Goal: Transaction & Acquisition: Purchase product/service

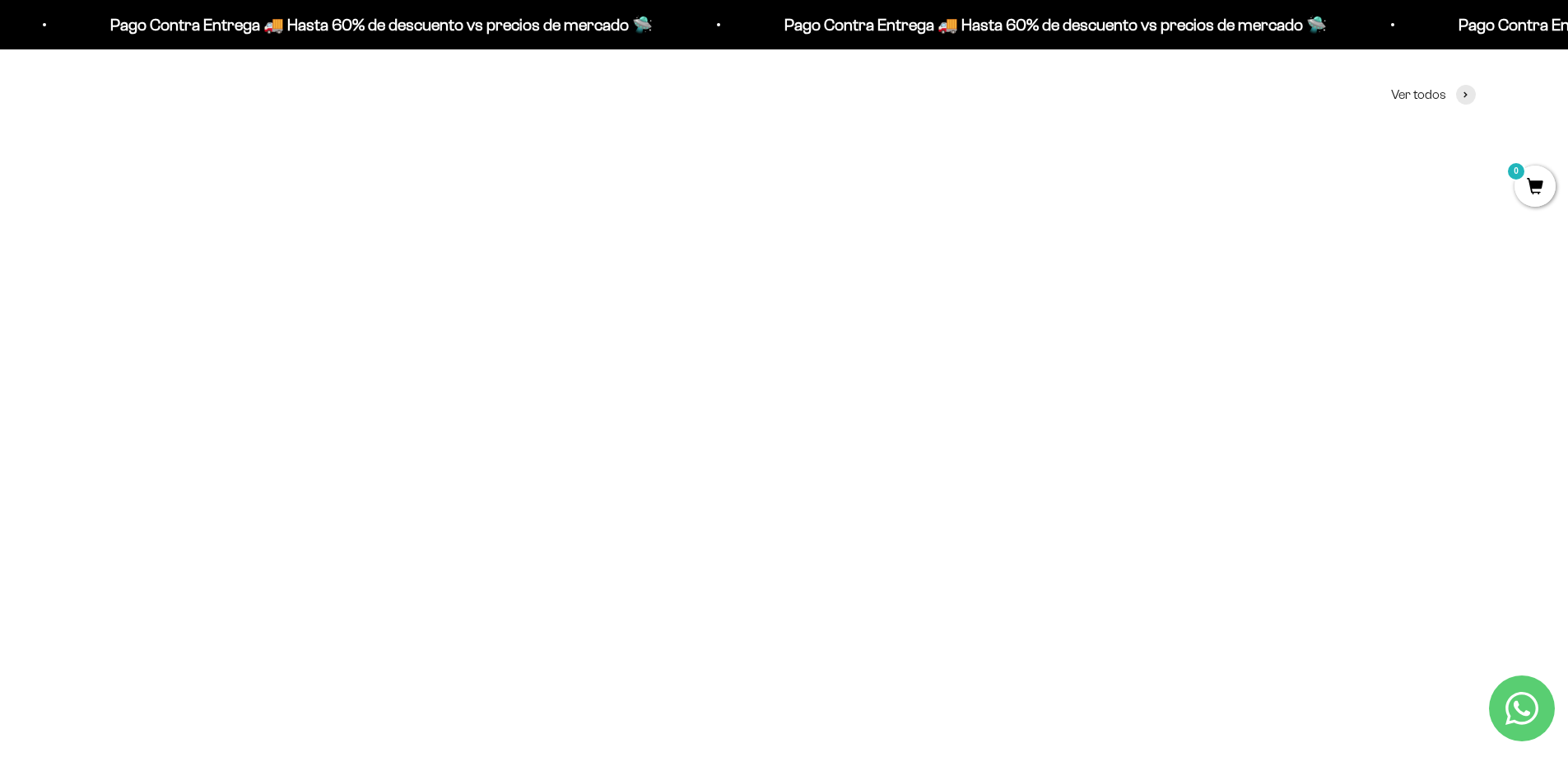
scroll to position [819, 0]
click at [776, 331] on img at bounding box center [784, 286] width 447 height 448
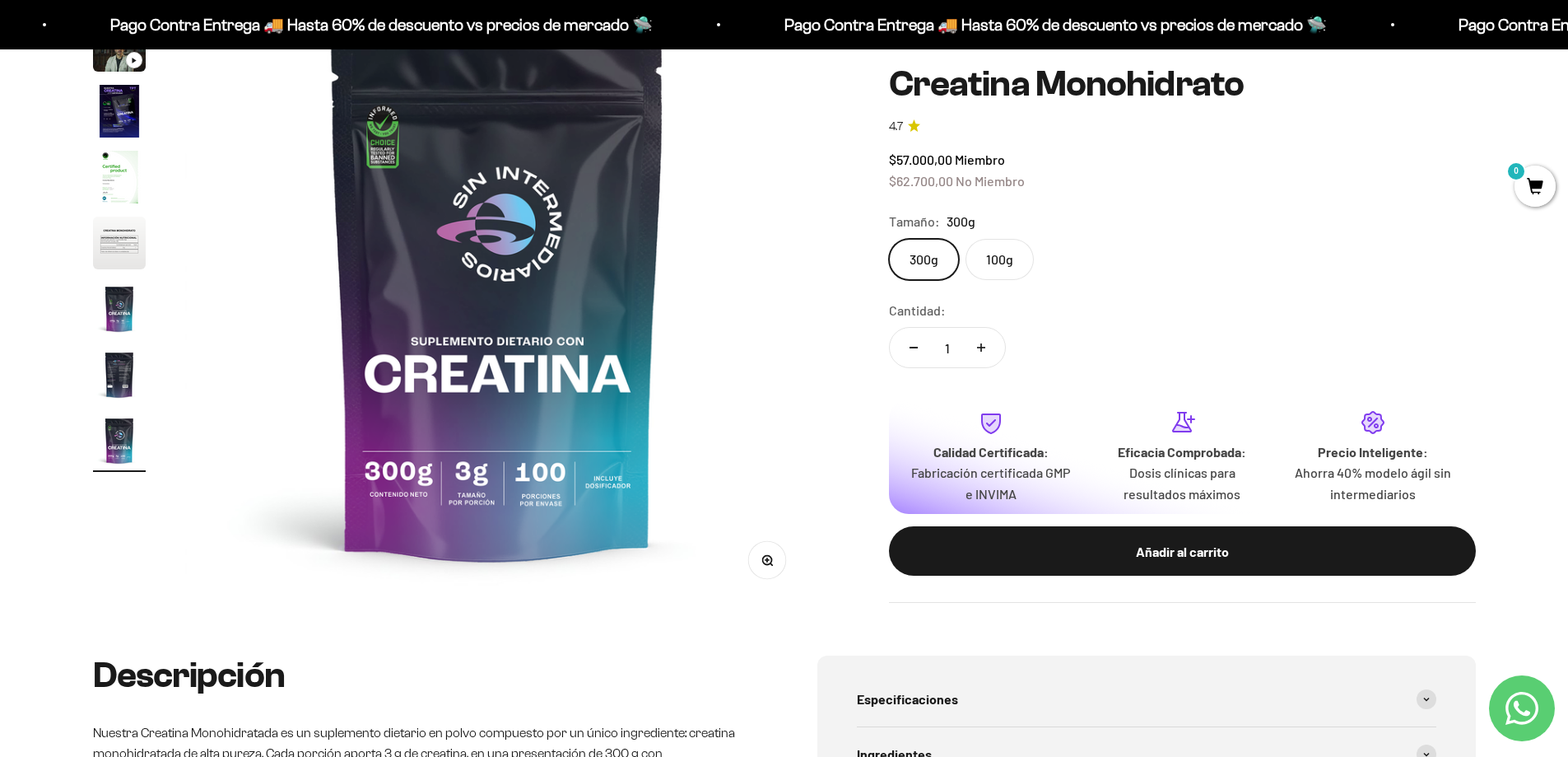
scroll to position [82, 0]
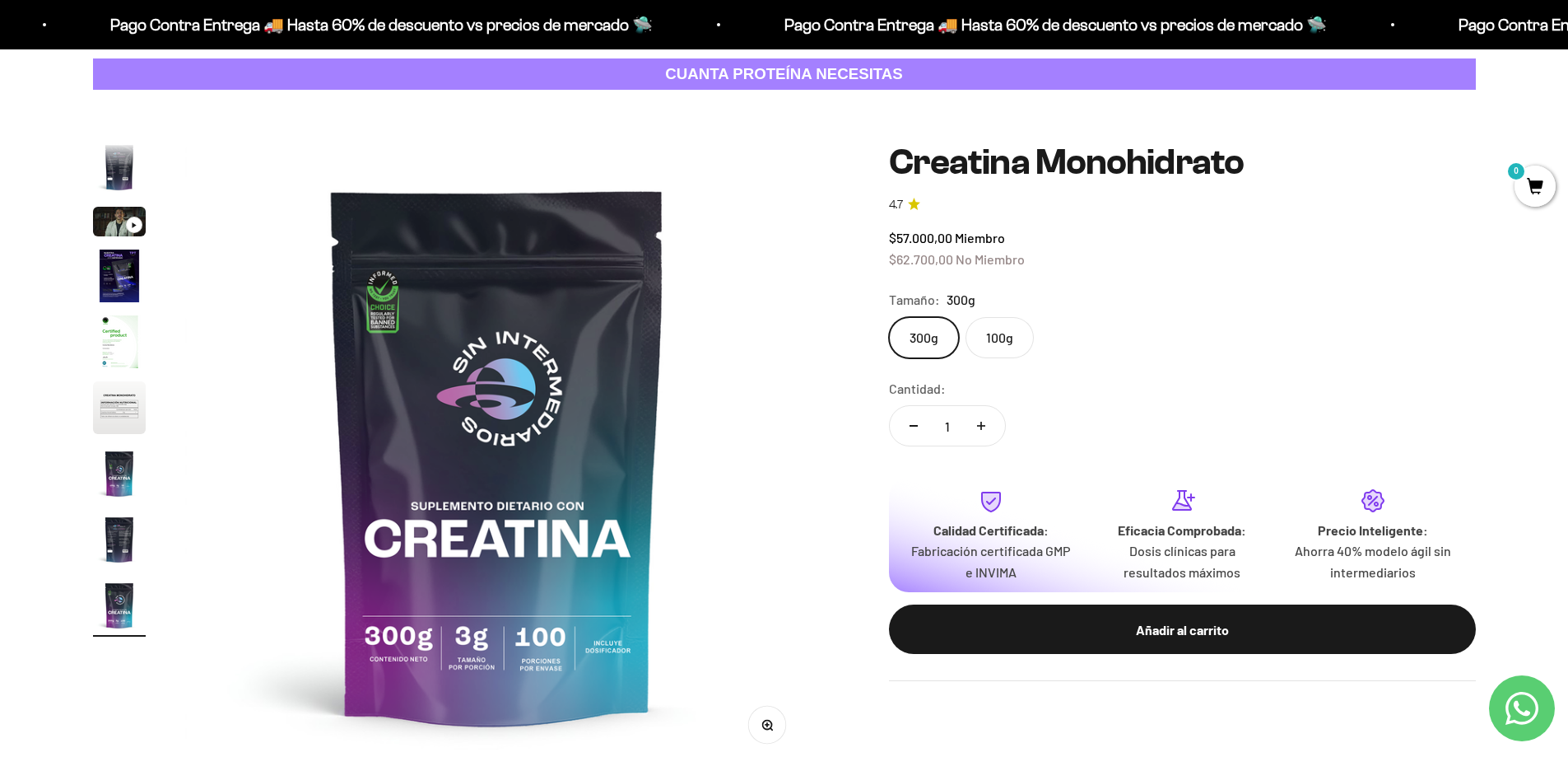
click at [1536, 188] on span "0" at bounding box center [1535, 186] width 41 height 41
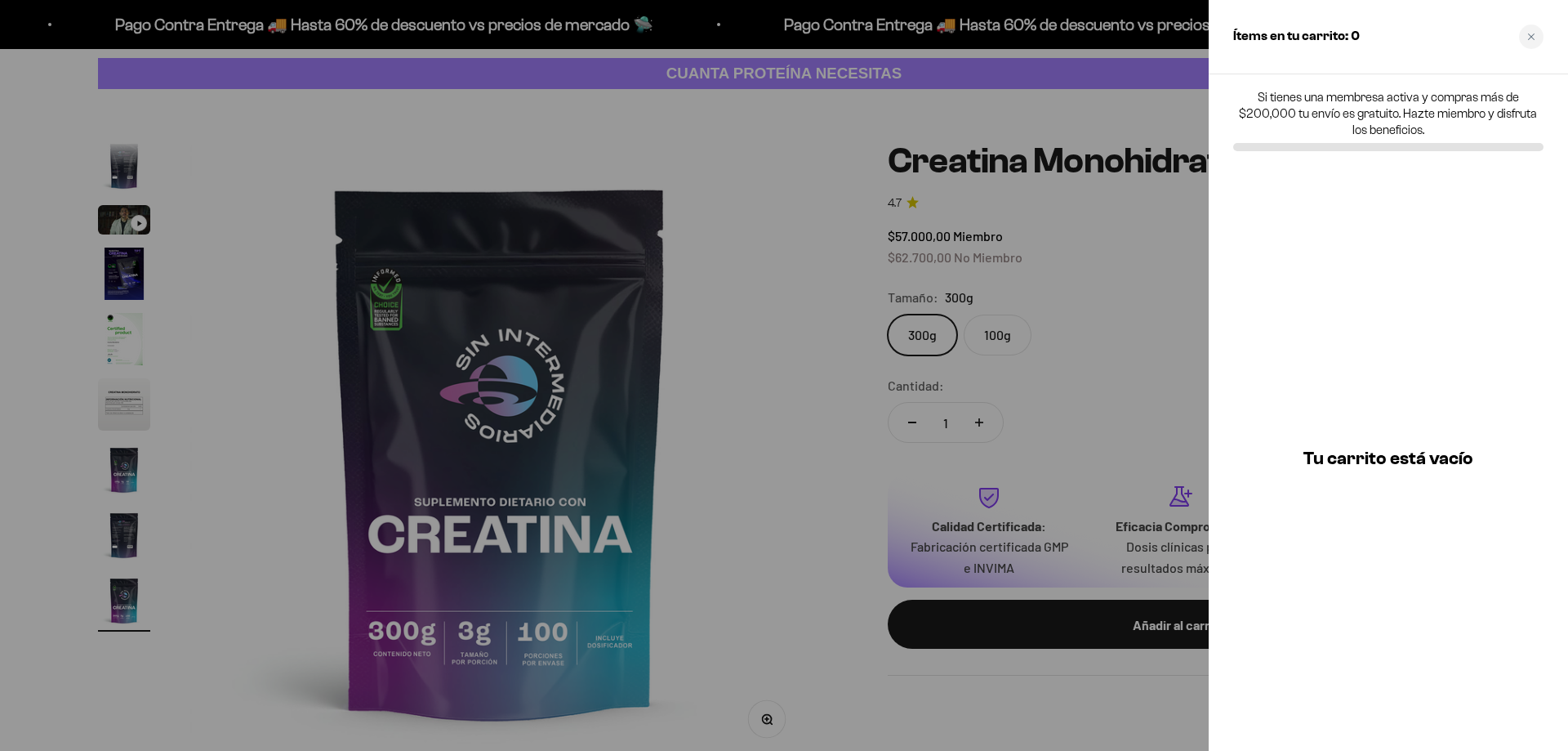
click at [1407, 30] on div "Ítems en tu carrito: 0" at bounding box center [1389, 37] width 359 height 75
click at [1538, 35] on div "Close cart" at bounding box center [1531, 37] width 25 height 25
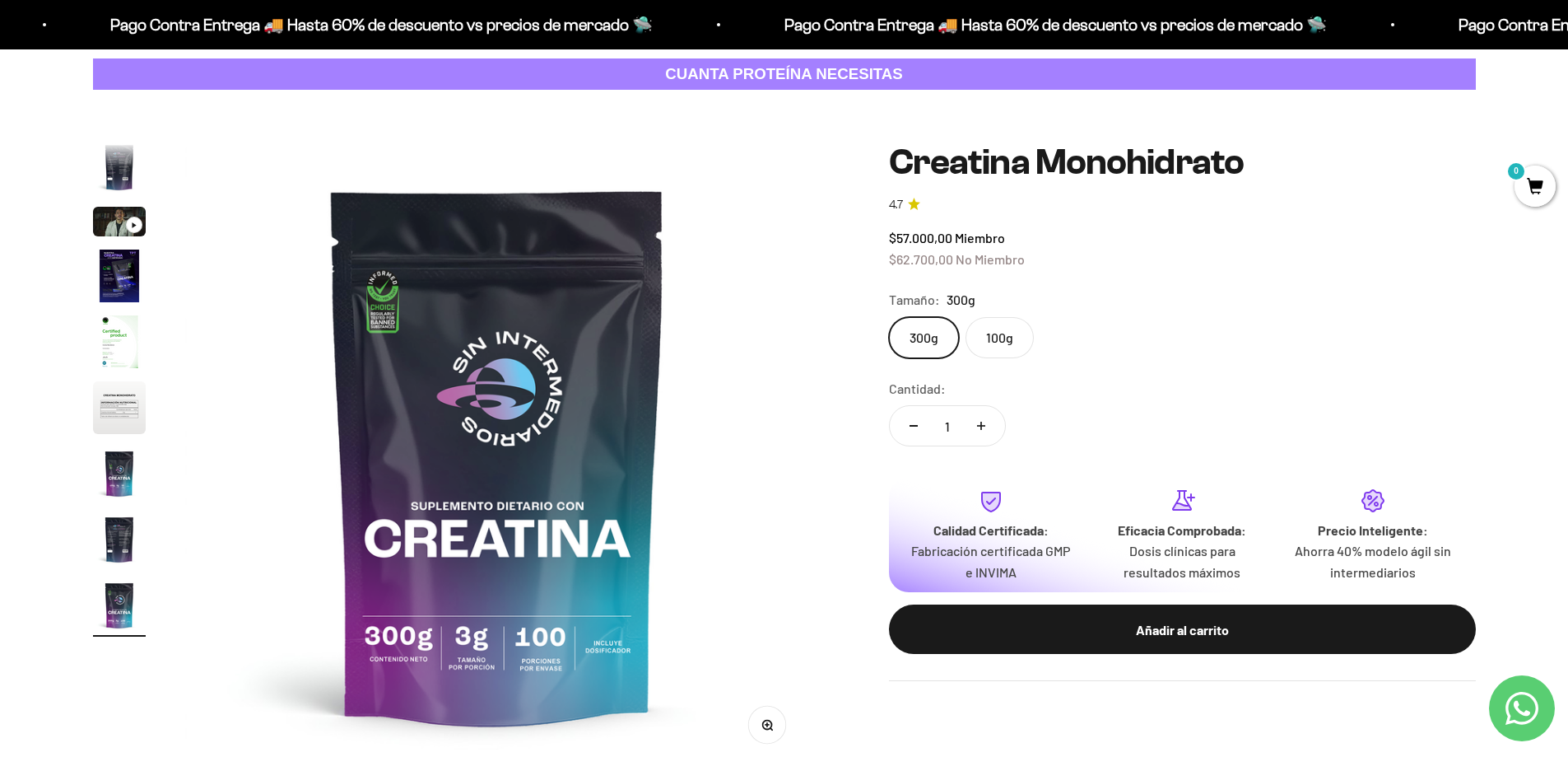
click at [1524, 189] on span "0" at bounding box center [1535, 186] width 41 height 41
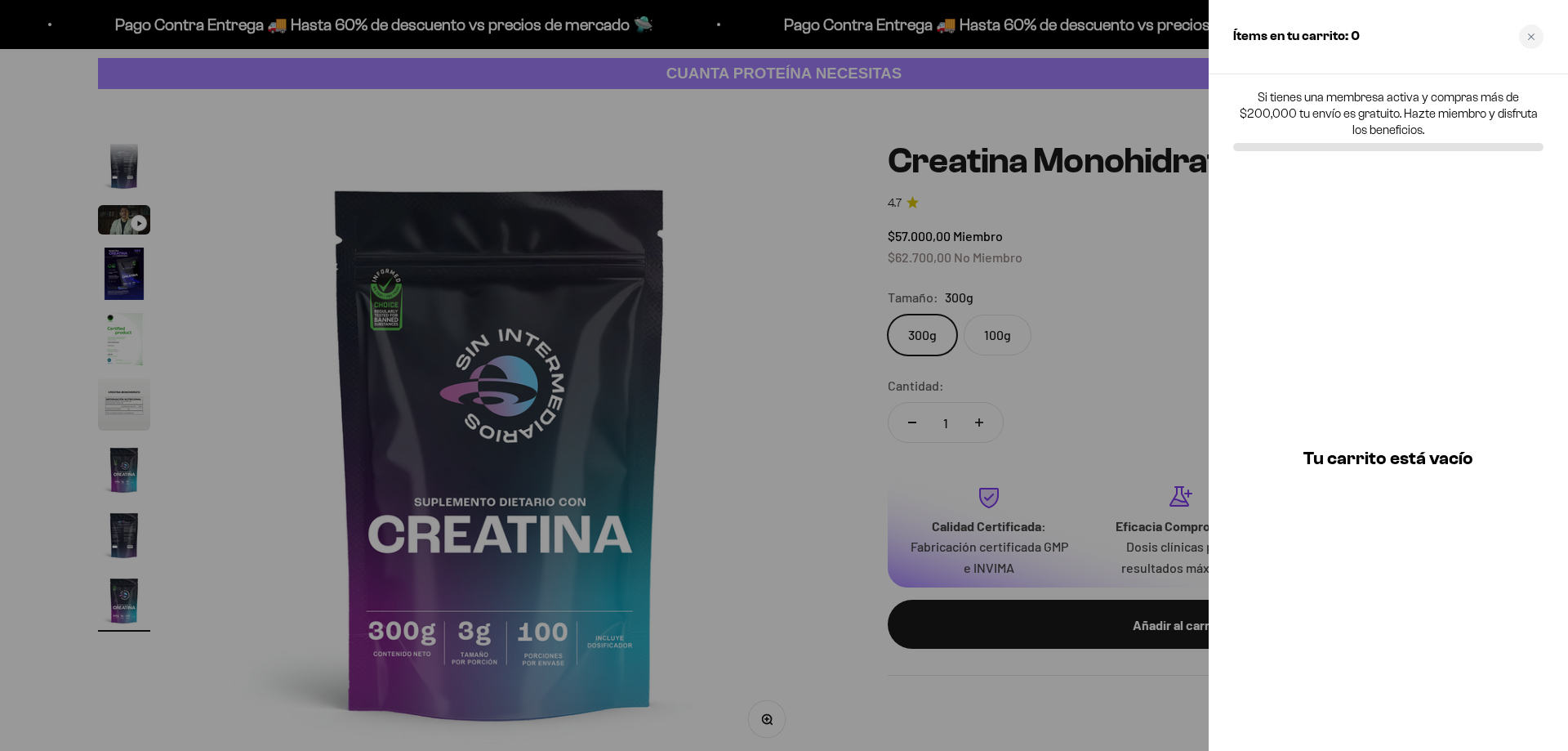
click at [1095, 345] on div at bounding box center [784, 375] width 1568 height 751
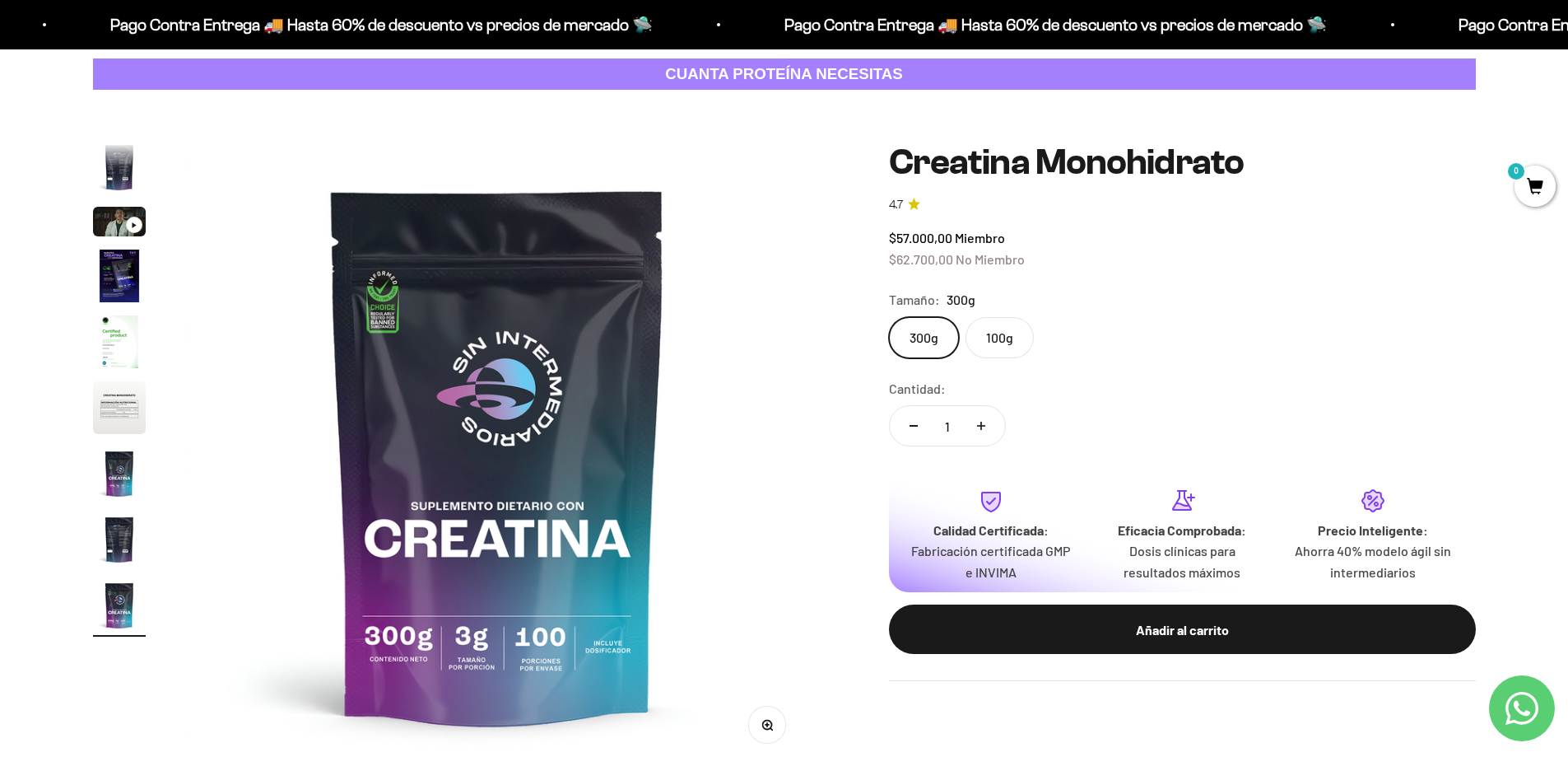
scroll to position [247, 0]
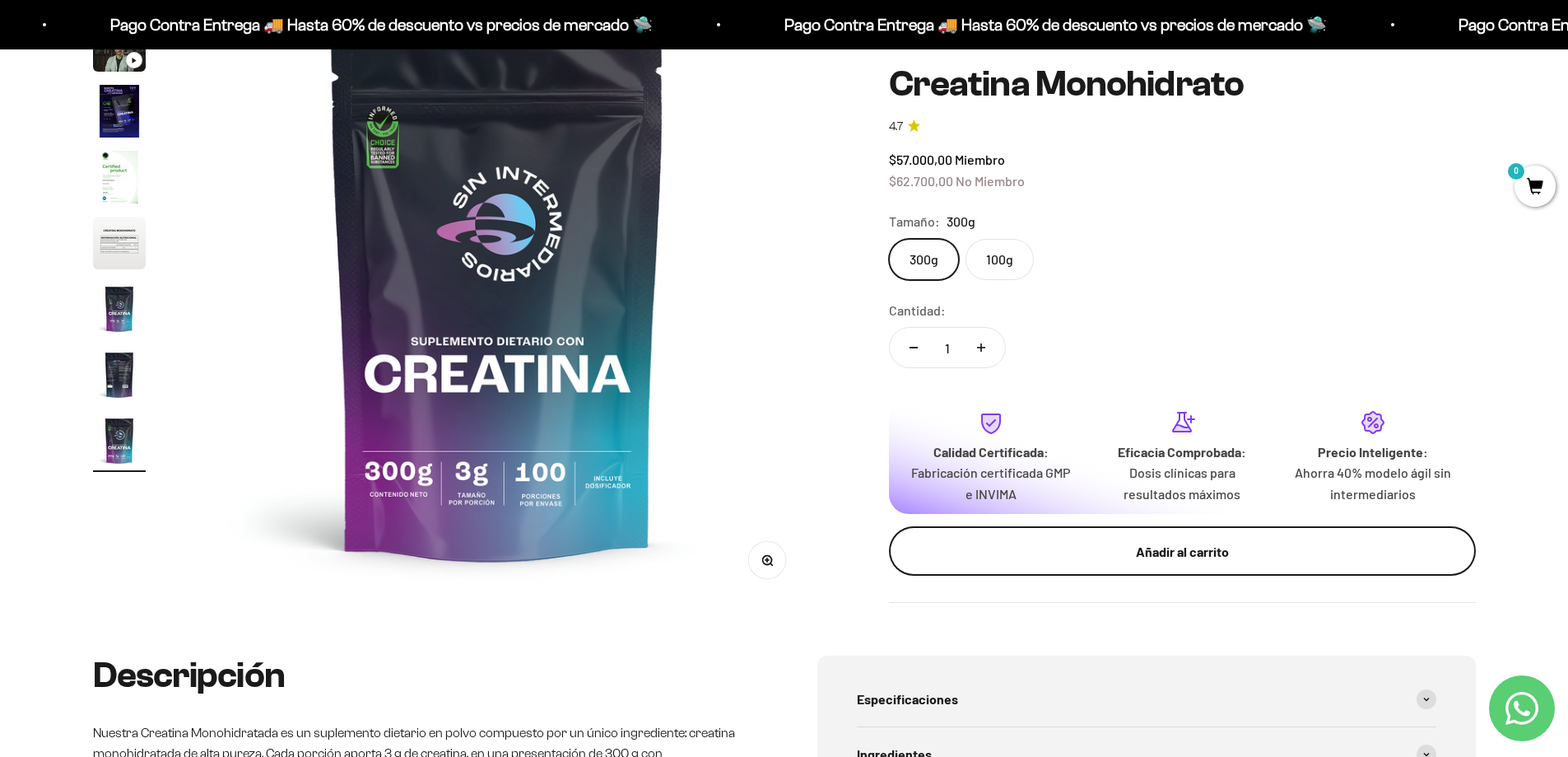
click at [1220, 559] on div "Añadir al carrito" at bounding box center [1181, 551] width 521 height 21
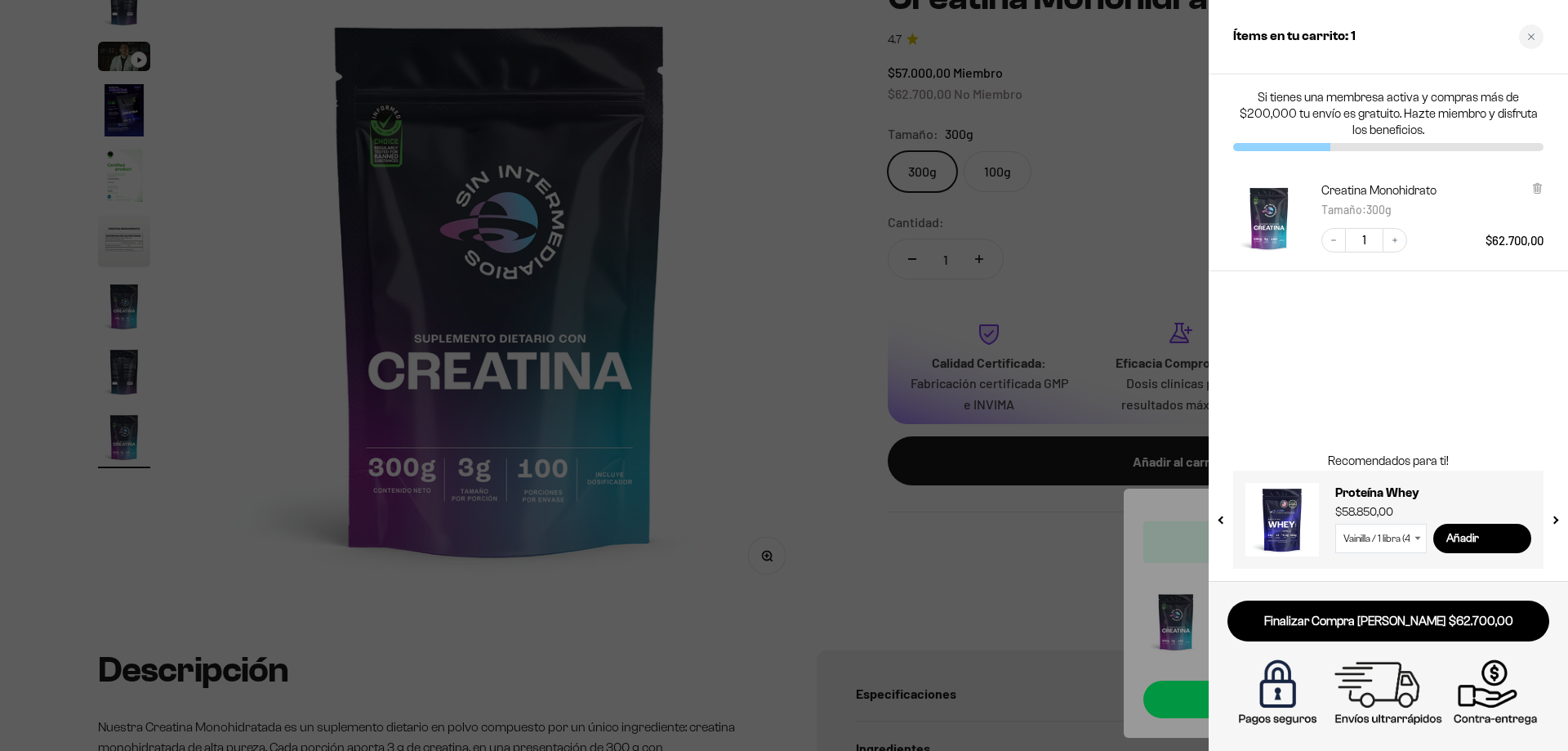
click at [714, 595] on div at bounding box center [784, 375] width 1568 height 751
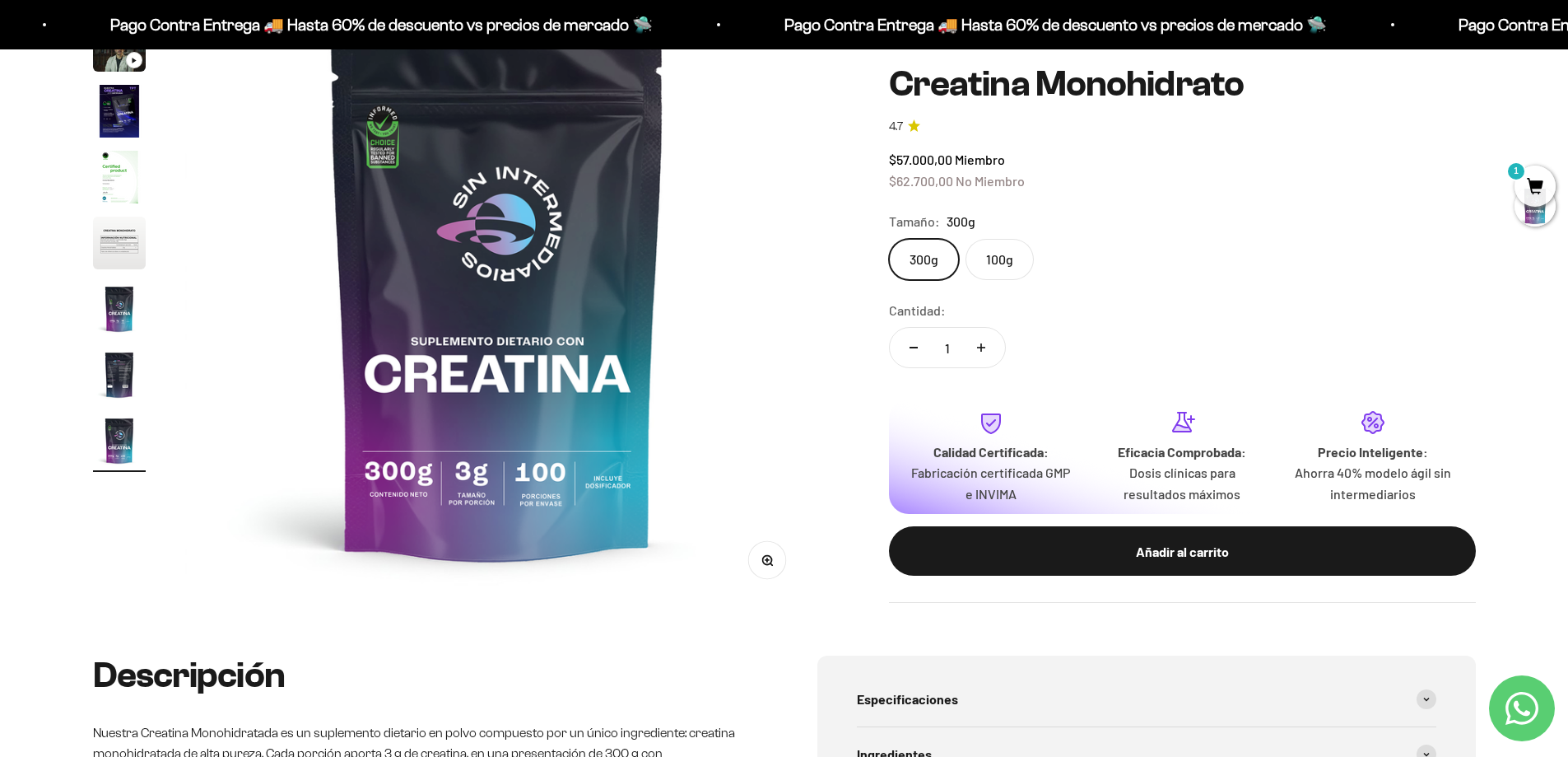
scroll to position [0, 0]
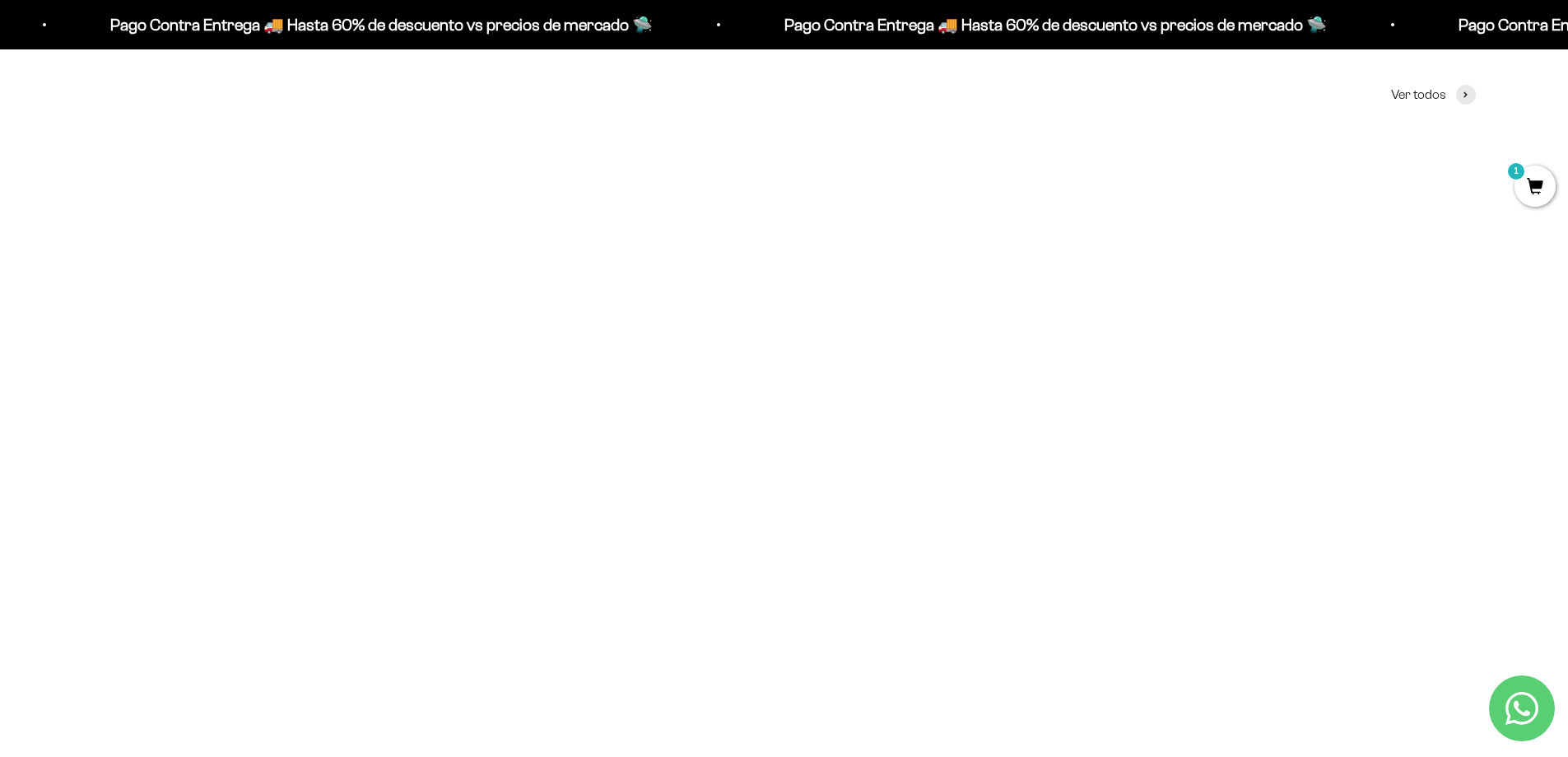
scroll to position [1066, 0]
click at [769, 177] on img at bounding box center [784, 38] width 447 height 448
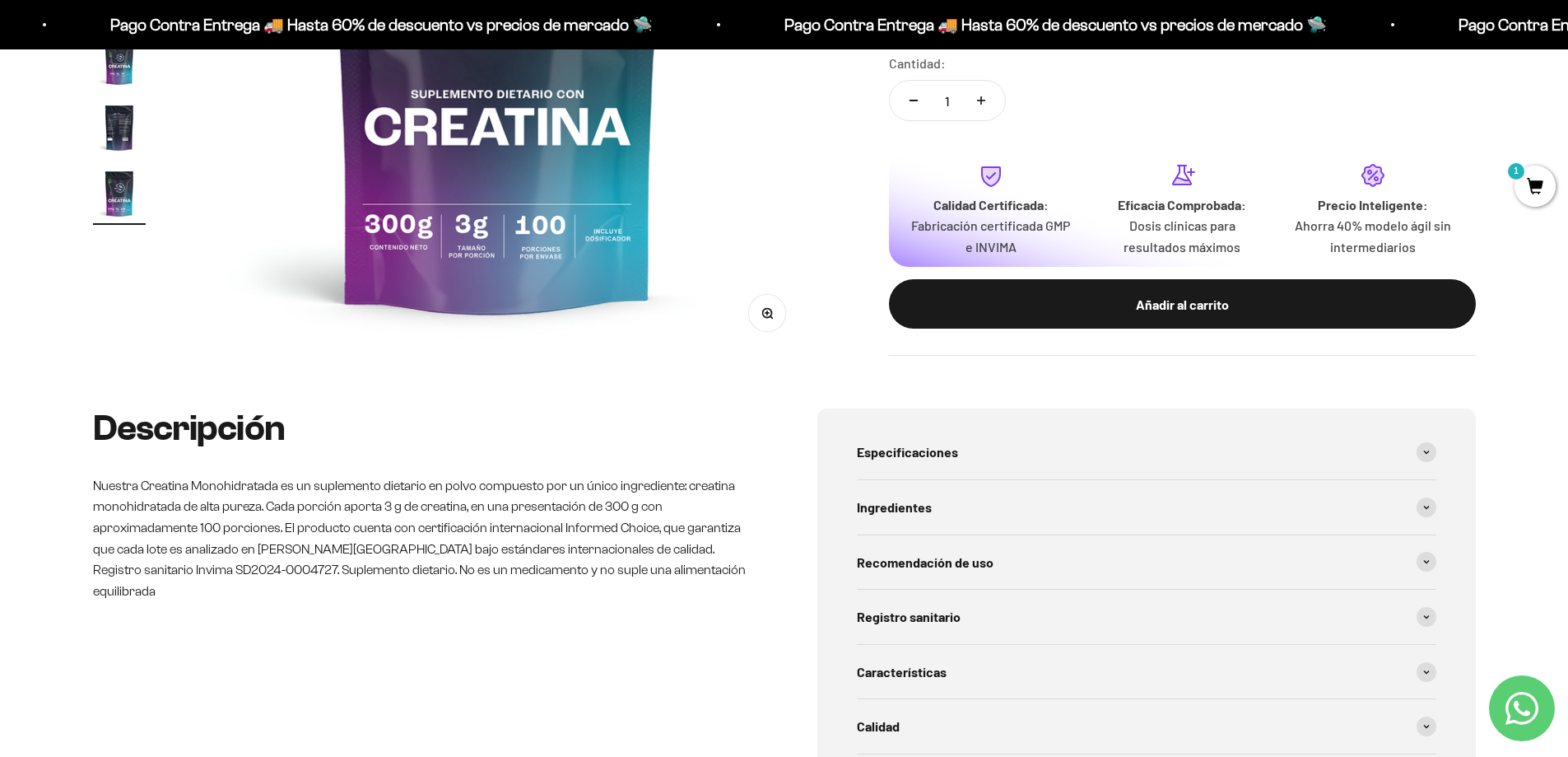
scroll to position [247, 0]
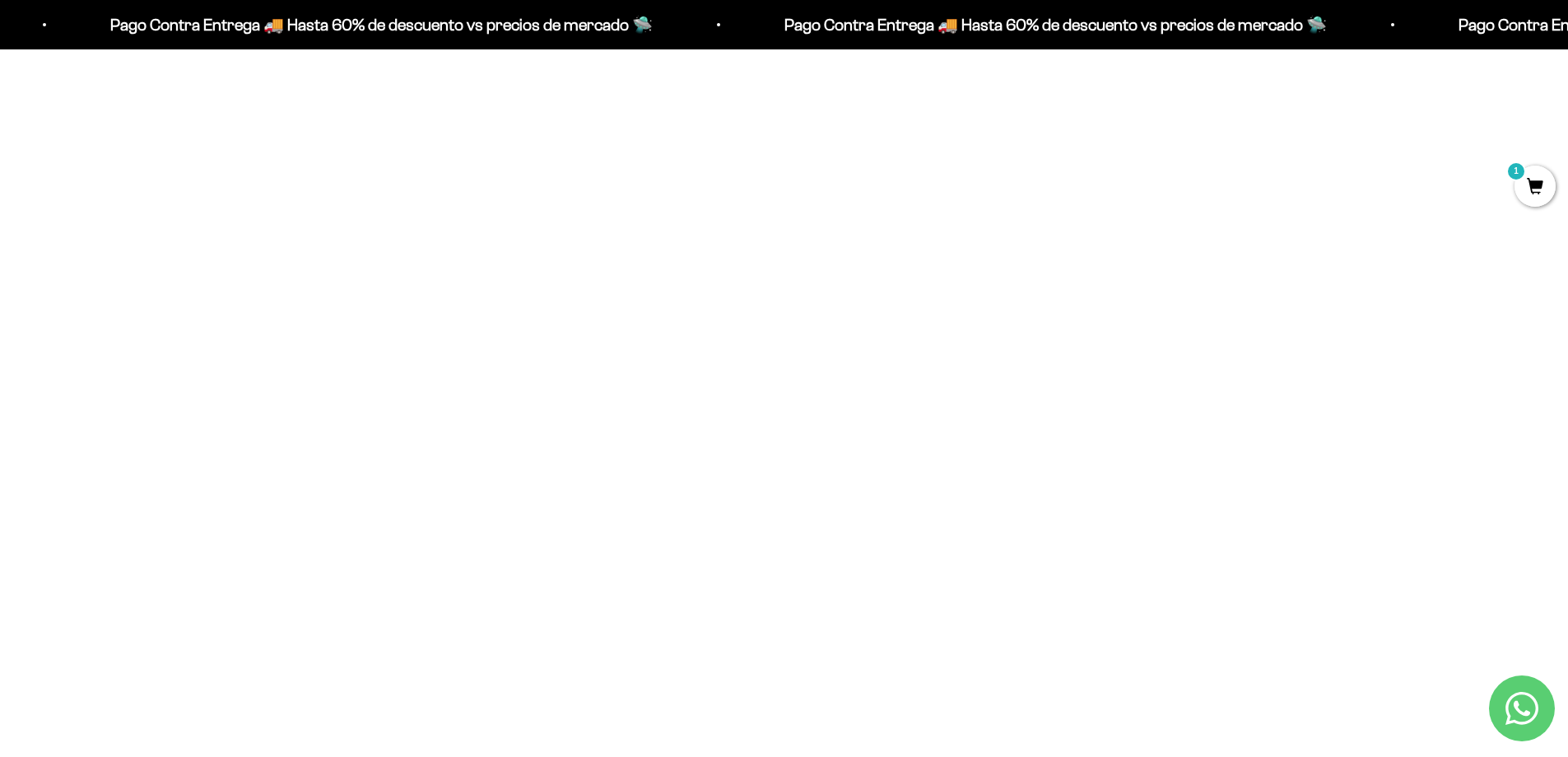
scroll to position [819, 0]
click at [345, 408] on img at bounding box center [317, 286] width 447 height 448
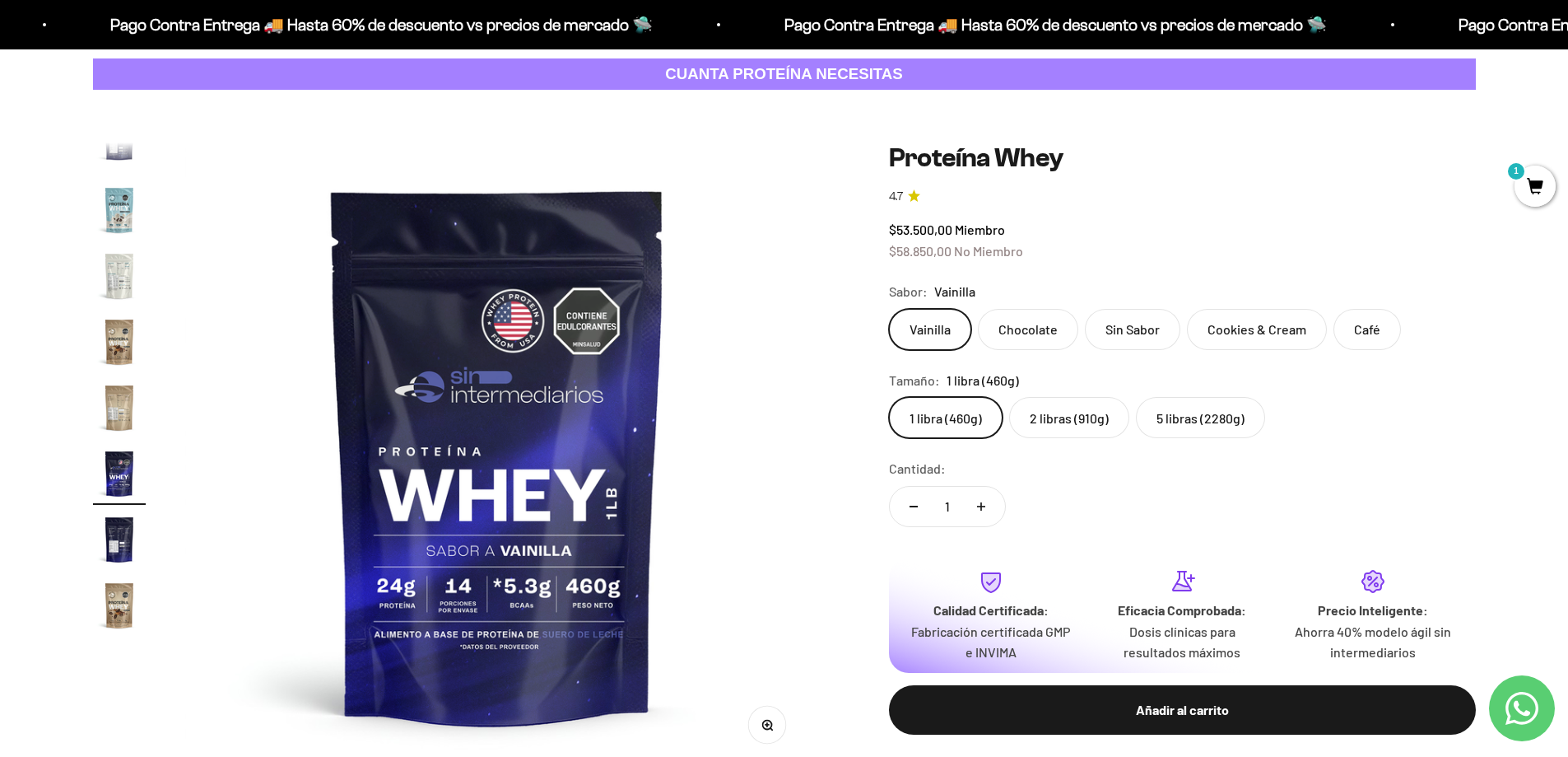
scroll to position [247, 0]
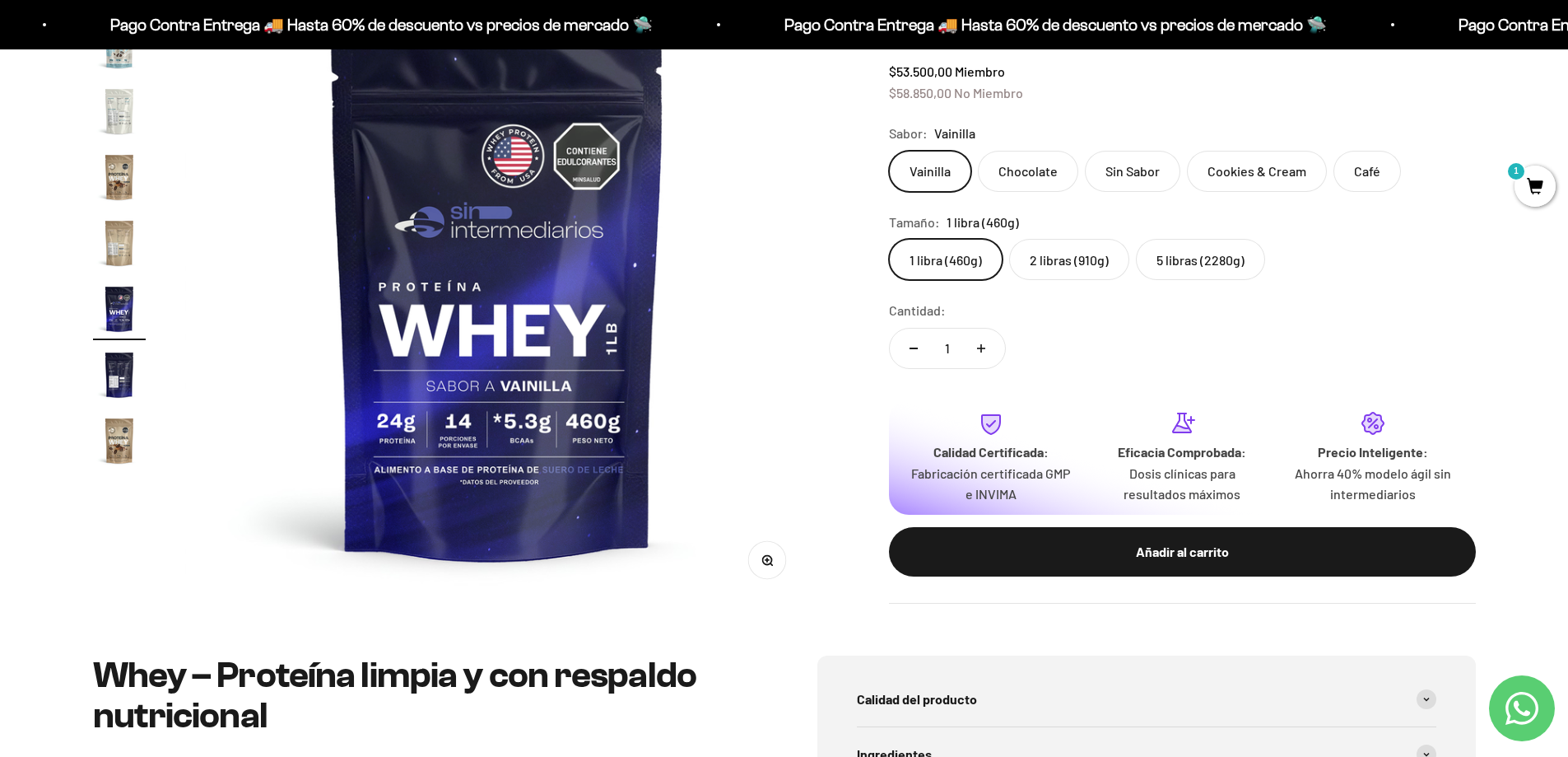
click at [1208, 547] on div "Añadir al carrito" at bounding box center [1181, 551] width 521 height 21
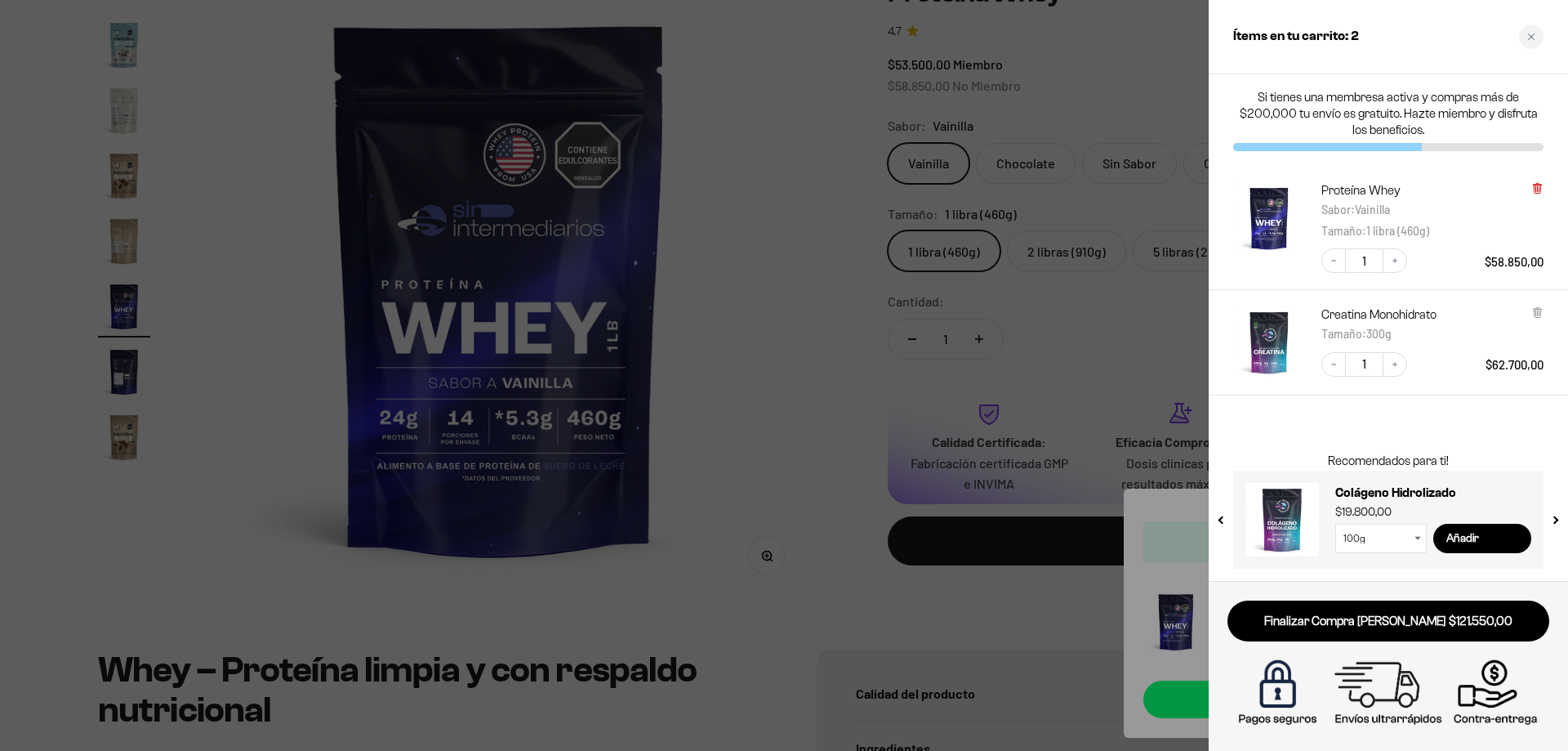
click at [1538, 189] on icon at bounding box center [1537, 188] width 7 height 9
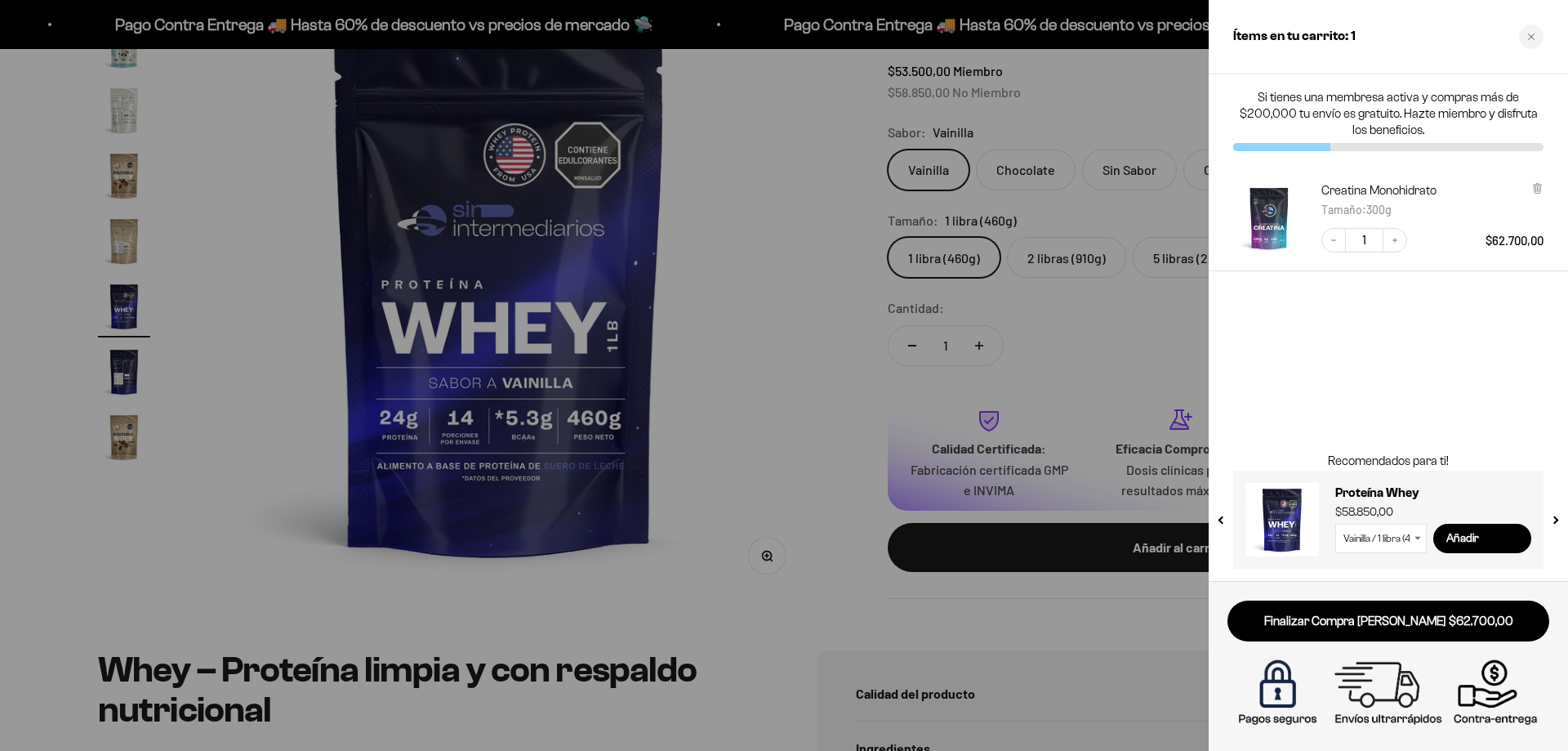
click at [735, 452] on div at bounding box center [784, 375] width 1568 height 751
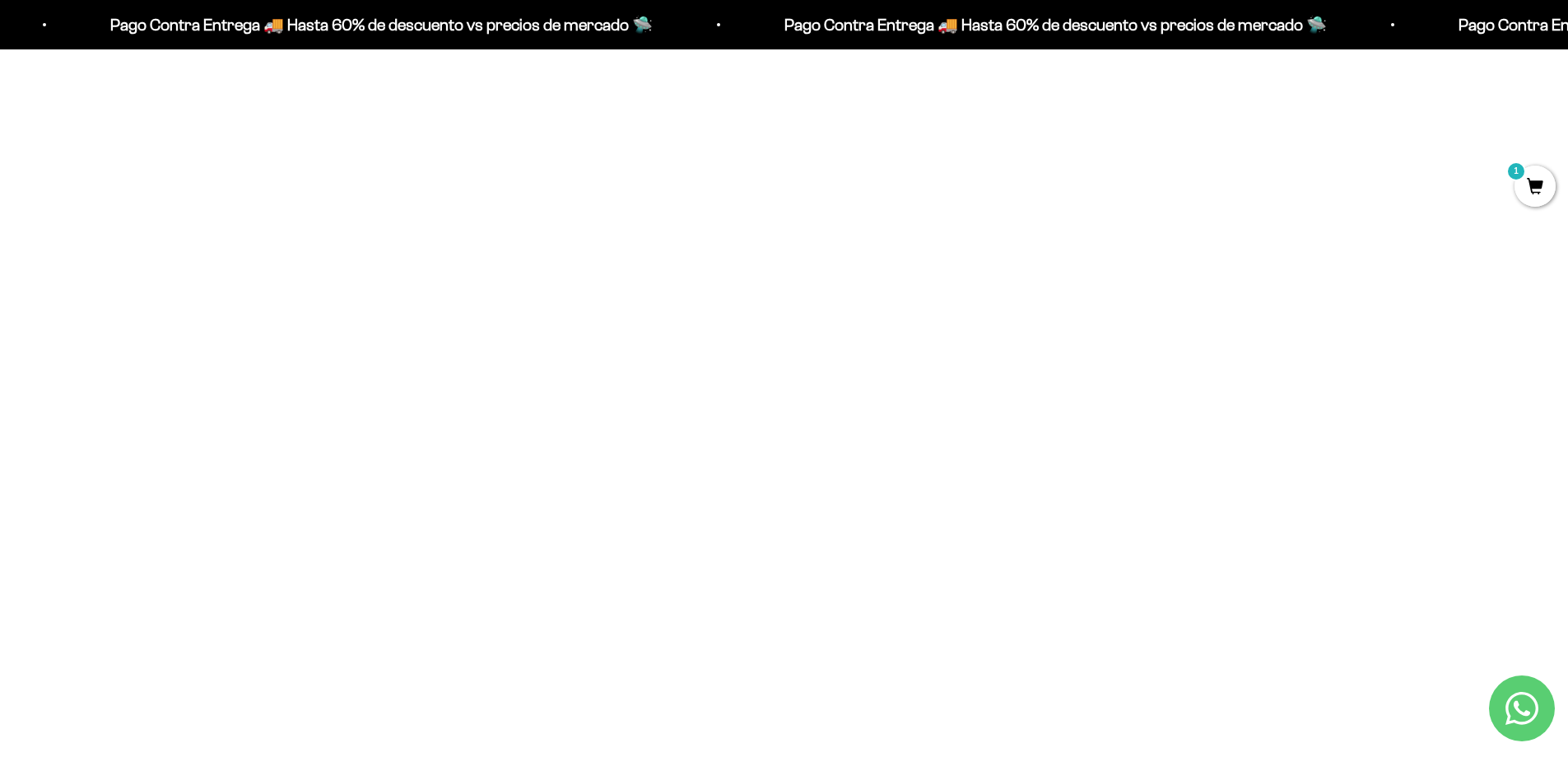
scroll to position [1478, 0]
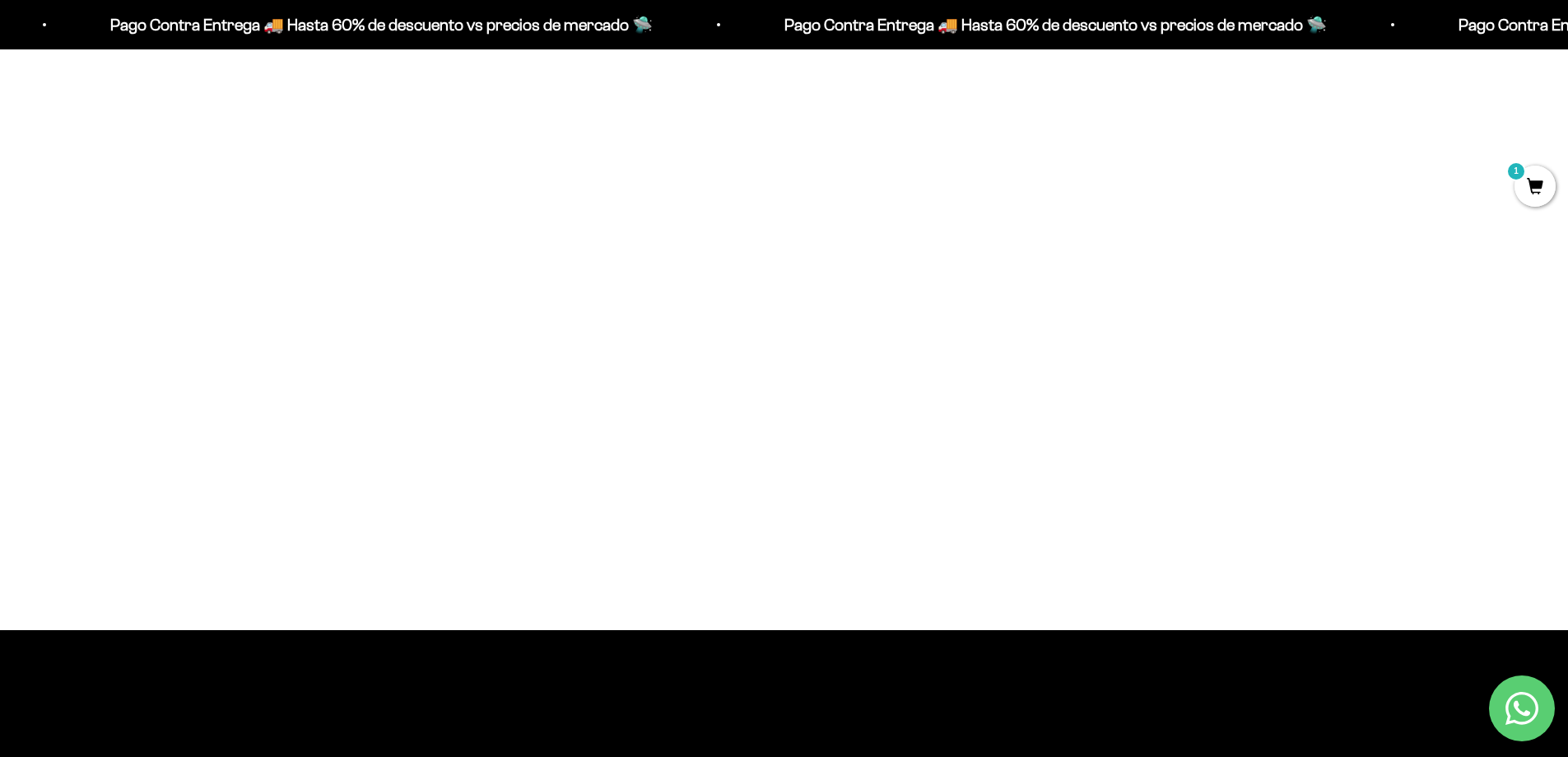
click at [782, 363] on img at bounding box center [784, 221] width 447 height 448
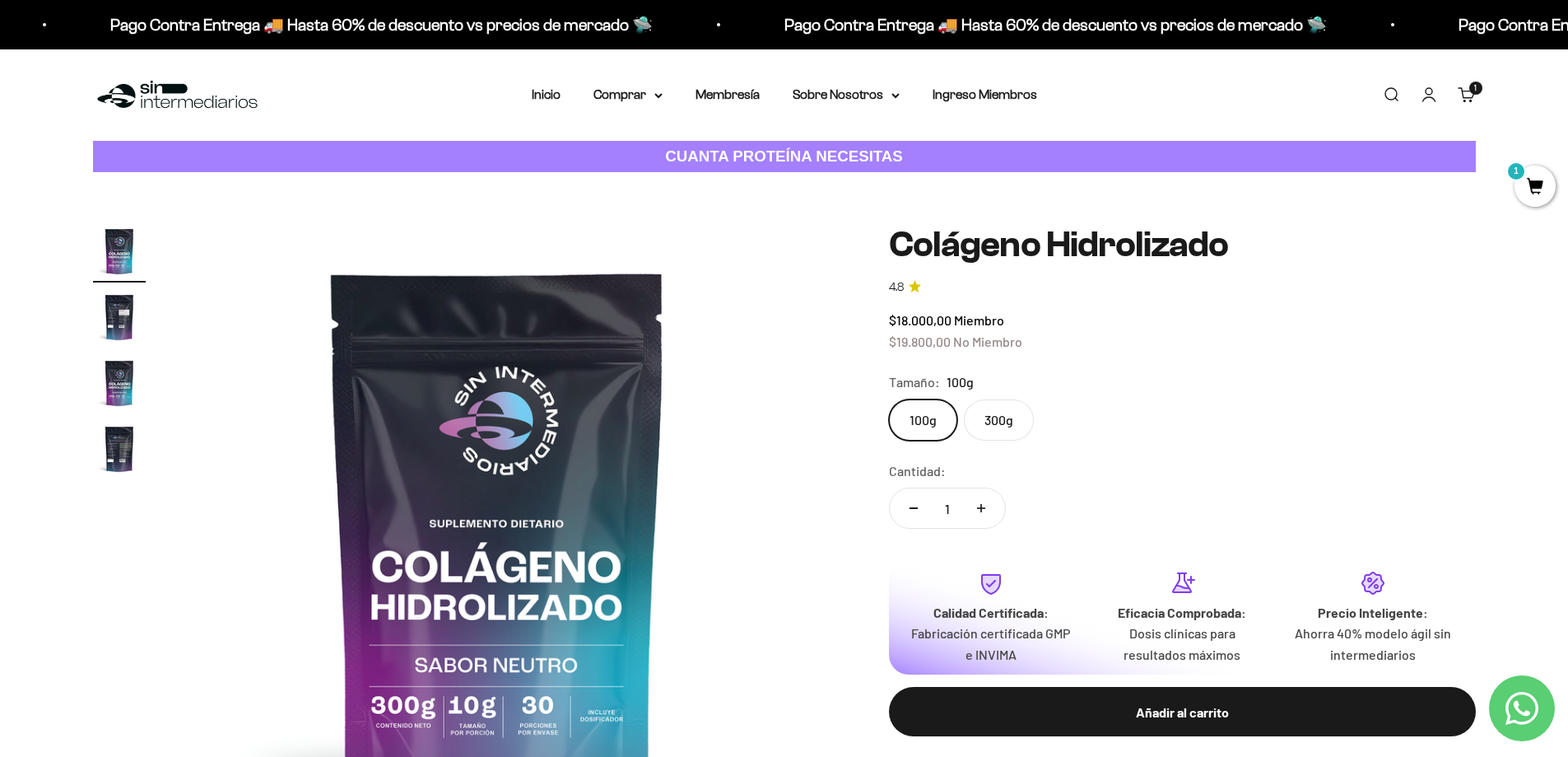
scroll to position [247, 0]
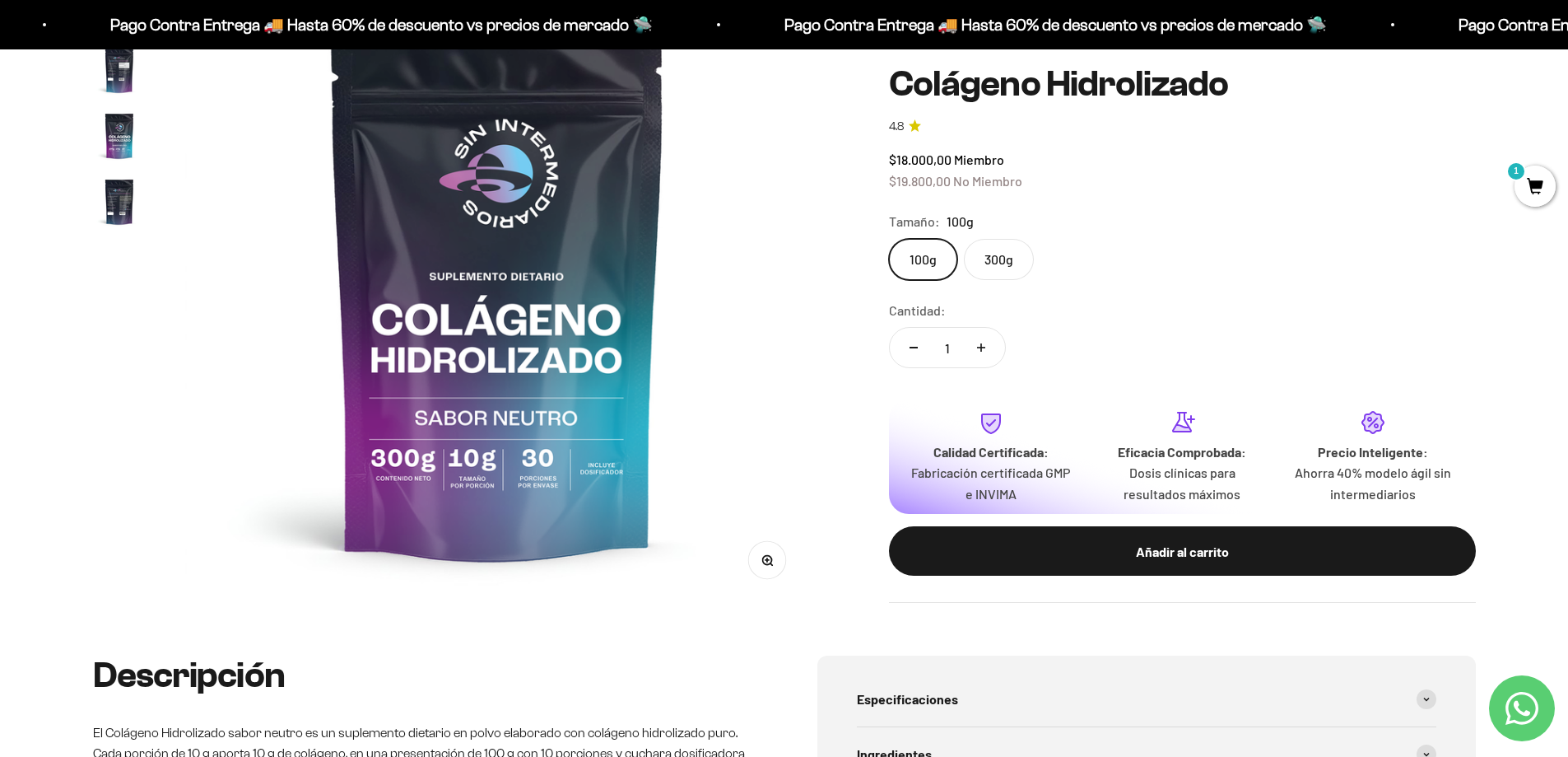
click at [980, 344] on icon "Aumentar cantidad" at bounding box center [981, 348] width 9 height 9
type input "2"
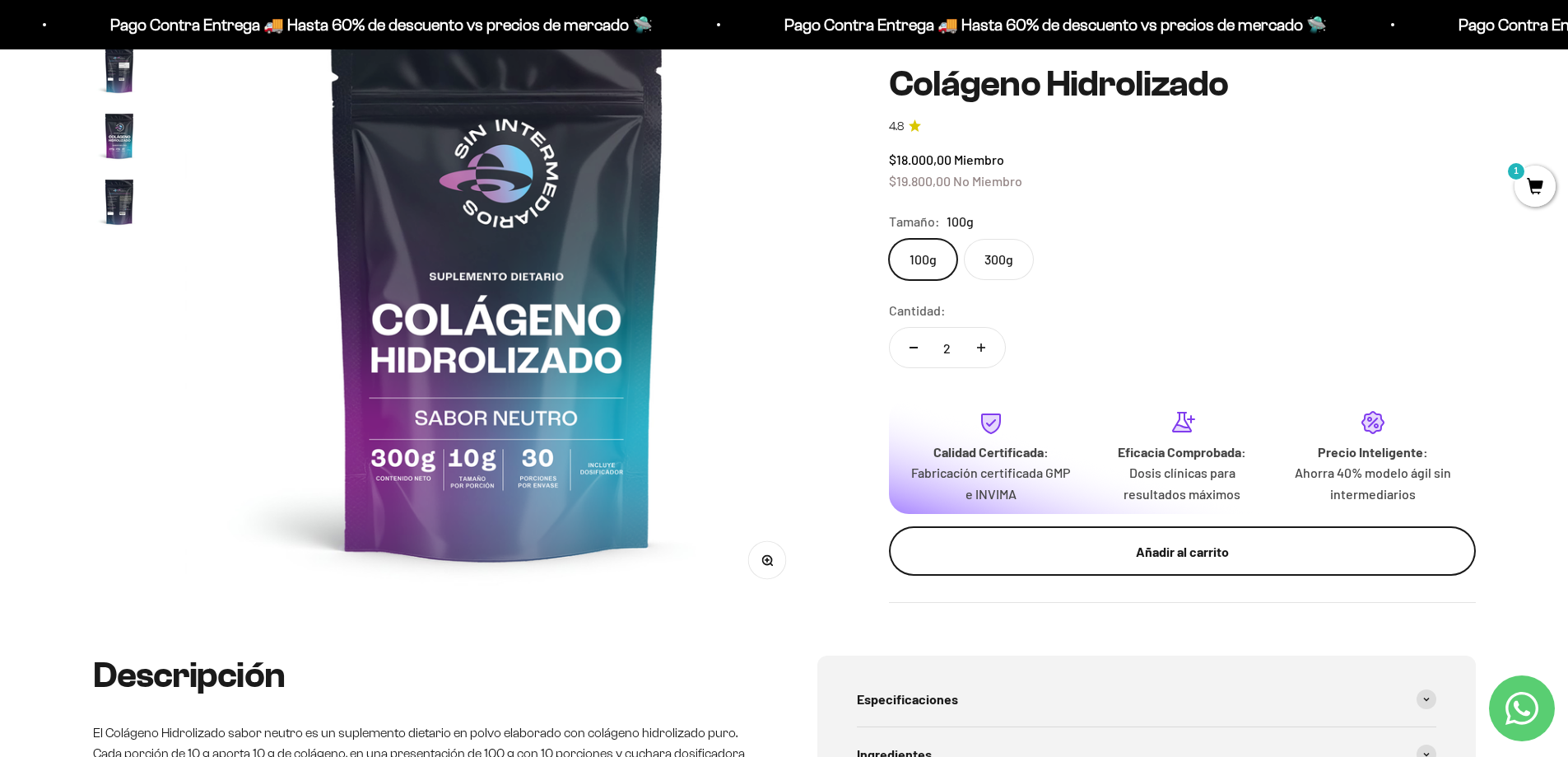
click at [1206, 552] on div "Añadir al carrito" at bounding box center [1181, 551] width 521 height 21
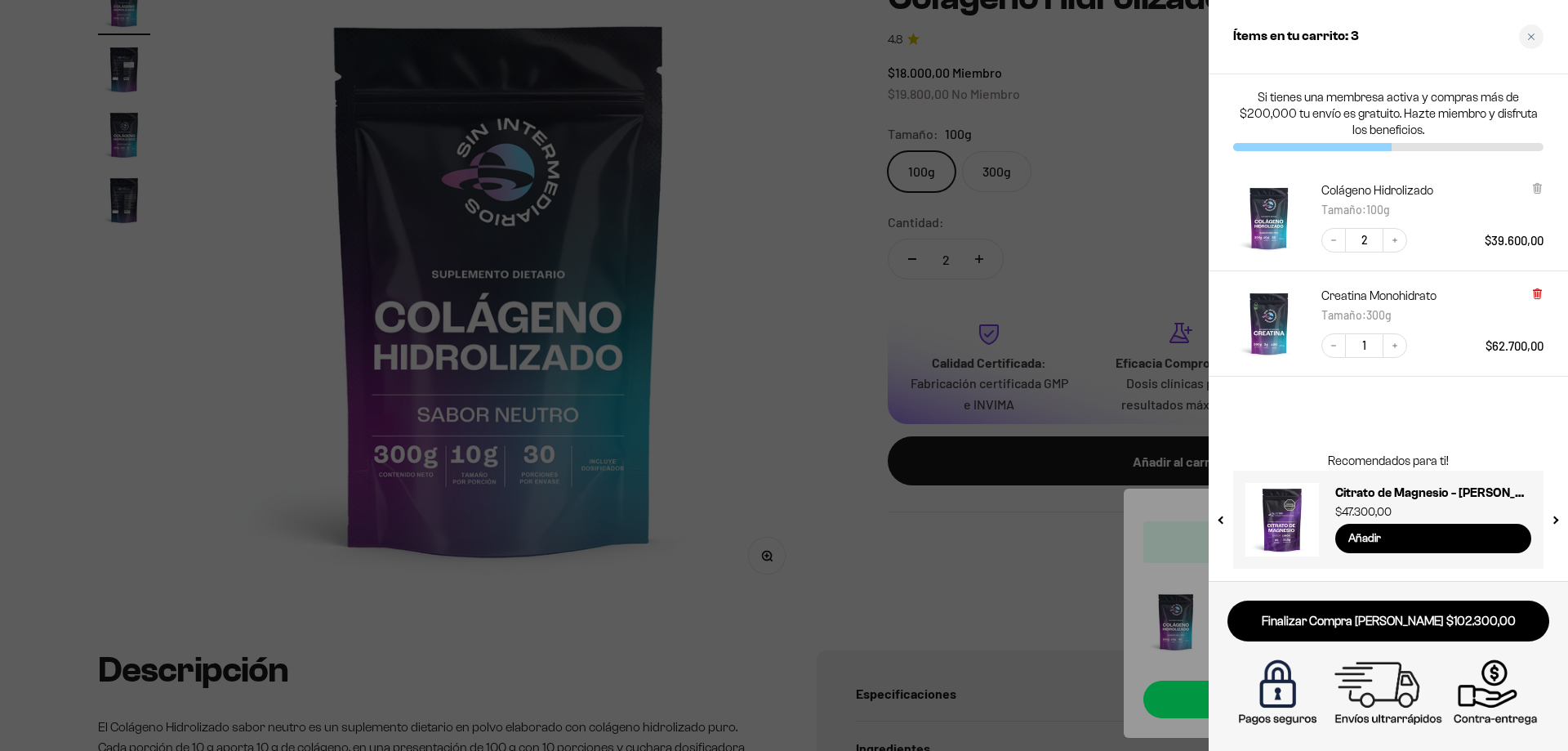
click at [1537, 296] on icon at bounding box center [1537, 292] width 3 height 9
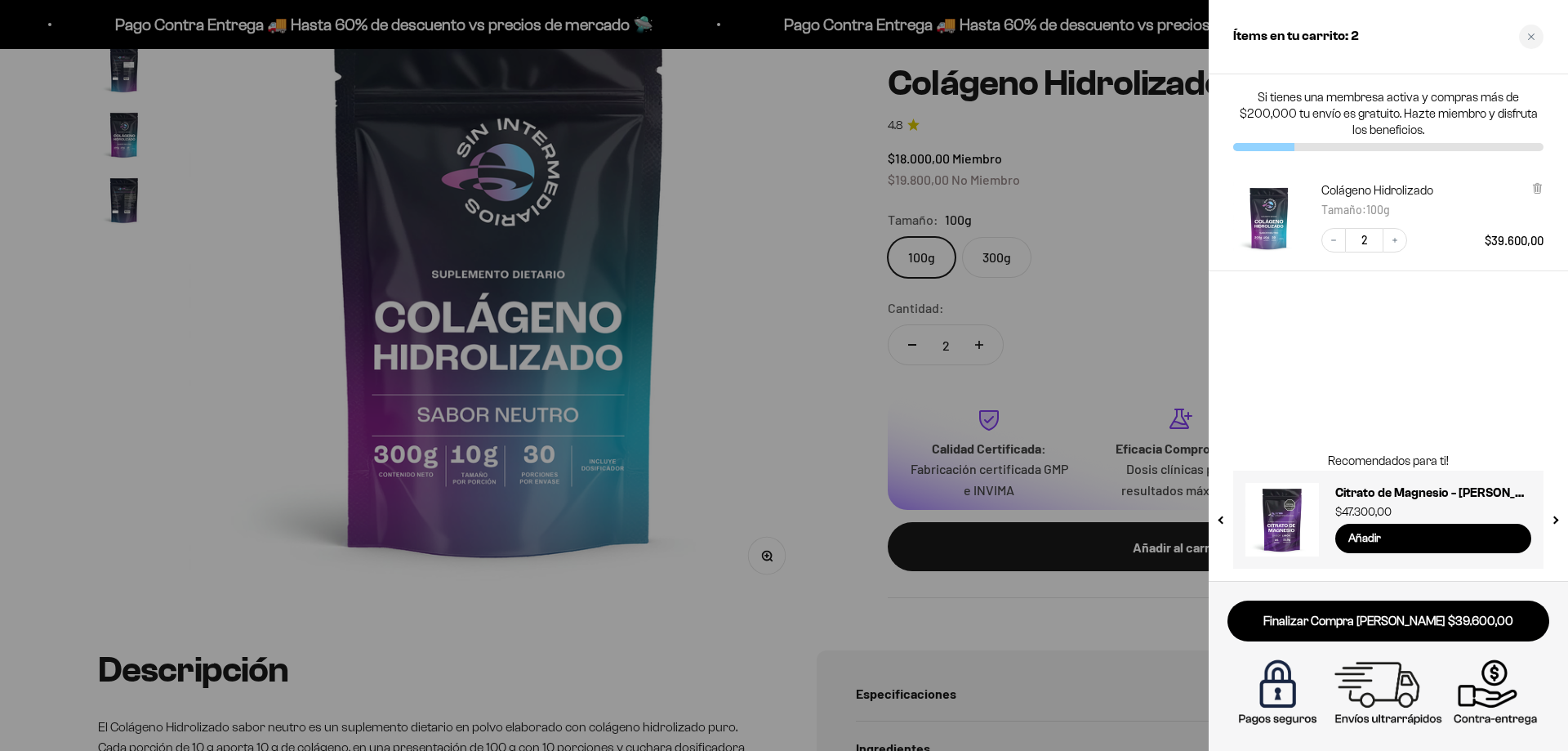
click at [752, 452] on div at bounding box center [784, 375] width 1568 height 751
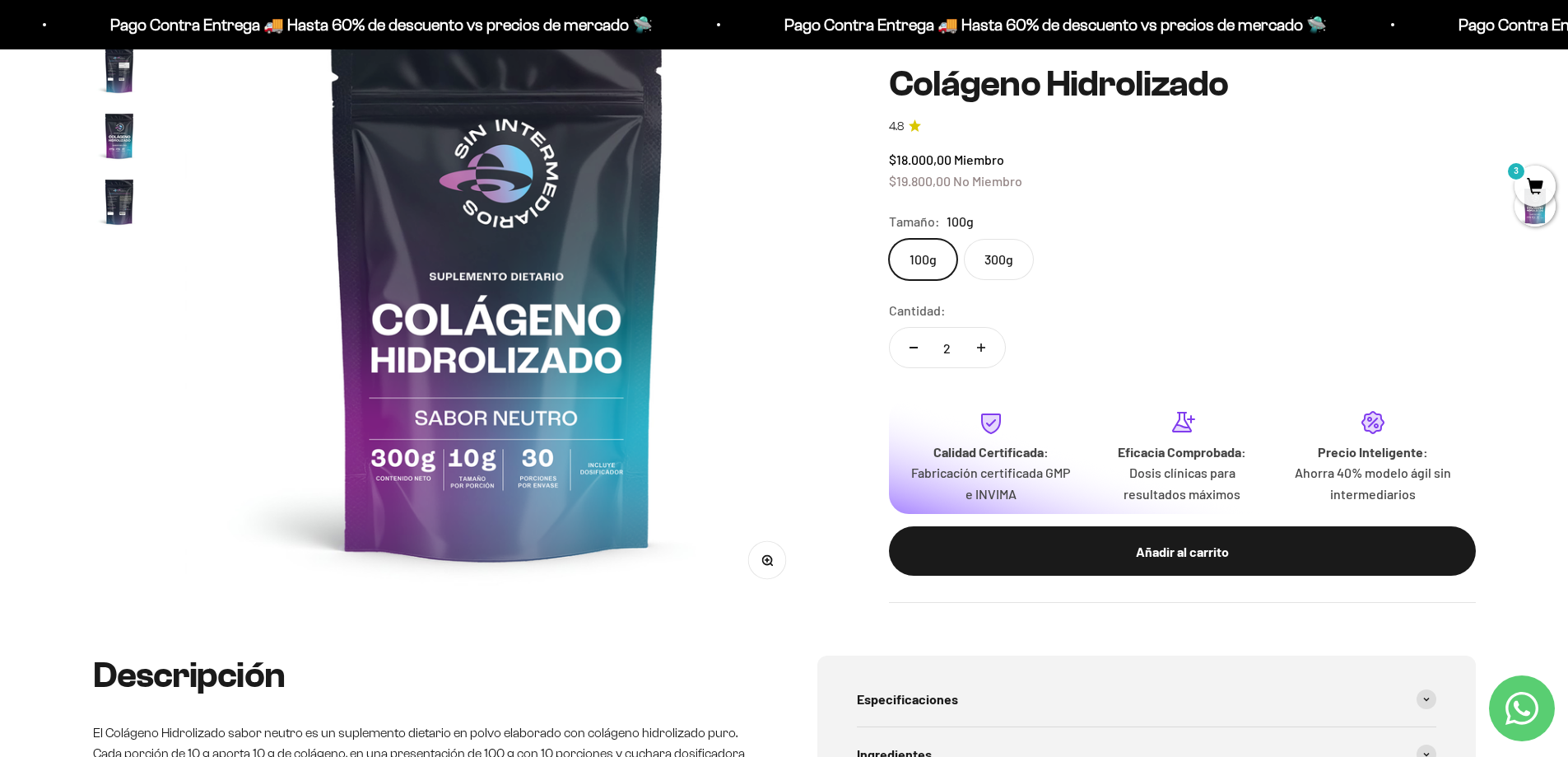
scroll to position [0, 0]
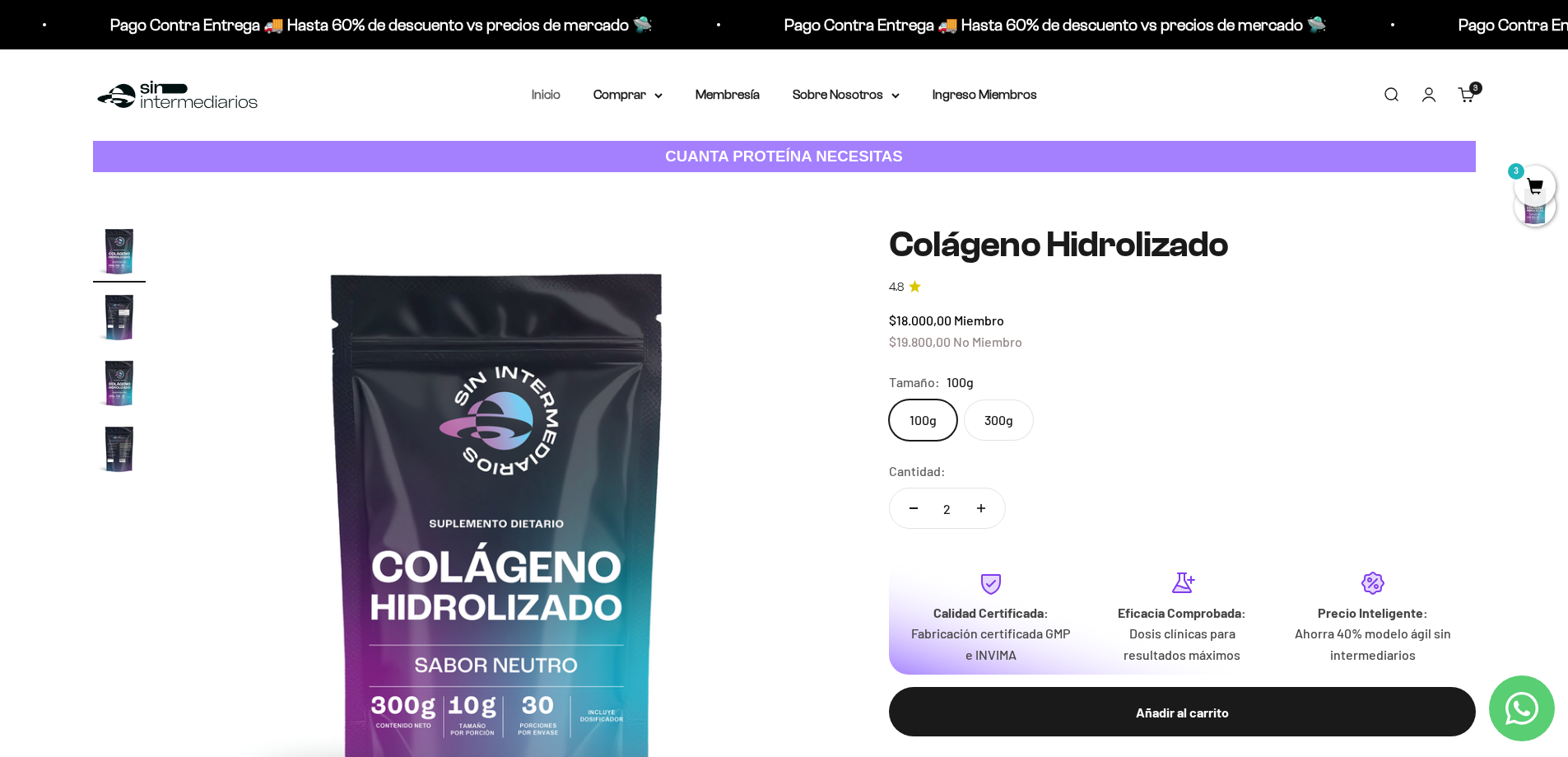
click at [554, 94] on link "Inicio" at bounding box center [546, 94] width 29 height 14
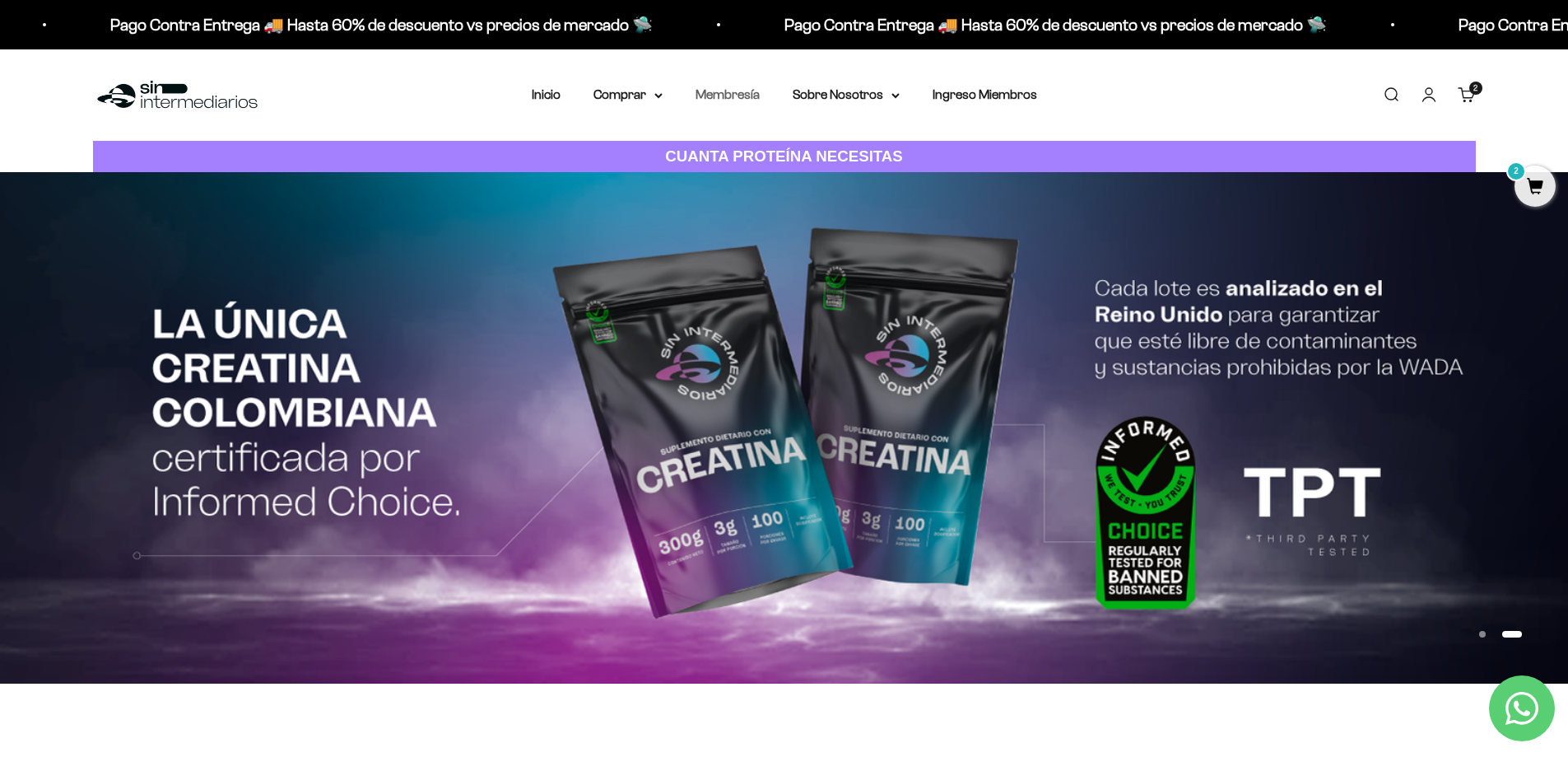
click at [725, 98] on link "Membresía" at bounding box center [727, 94] width 64 height 14
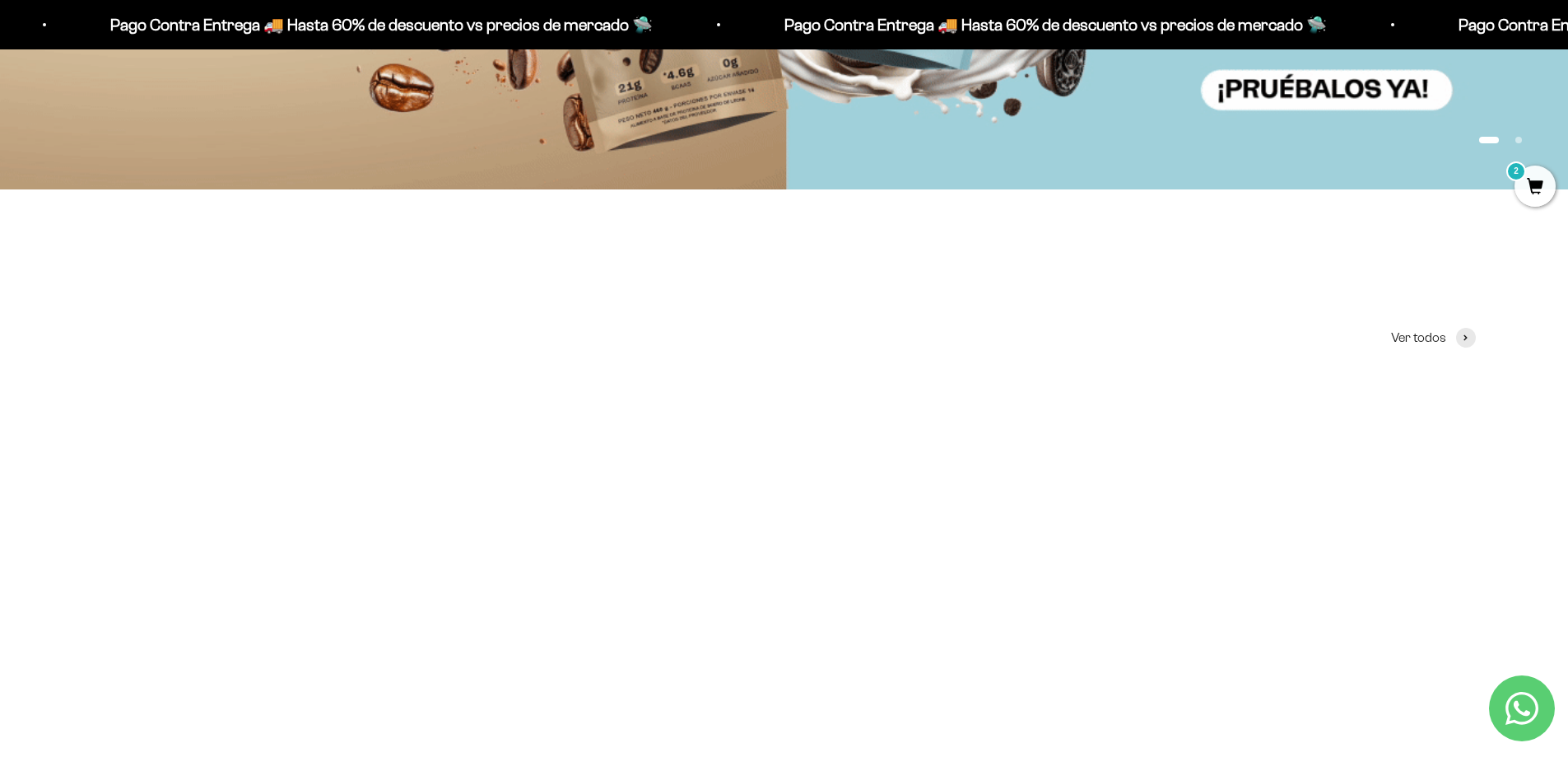
scroll to position [824, 0]
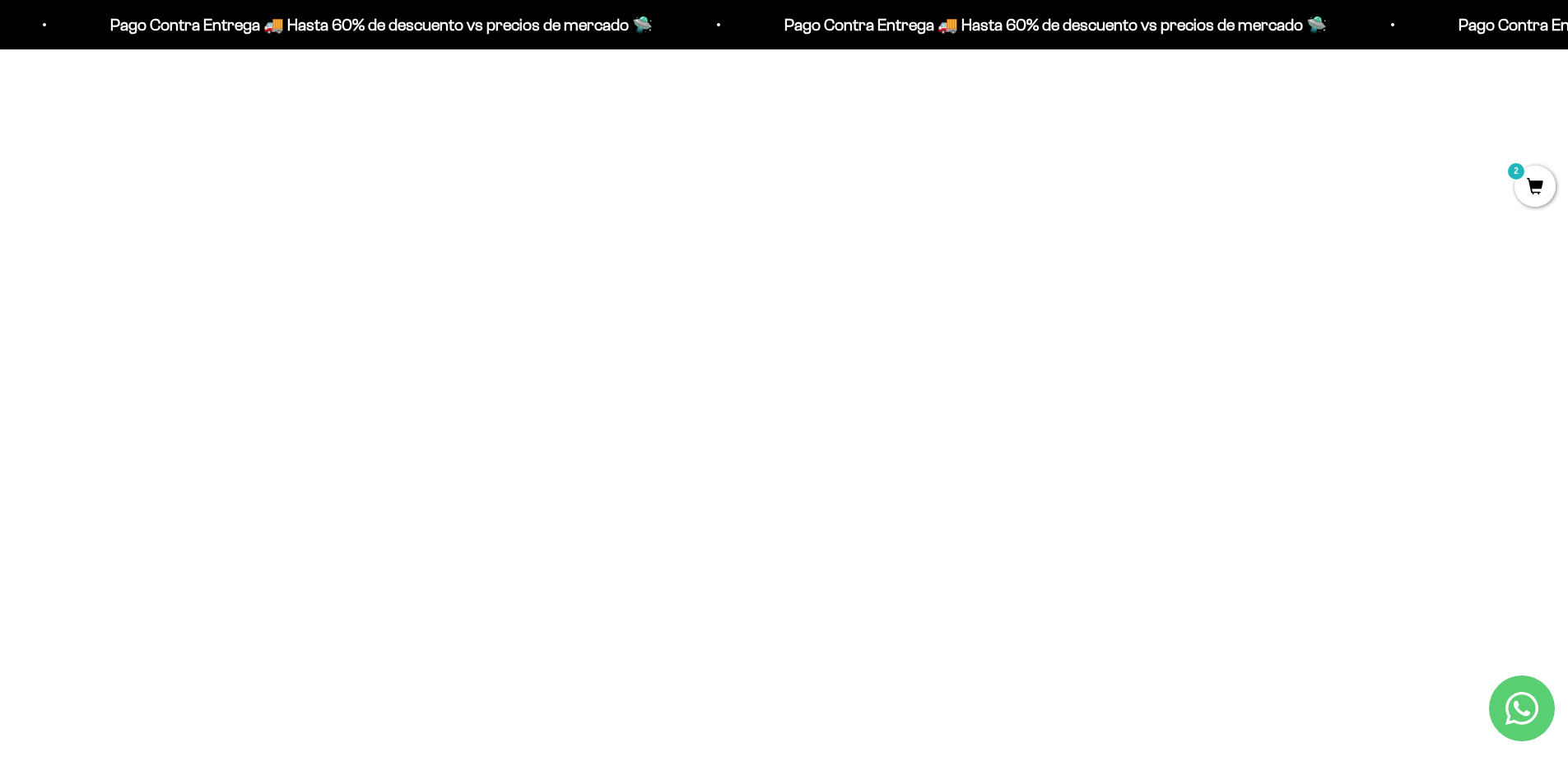
click at [769, 537] on link "Creatina Monohidrato" at bounding box center [784, 535] width 125 height 14
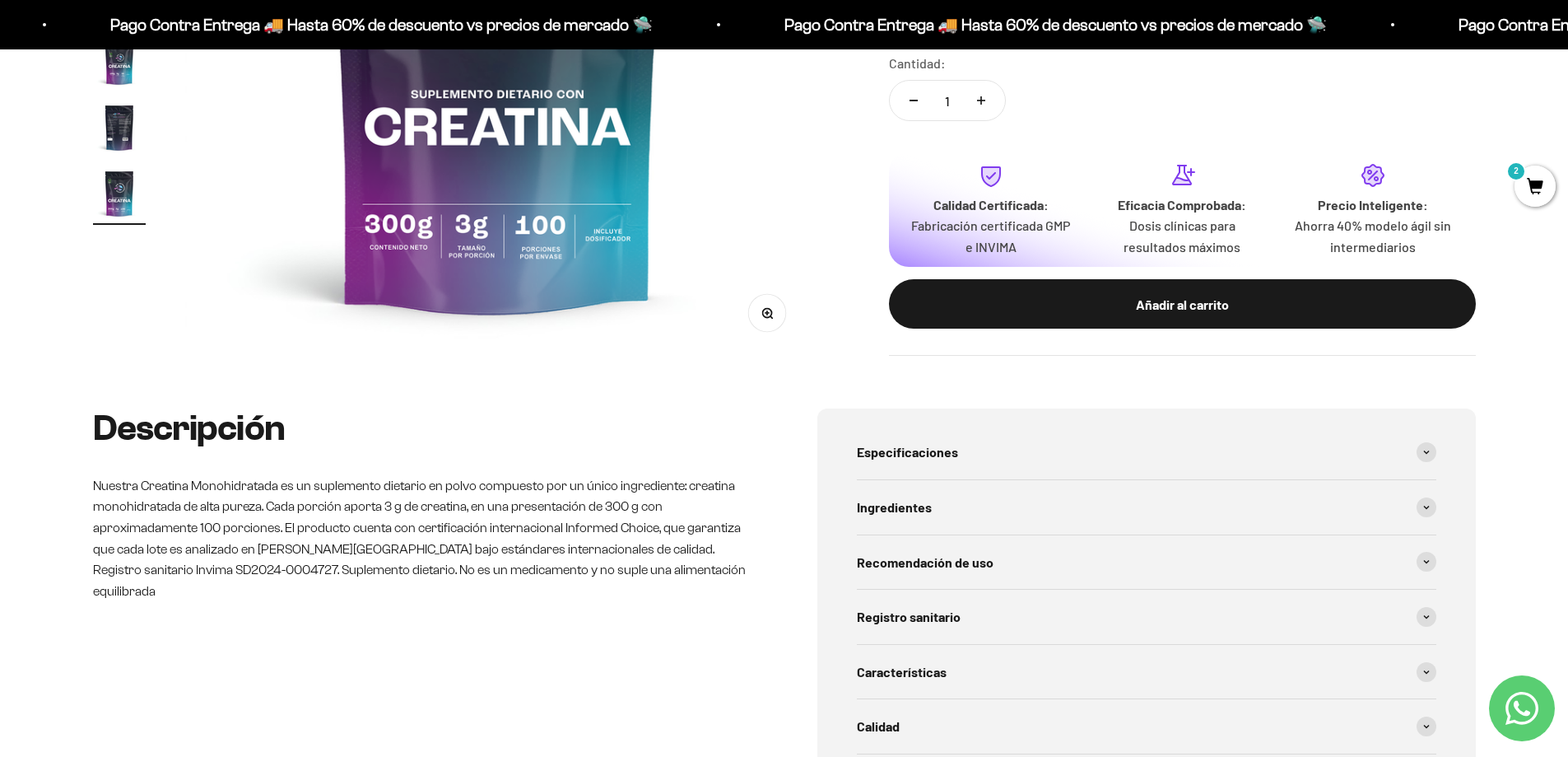
scroll to position [82, 0]
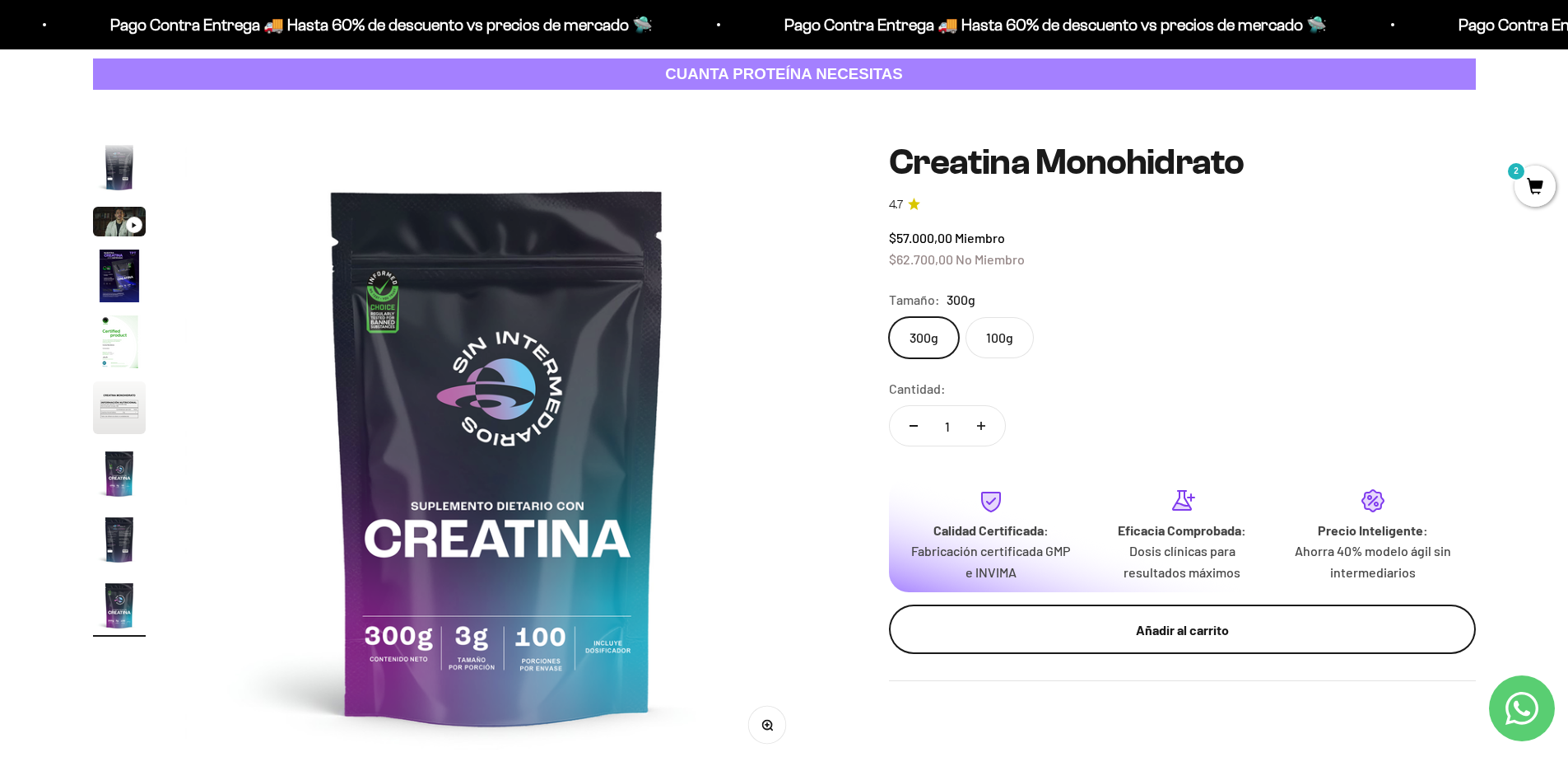
click at [1180, 631] on div "Añadir al carrito" at bounding box center [1181, 629] width 521 height 21
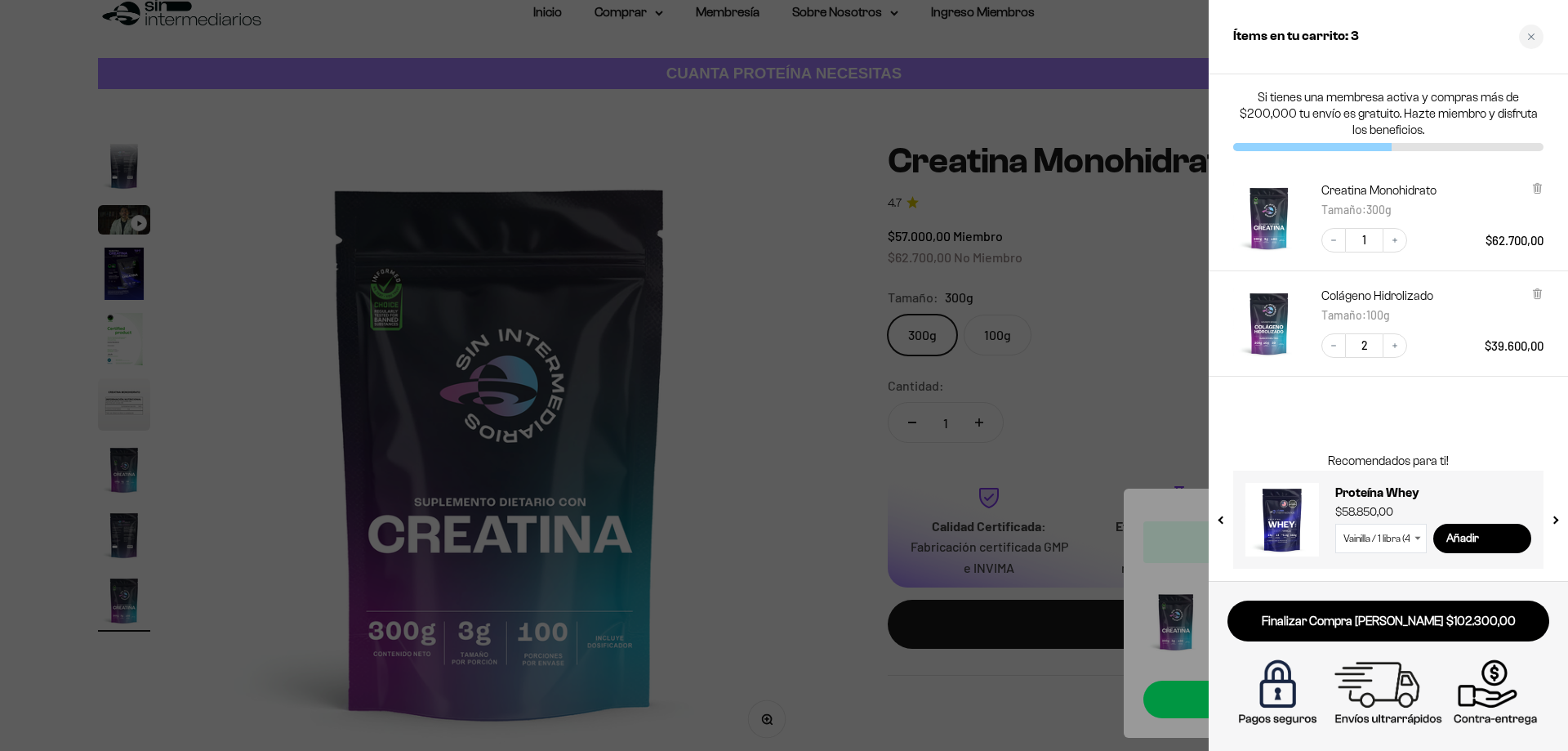
click at [756, 501] on div at bounding box center [784, 375] width 1568 height 751
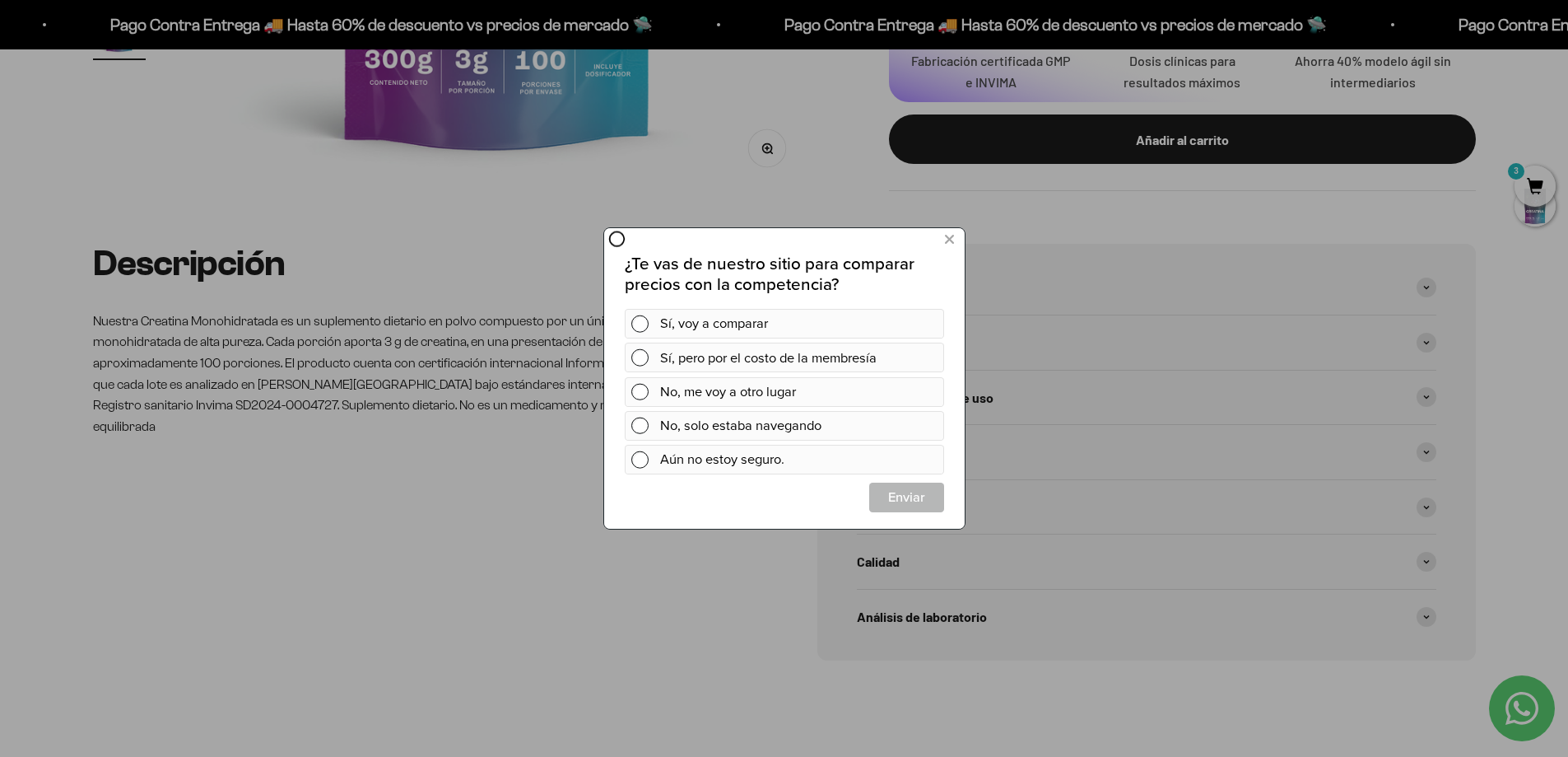
scroll to position [0, 0]
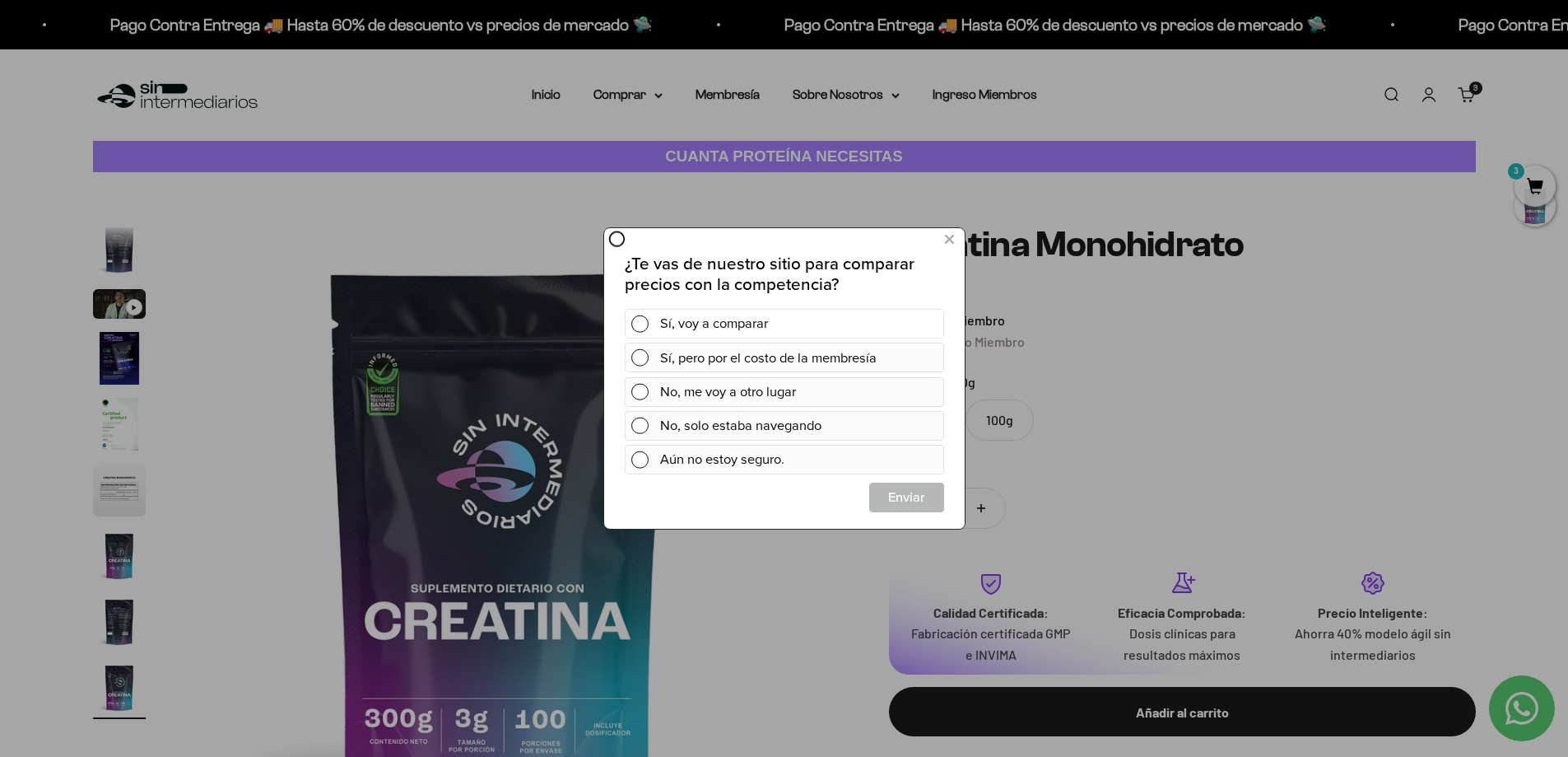
click at [644, 328] on span at bounding box center [639, 324] width 17 height 17
click at [932, 496] on span "Cerrar" at bounding box center [905, 497] width 73 height 30
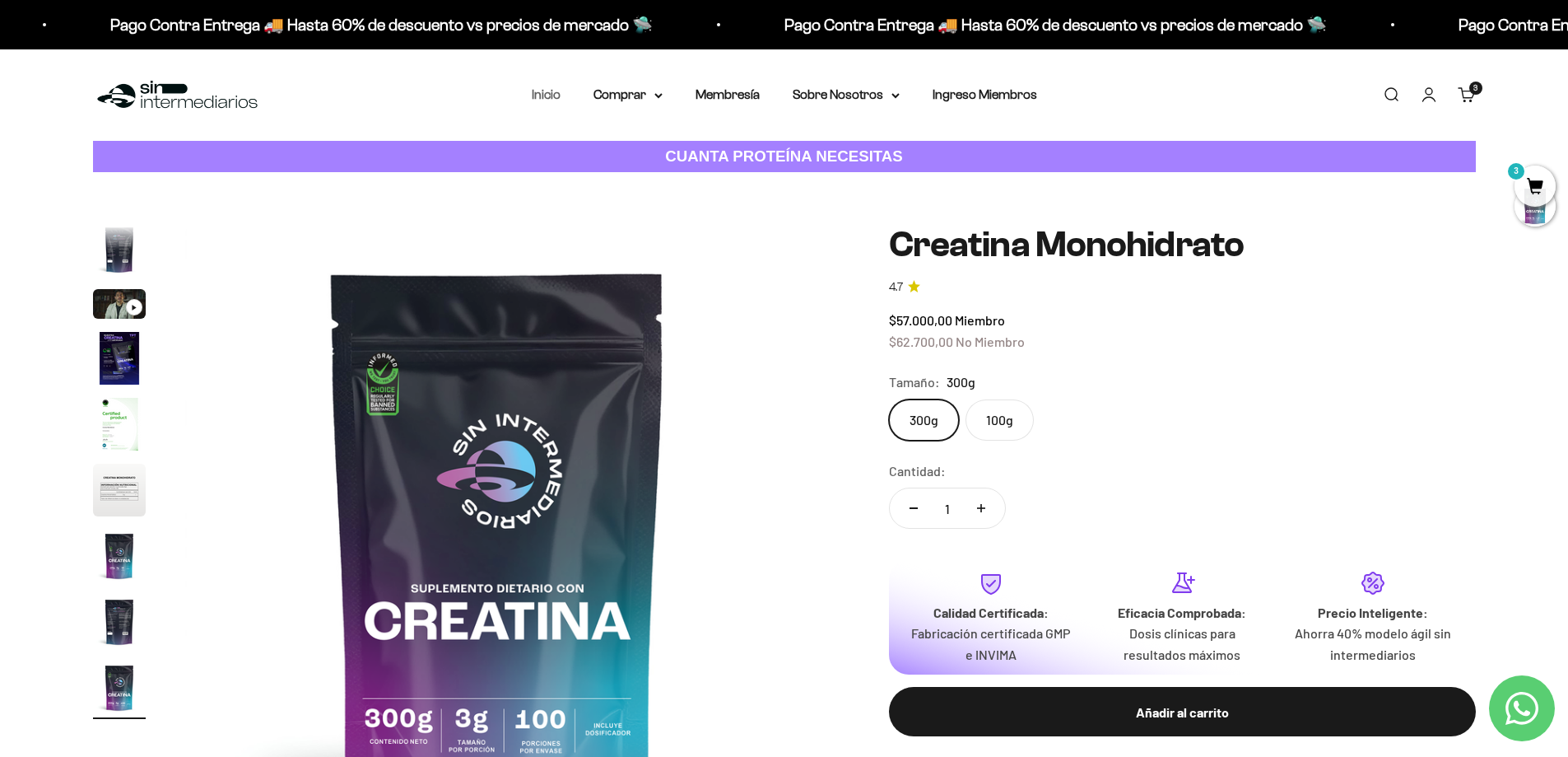
click at [546, 90] on link "Inicio" at bounding box center [546, 94] width 29 height 14
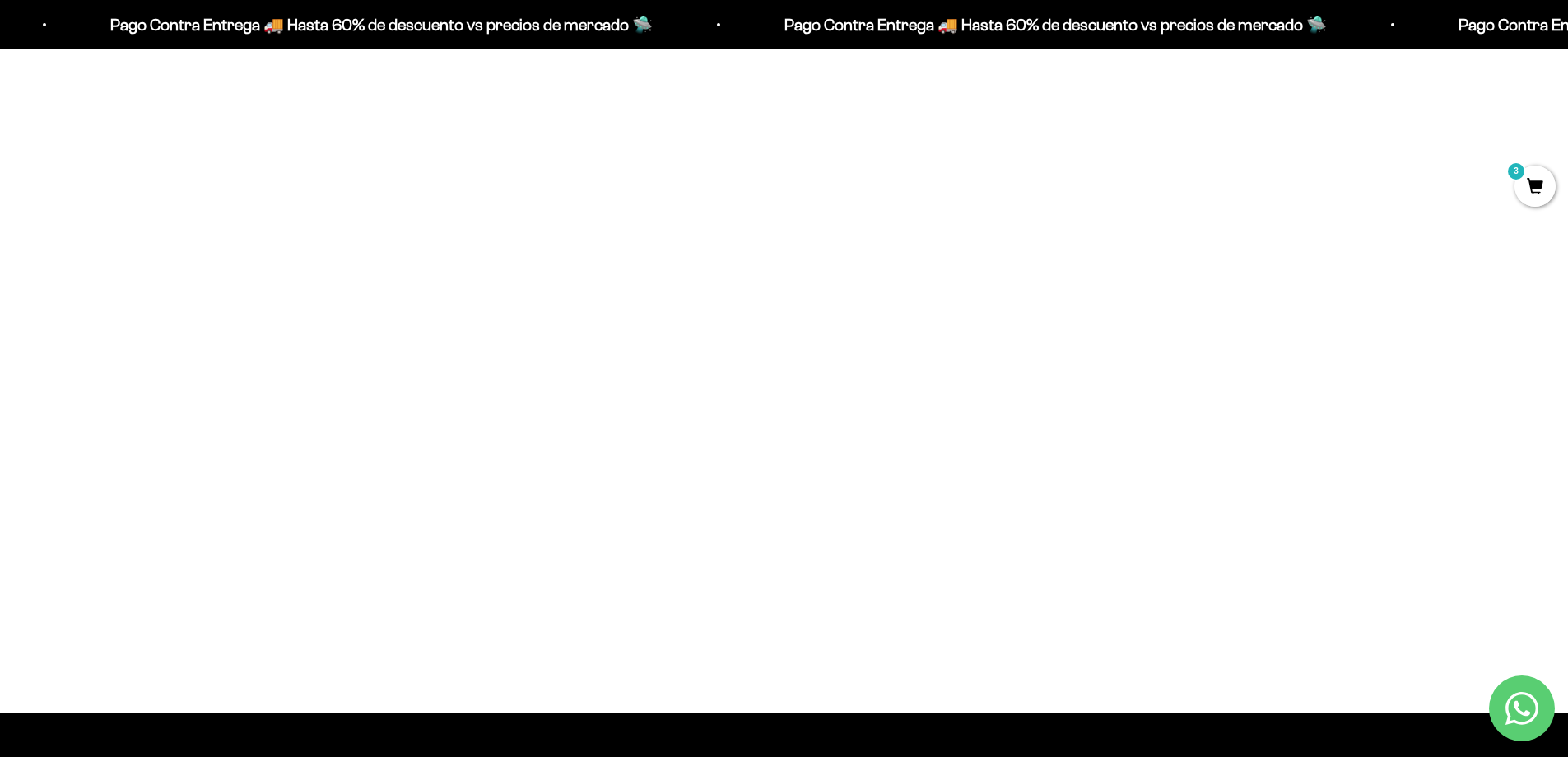
scroll to position [1417, 0]
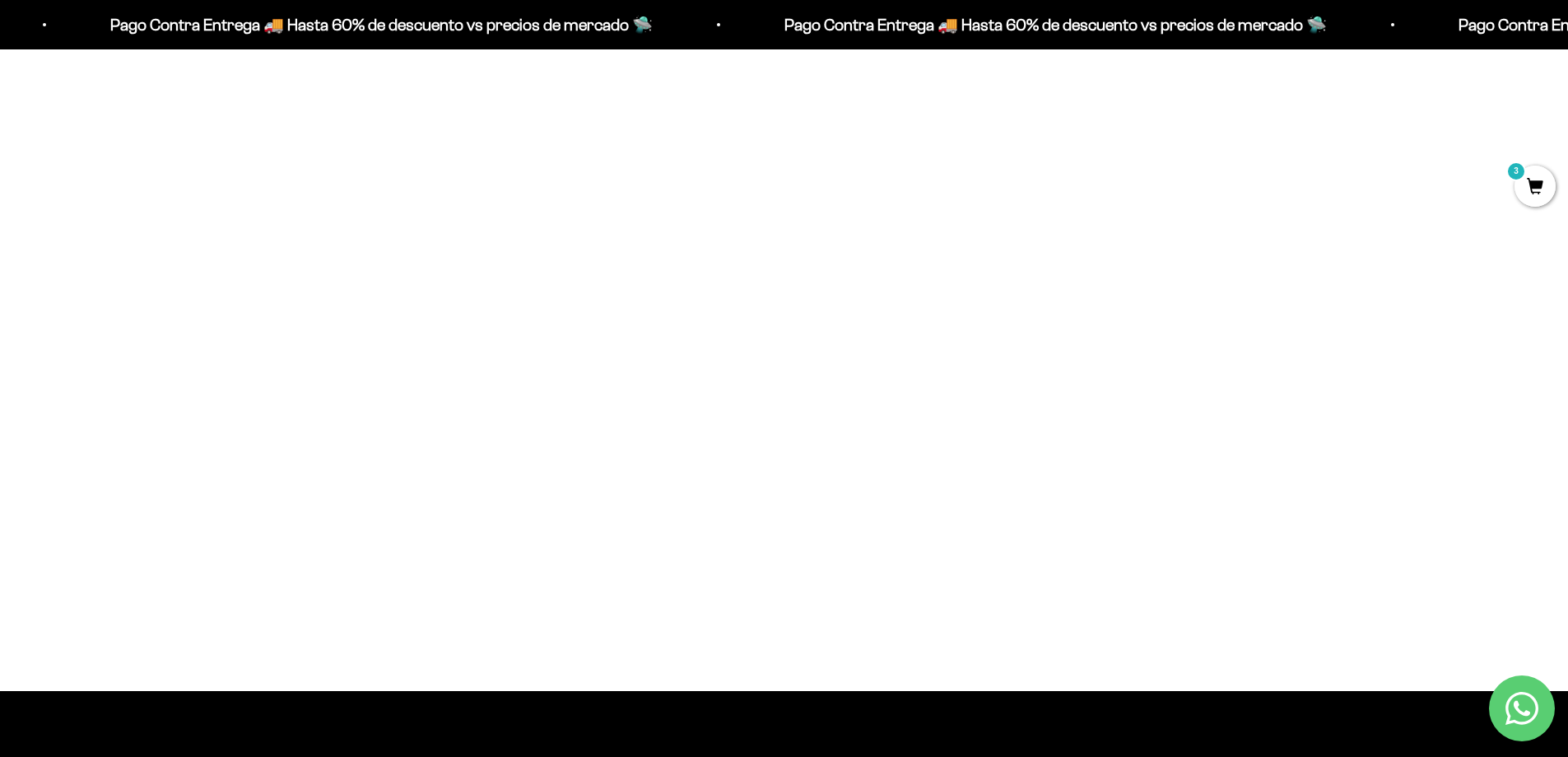
click at [793, 536] on link "Colágeno Hidrolizado" at bounding box center [784, 535] width 120 height 14
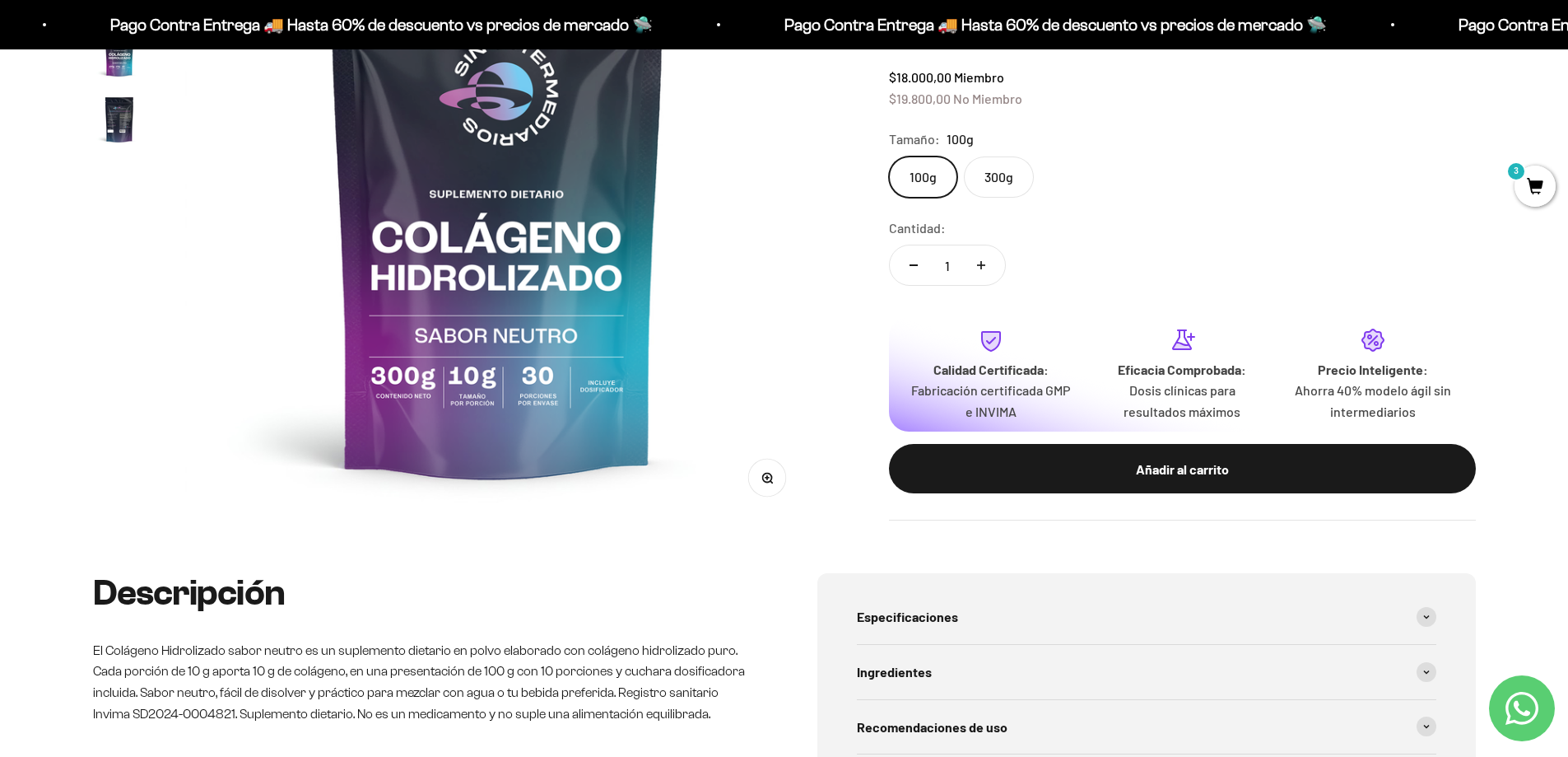
scroll to position [576, 0]
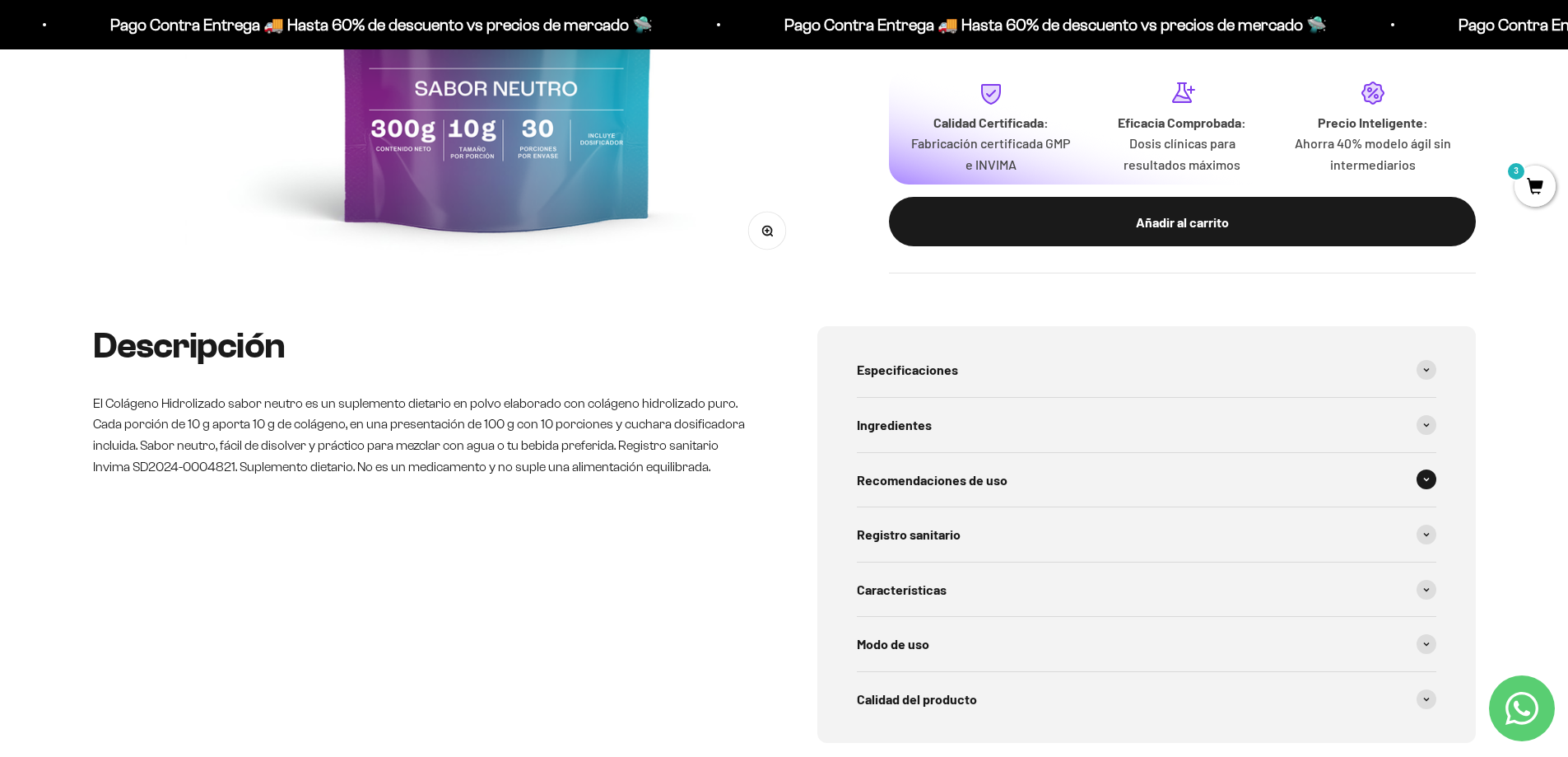
click at [1104, 484] on div "Recomendaciones de uso" at bounding box center [1146, 480] width 580 height 54
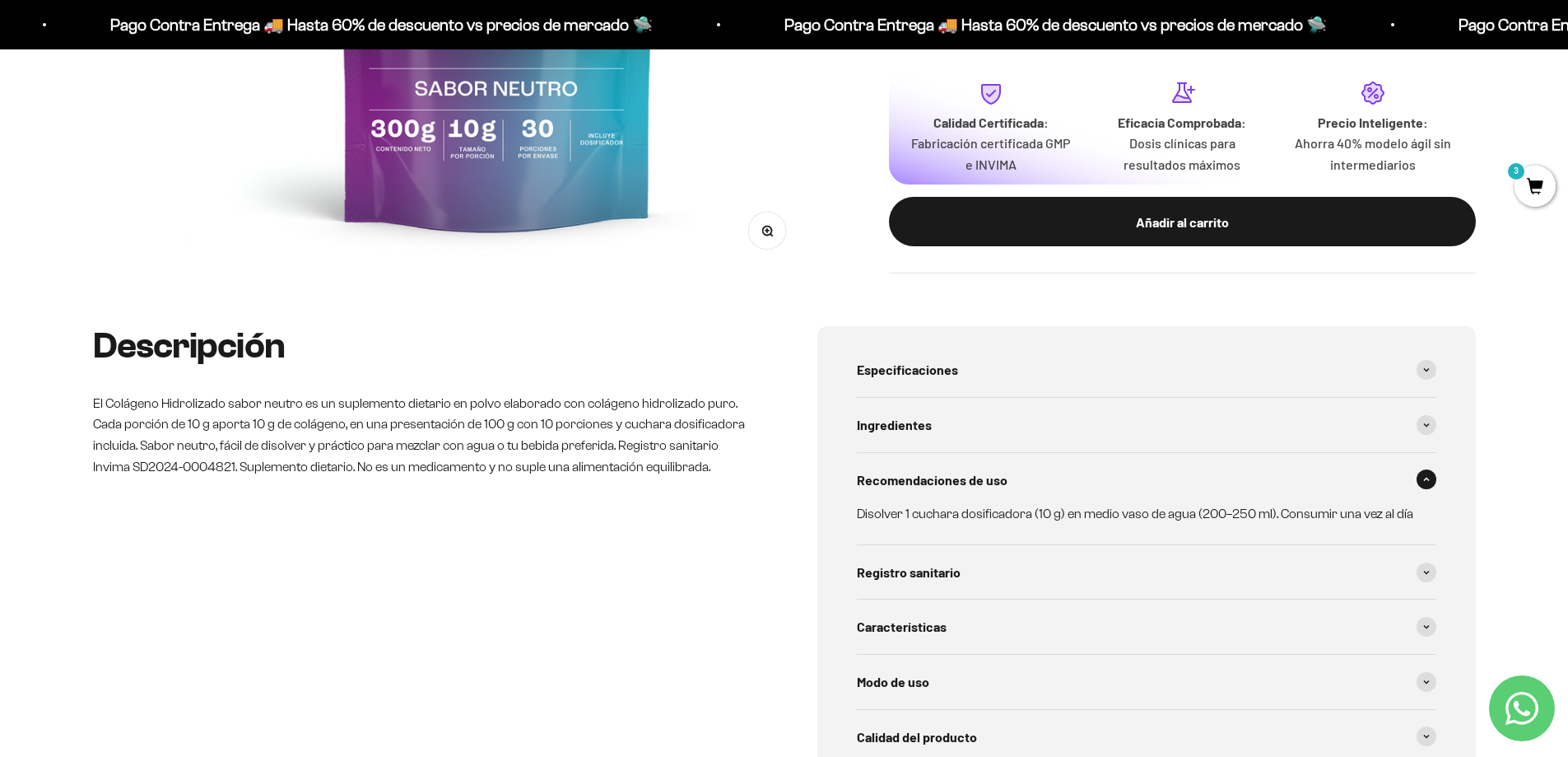
scroll to position [659, 0]
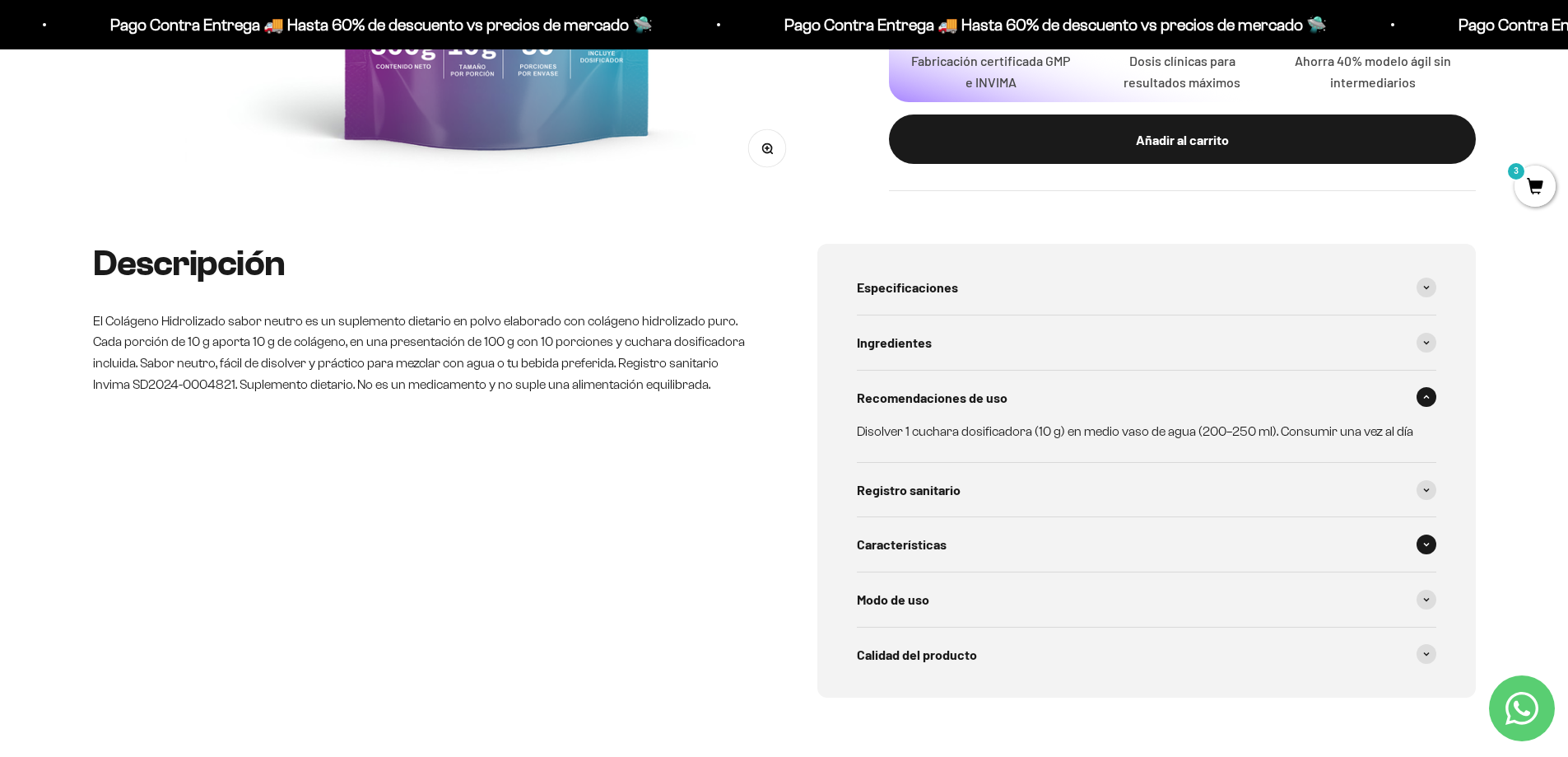
click at [1043, 542] on div "Características" at bounding box center [1146, 544] width 580 height 54
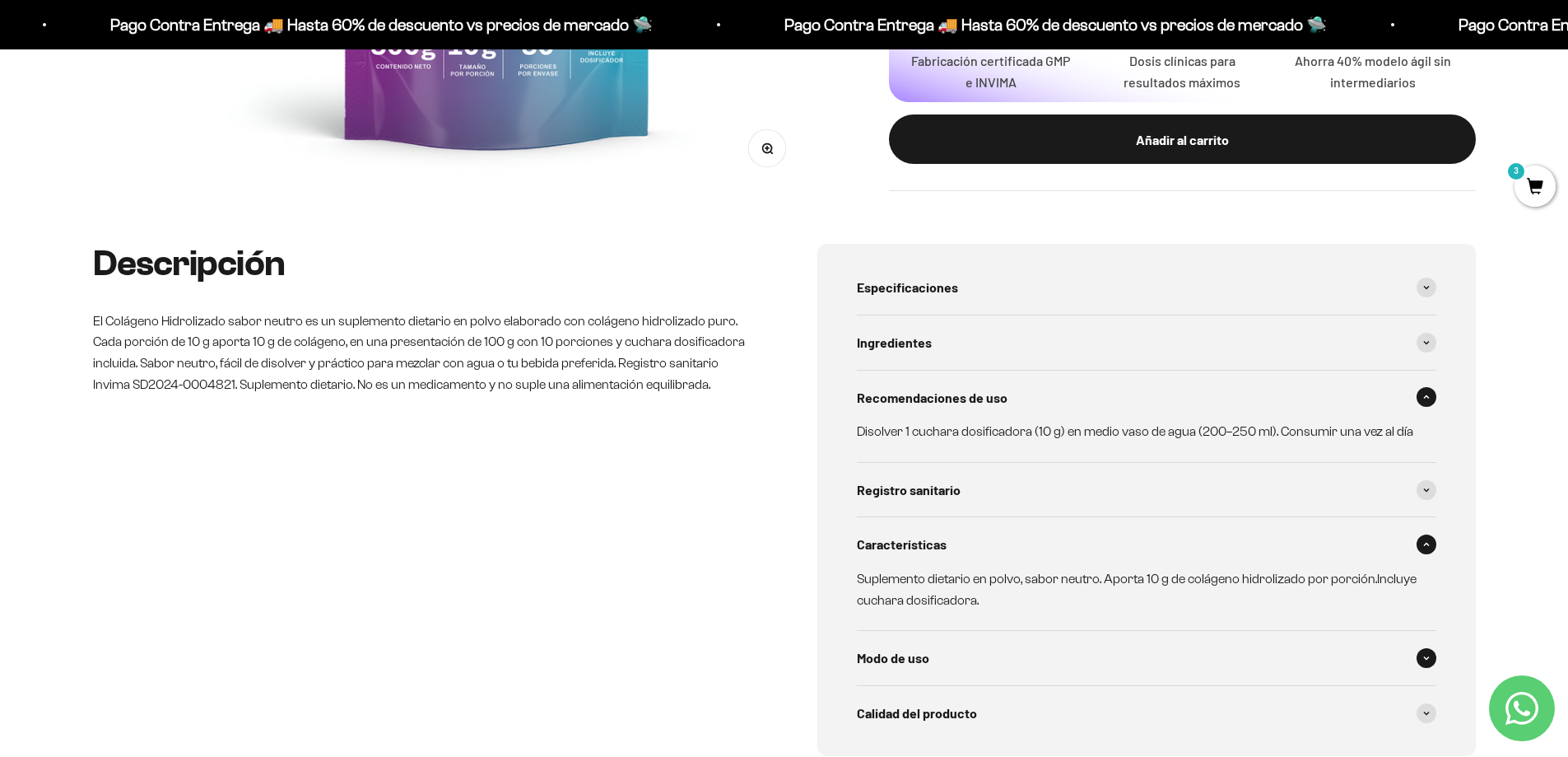
click at [982, 662] on div "Modo de uso" at bounding box center [1146, 657] width 580 height 54
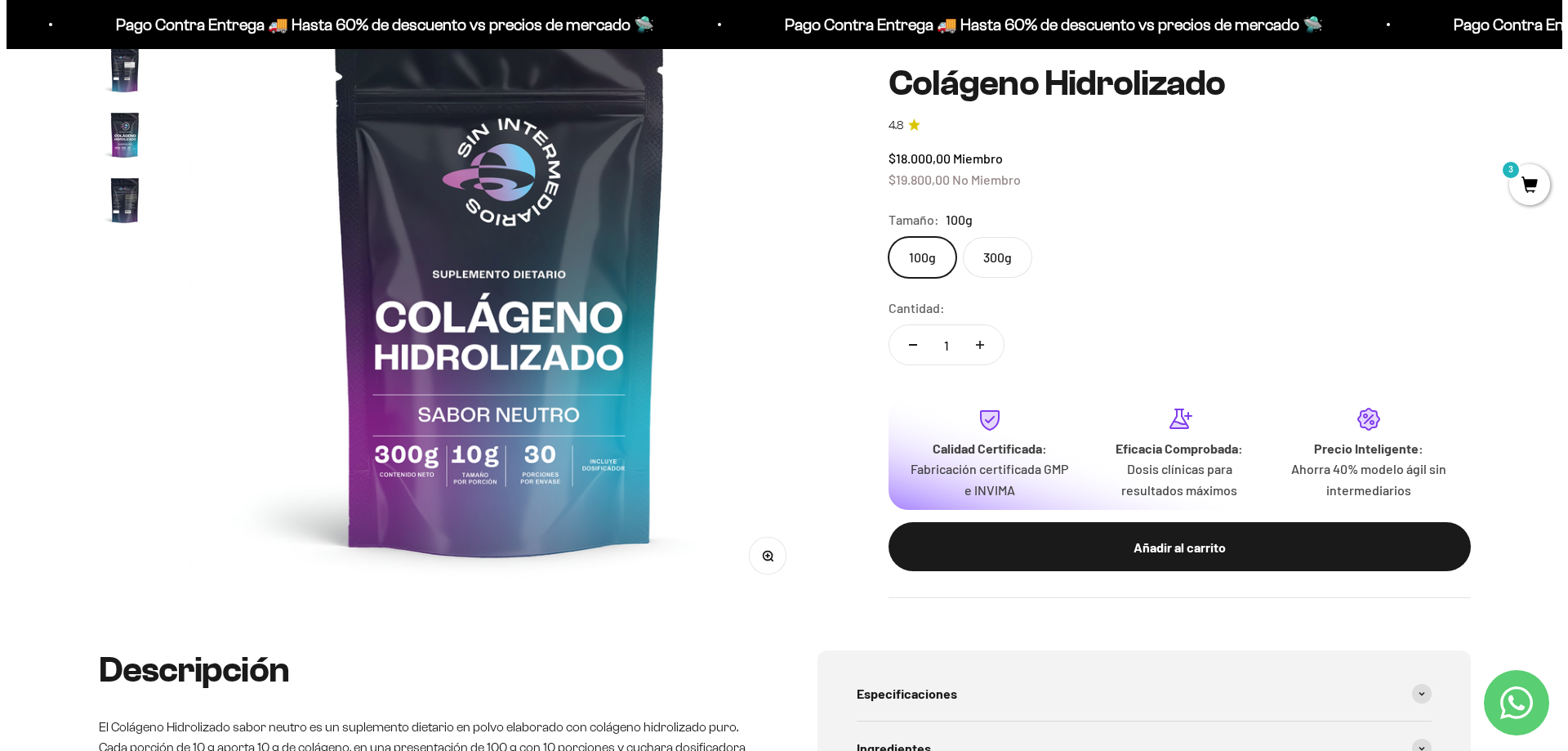
scroll to position [0, 0]
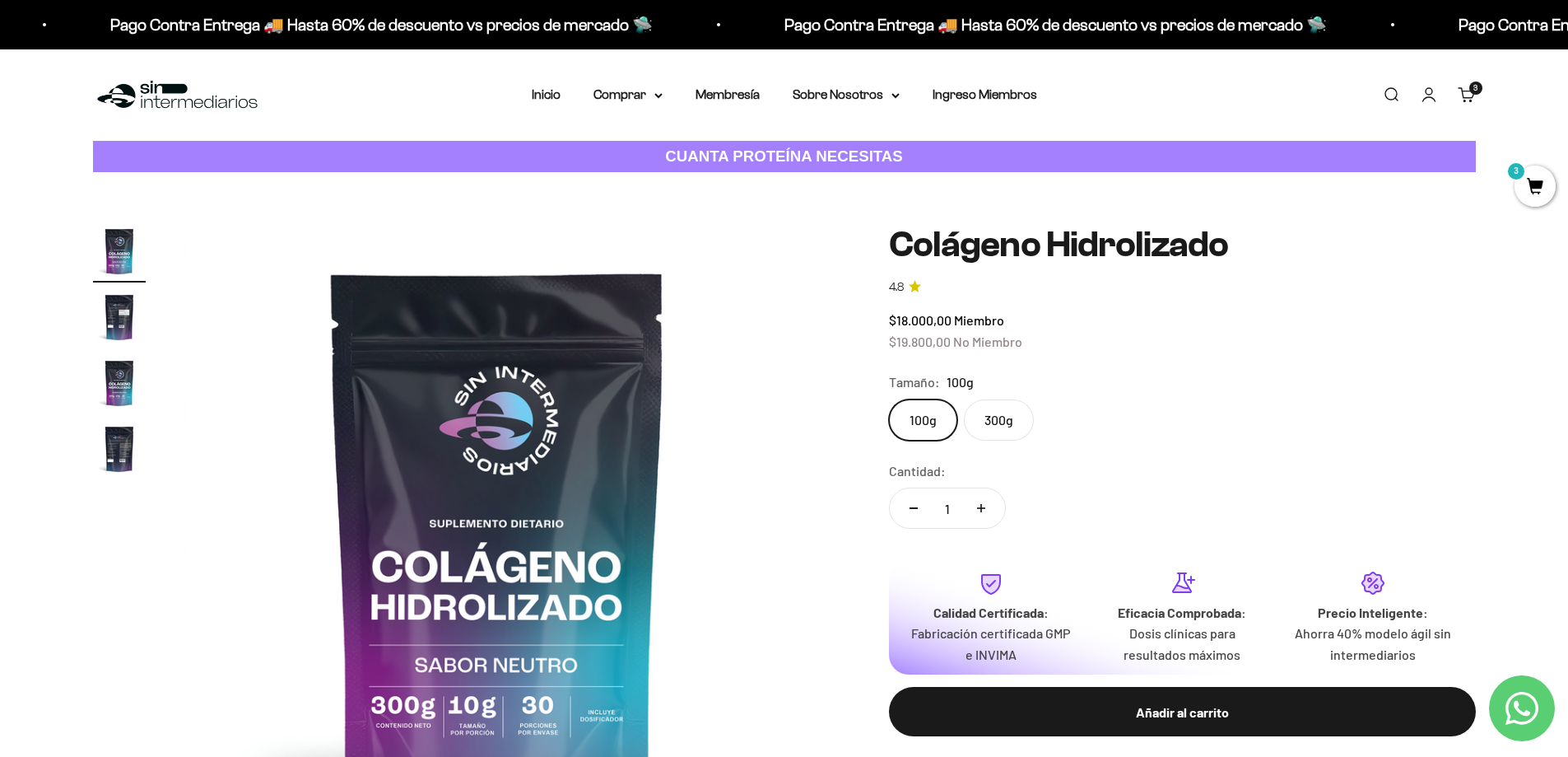
click at [1544, 182] on span "3" at bounding box center [1535, 186] width 41 height 41
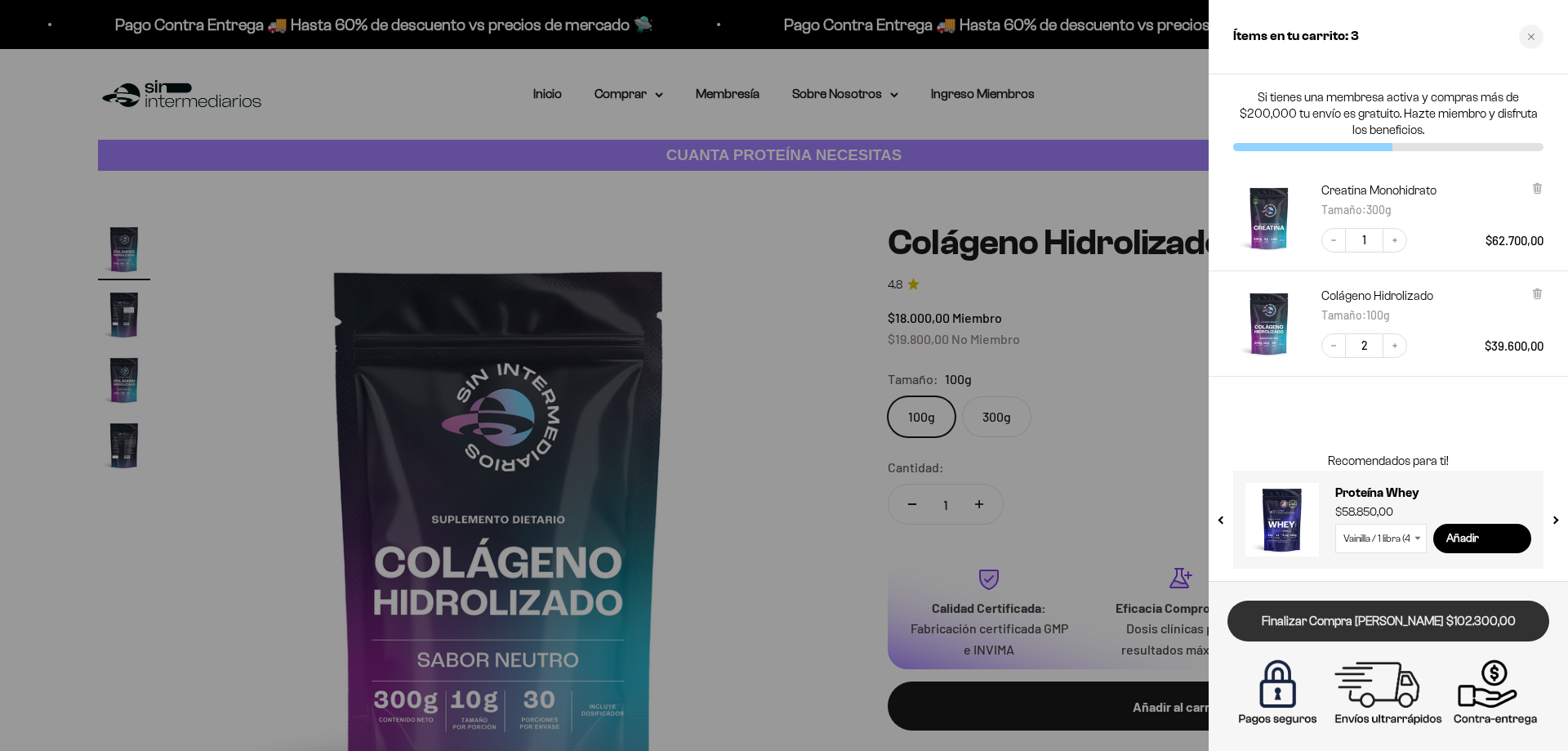
click at [1352, 620] on link "Finalizar Compra [PERSON_NAME] $102.300,00" at bounding box center [1389, 622] width 322 height 42
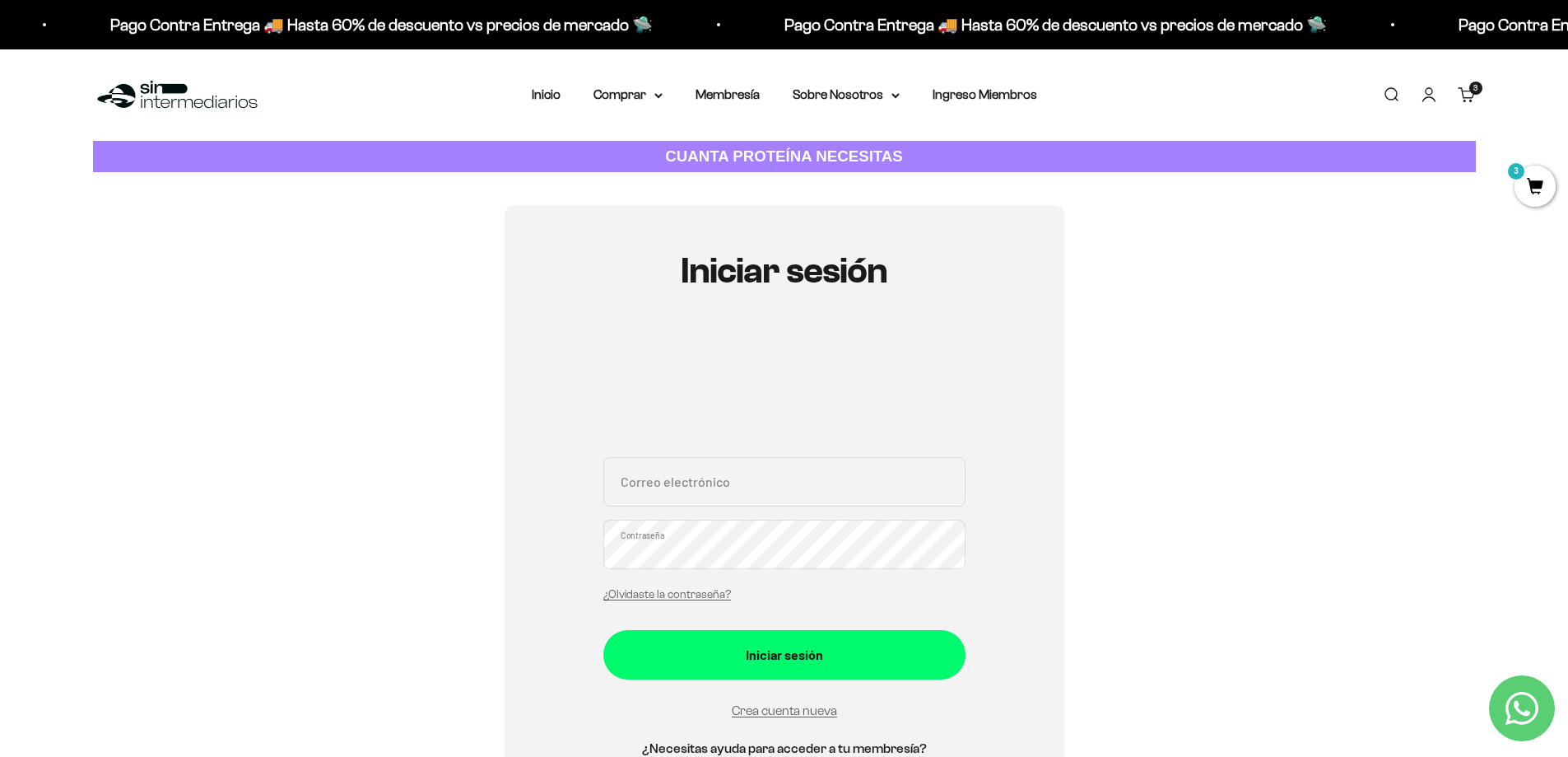
click at [766, 486] on input "Correo electrónico" at bounding box center [784, 482] width 362 height 50
type input "[EMAIL_ADDRESS][DOMAIN_NAME]"
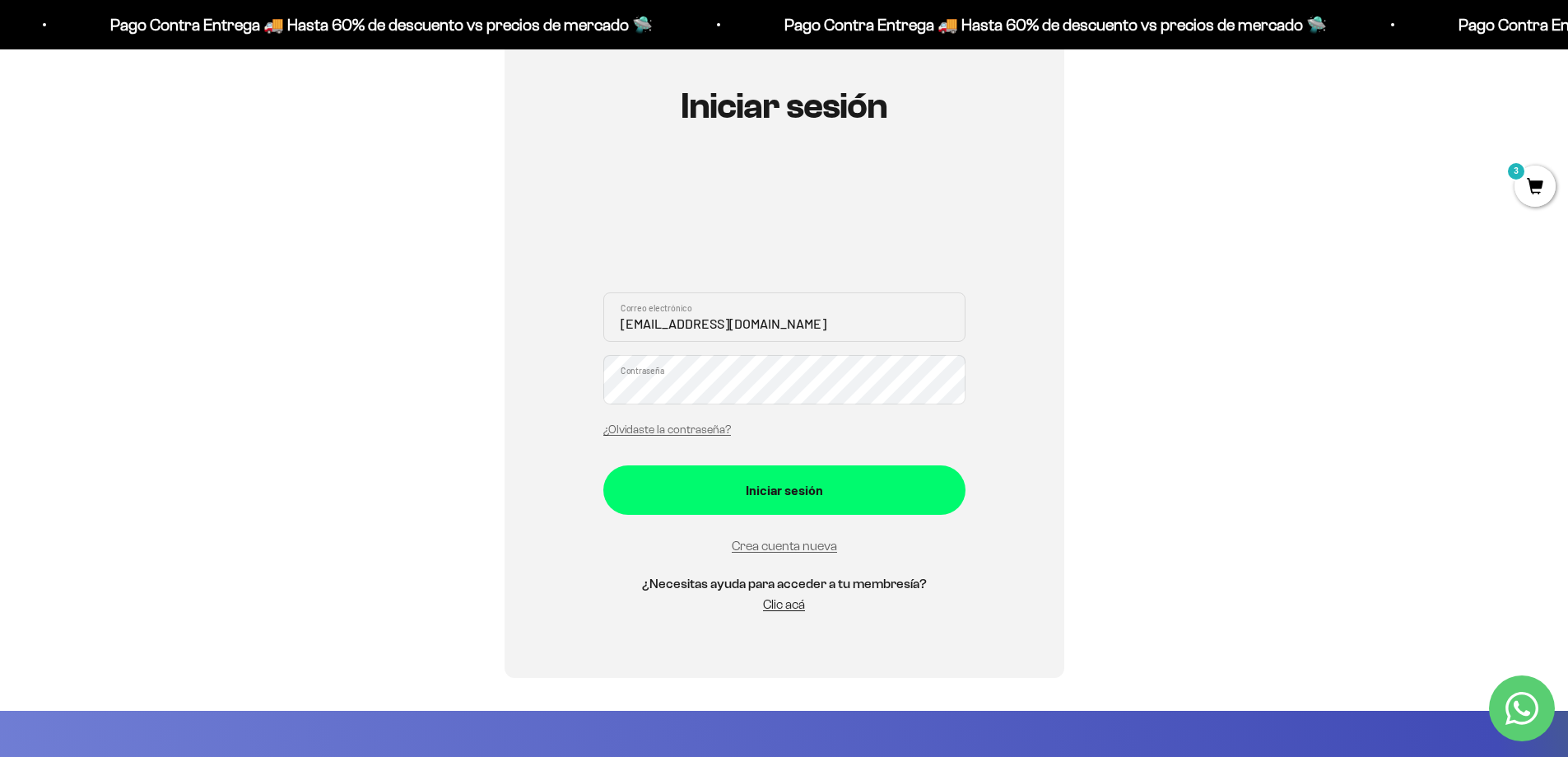
drag, startPoint x: 794, startPoint y: 325, endPoint x: 490, endPoint y: 321, distance: 304.0
click at [490, 321] on div "Iniciar sesión [EMAIL_ADDRESS][DOMAIN_NAME] Correo electrónico Contraseña ¿Olvi…" at bounding box center [784, 358] width 1383 height 637
click at [801, 550] on link "Crea cuenta nueva" at bounding box center [784, 546] width 106 height 14
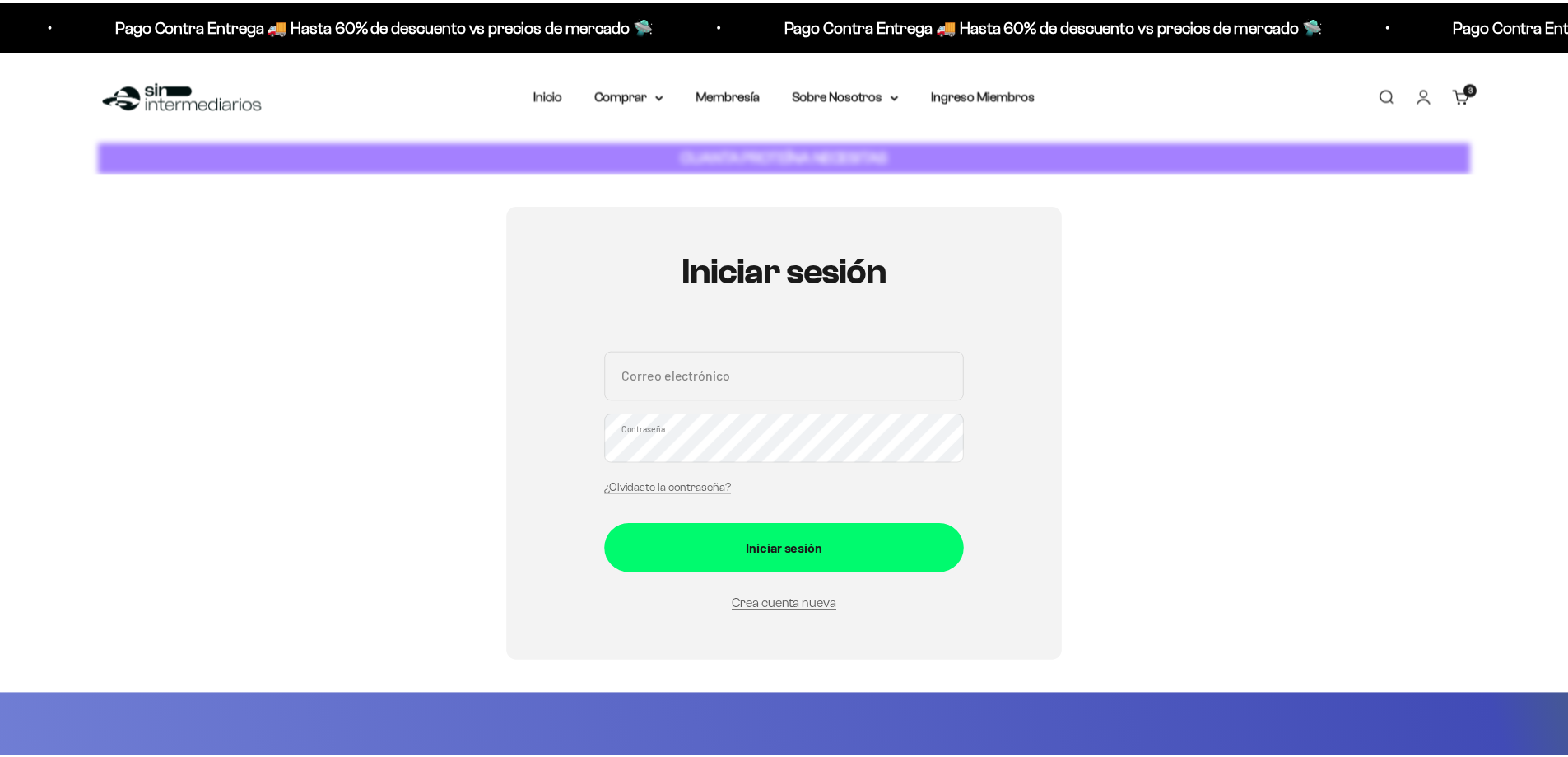
scroll to position [165, 0]
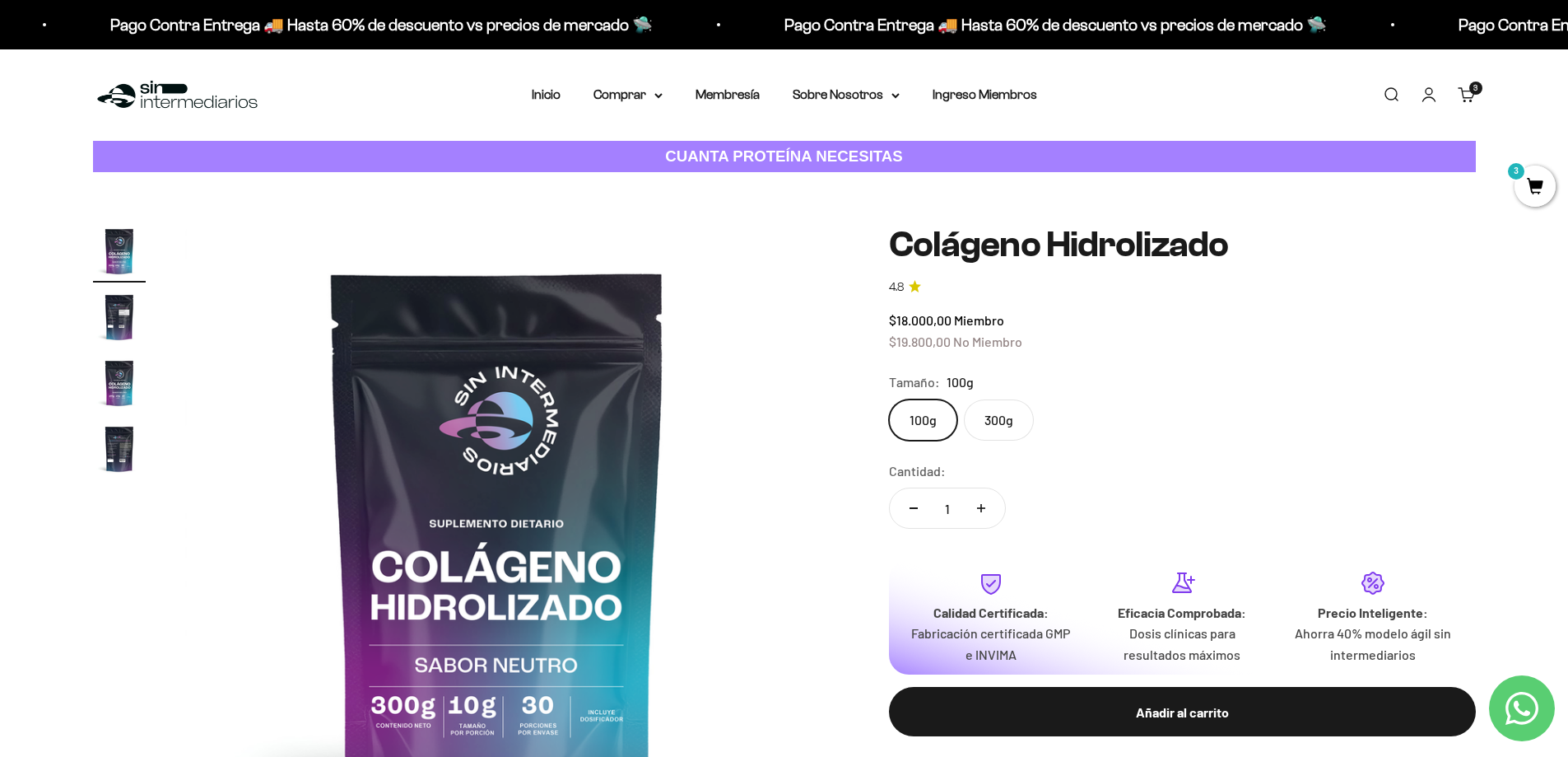
click at [1427, 103] on link "Iniciar sesión" at bounding box center [1429, 94] width 18 height 18
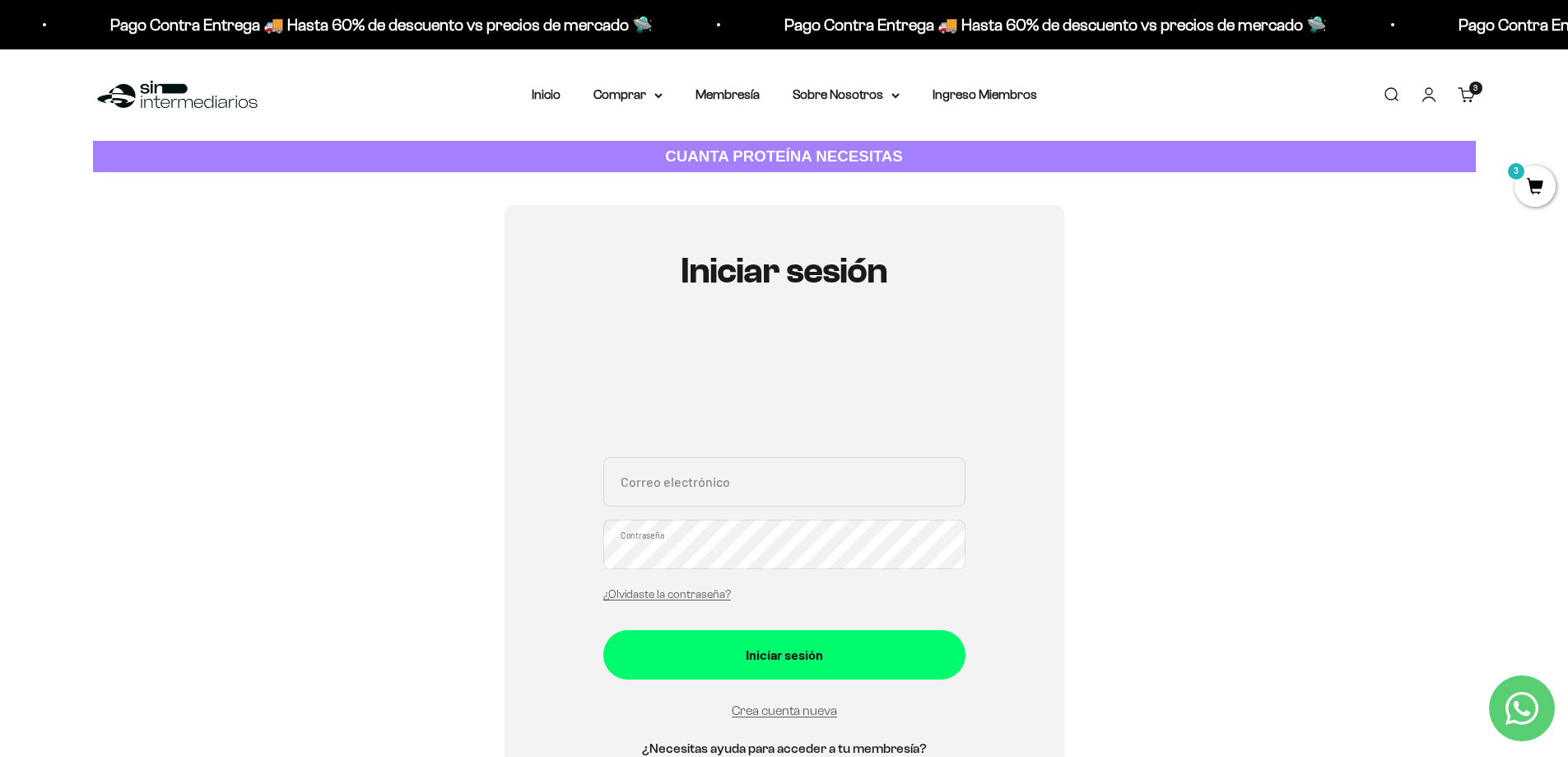
scroll to position [247, 0]
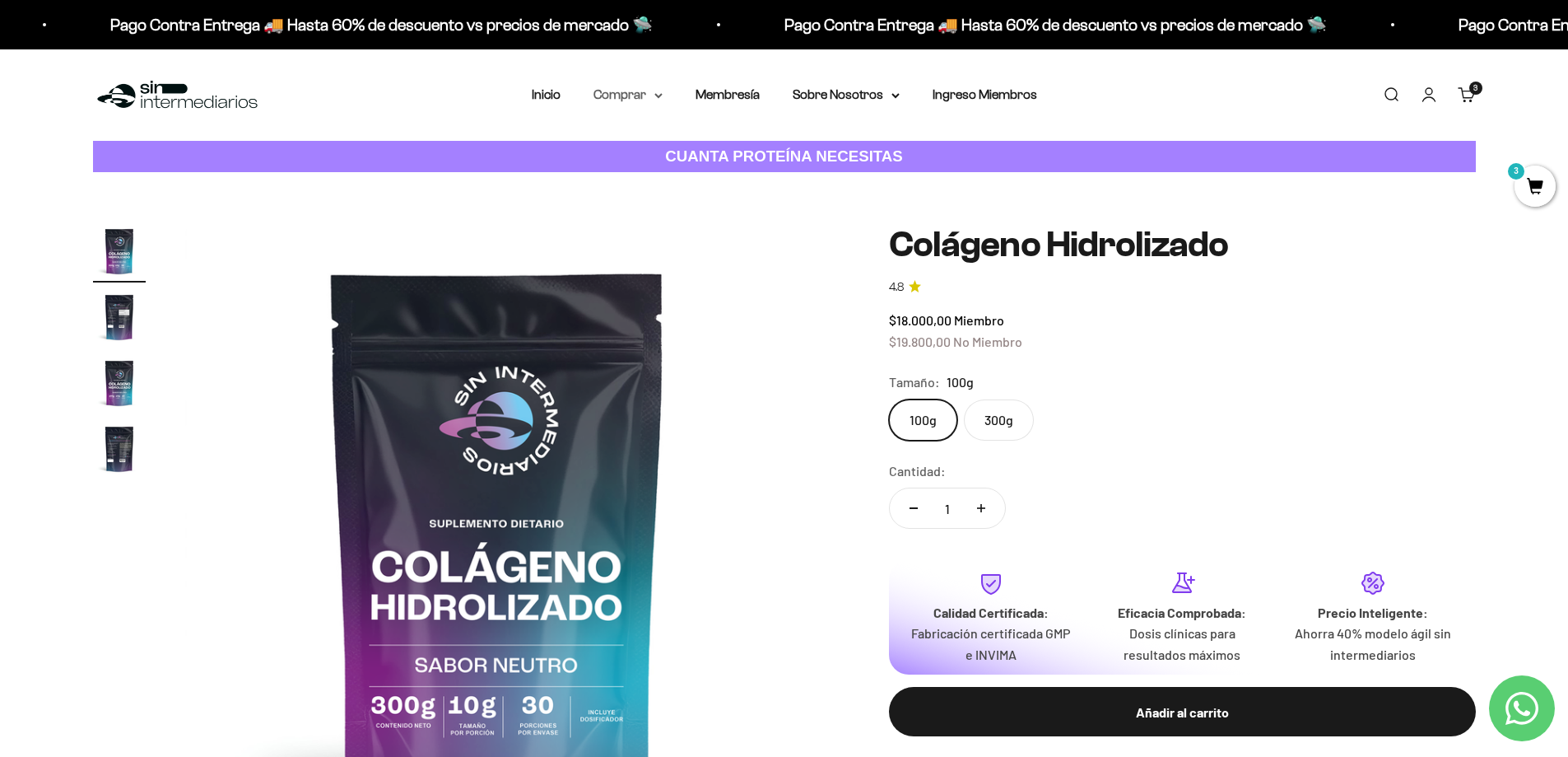
click at [629, 94] on summary "Comprar" at bounding box center [627, 94] width 69 height 21
click at [656, 149] on span "Proteínas" at bounding box center [631, 147] width 55 height 14
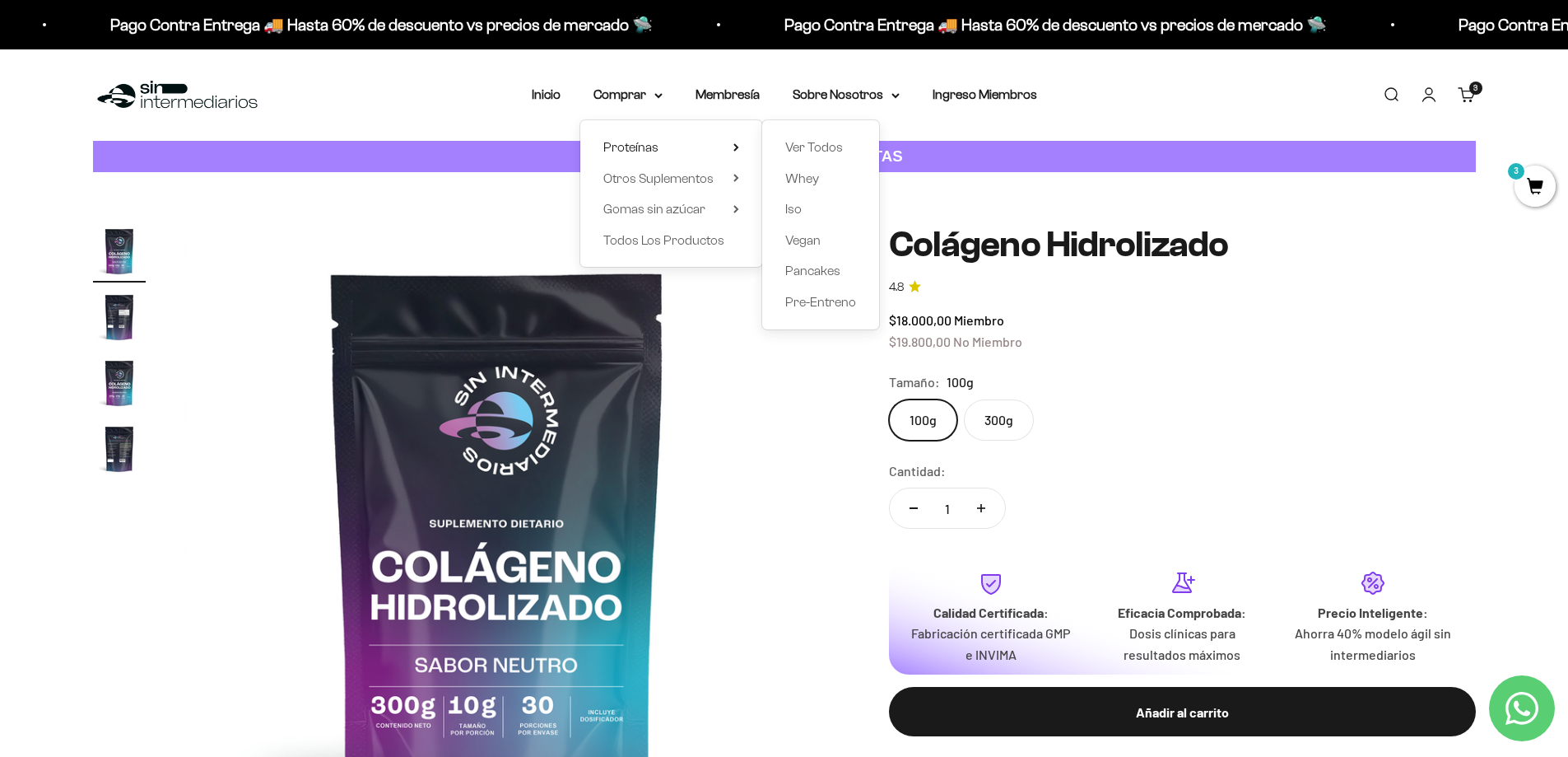
click at [764, 439] on img at bounding box center [498, 537] width 625 height 625
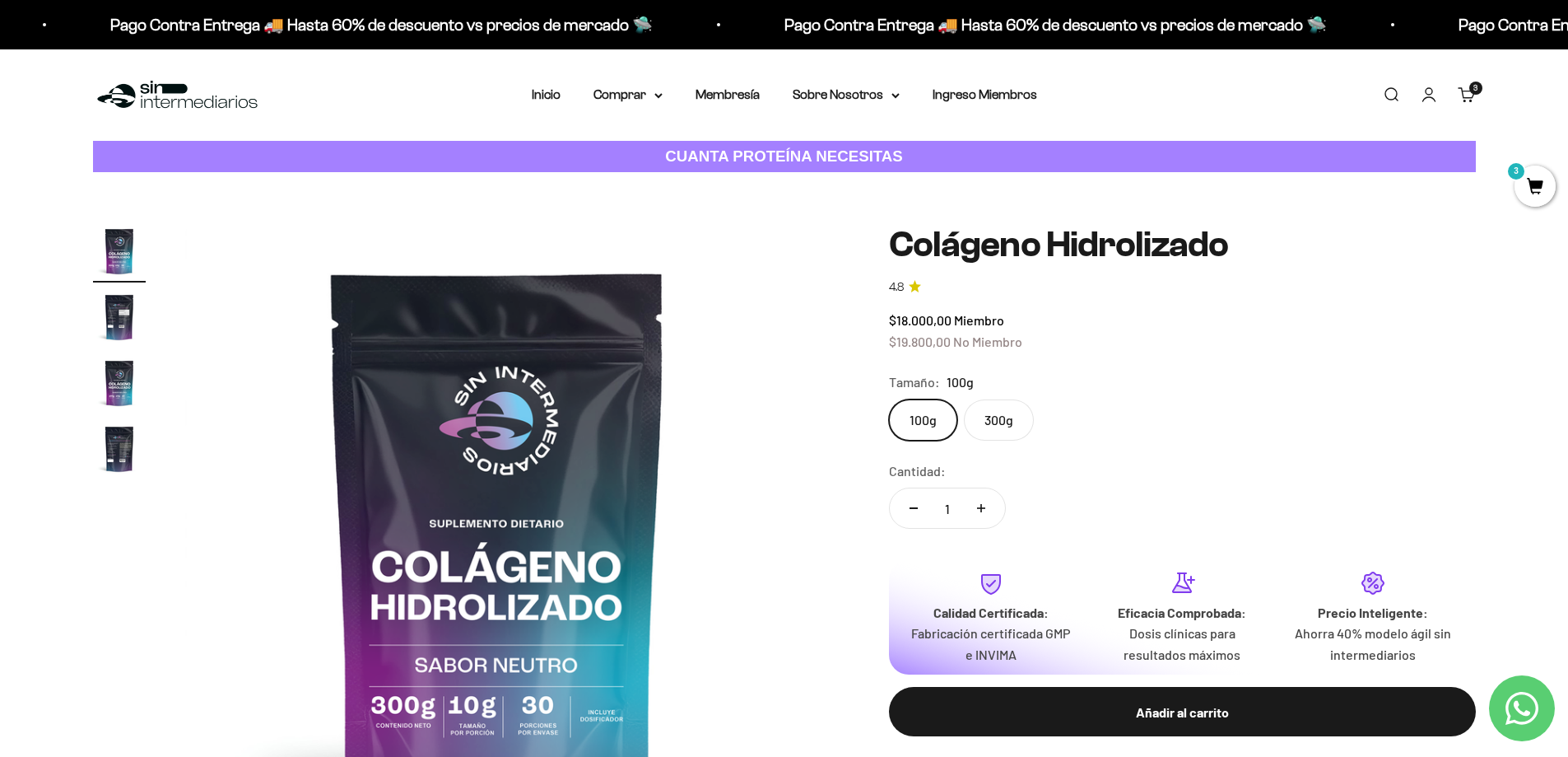
scroll to position [0, 645]
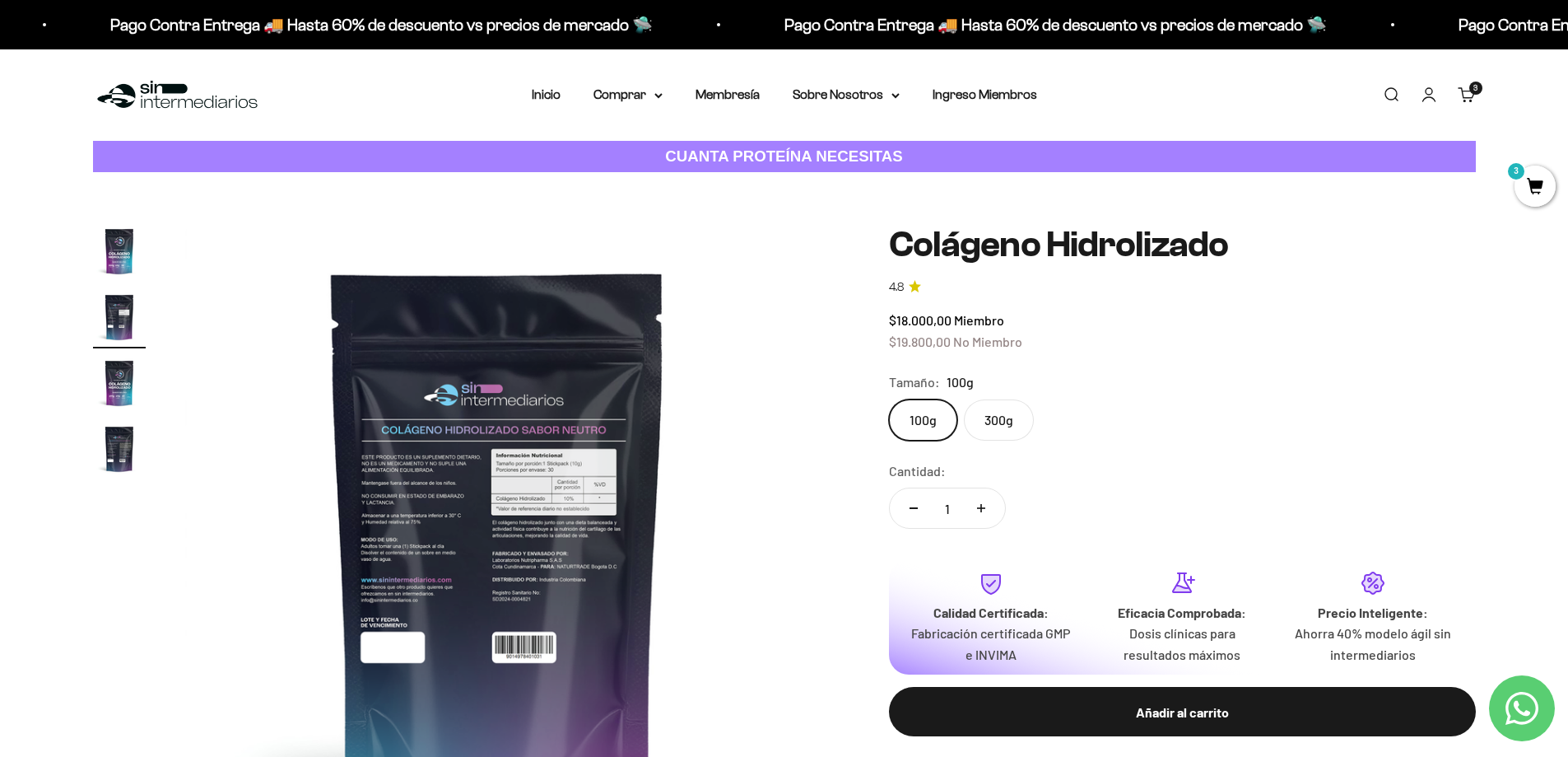
click at [551, 102] on li "Inicio" at bounding box center [546, 94] width 29 height 21
click at [545, 91] on link "Inicio" at bounding box center [546, 94] width 29 height 14
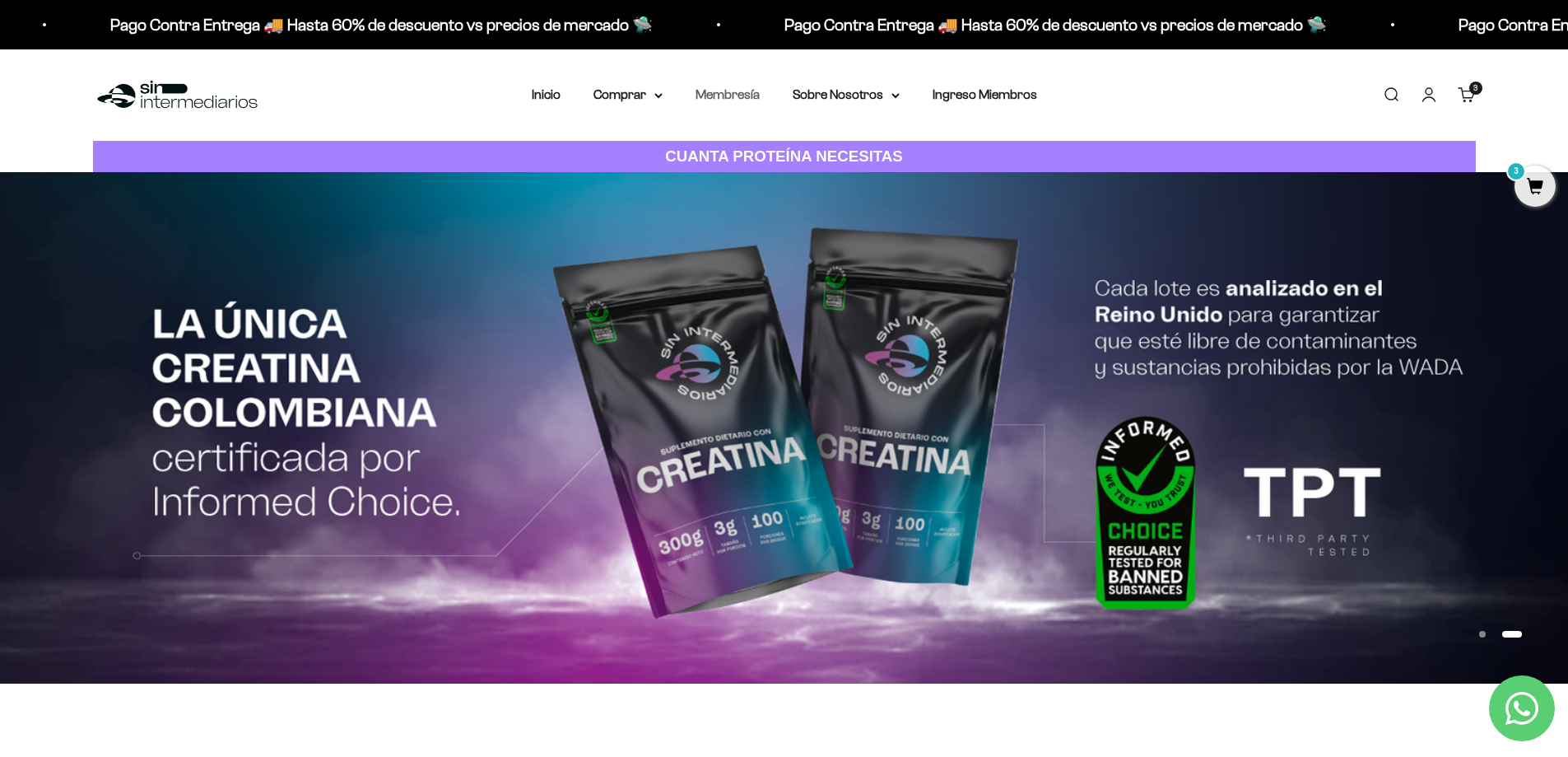
click at [752, 98] on link "Membresía" at bounding box center [727, 94] width 64 height 14
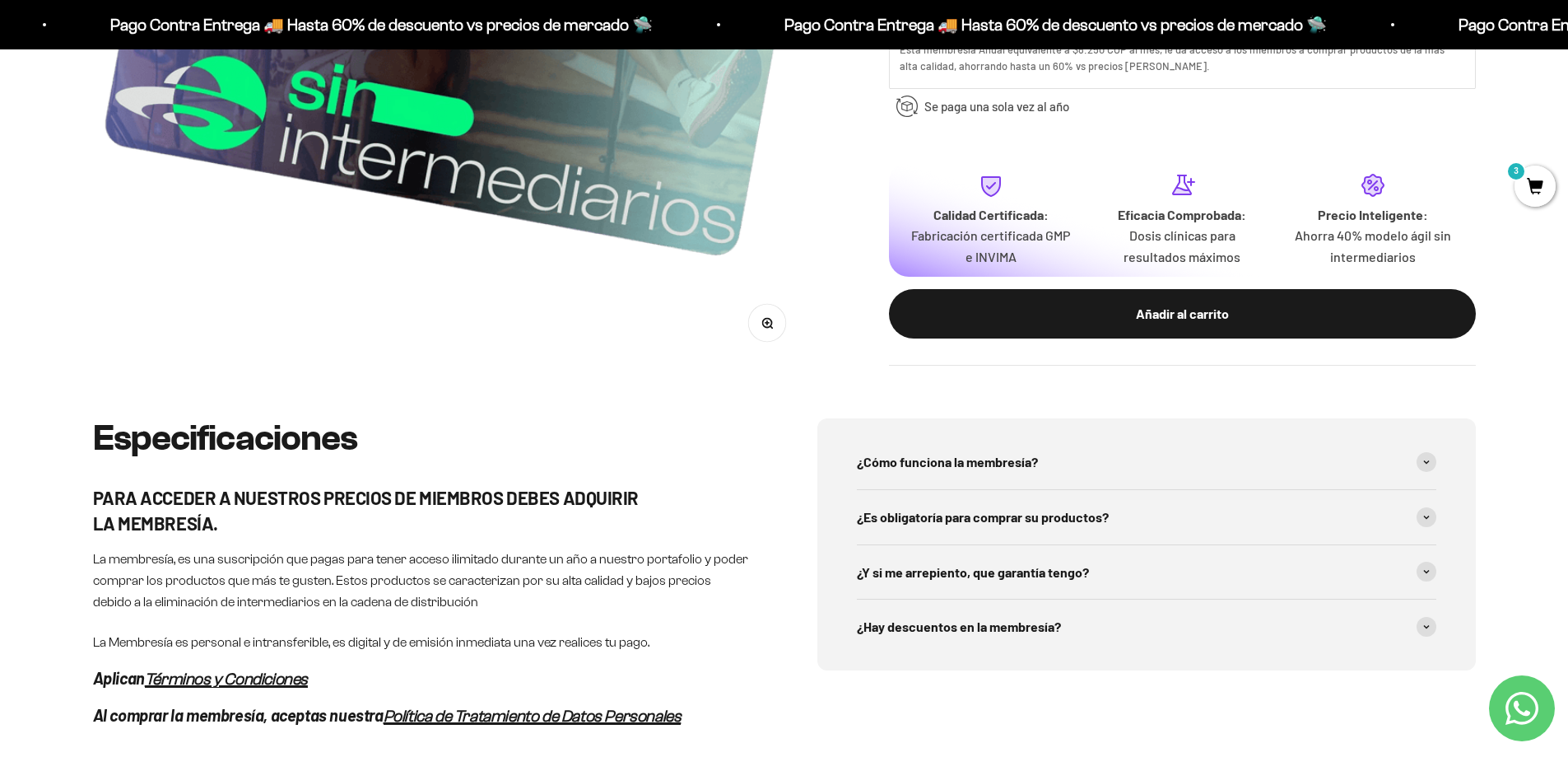
scroll to position [741, 0]
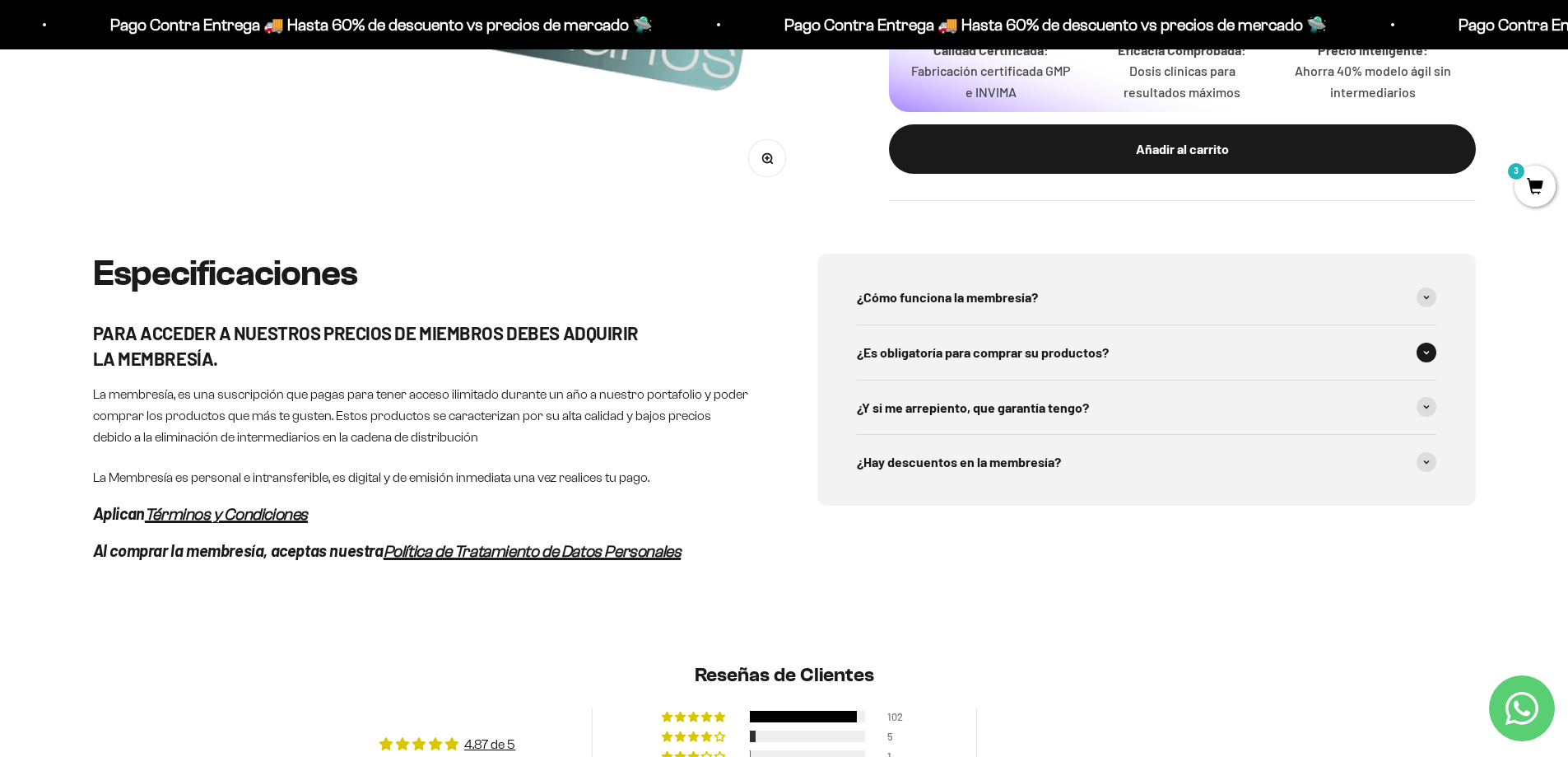
click at [1016, 356] on span "¿Es obligatoría para comprar su productos?" at bounding box center [982, 352] width 252 height 21
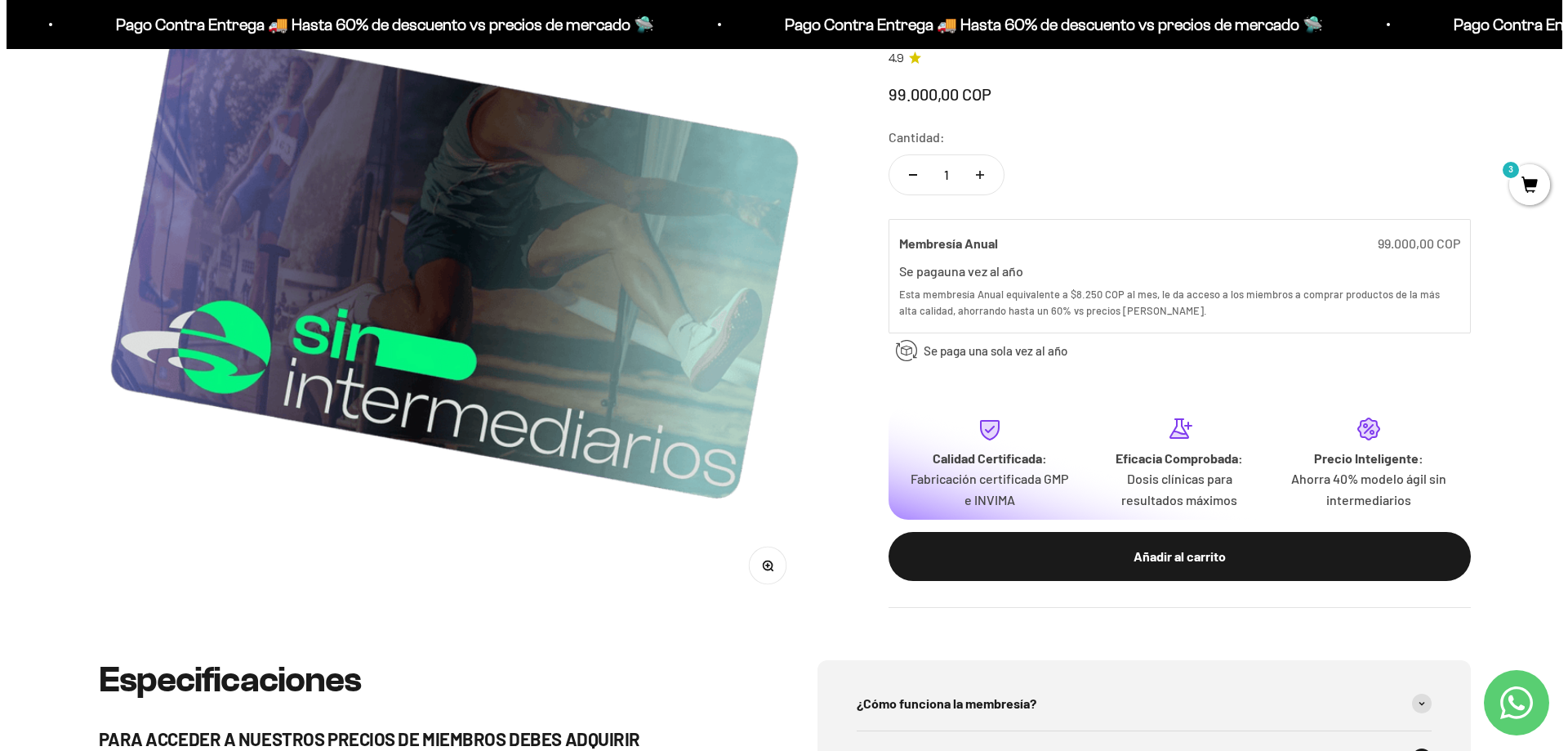
scroll to position [0, 0]
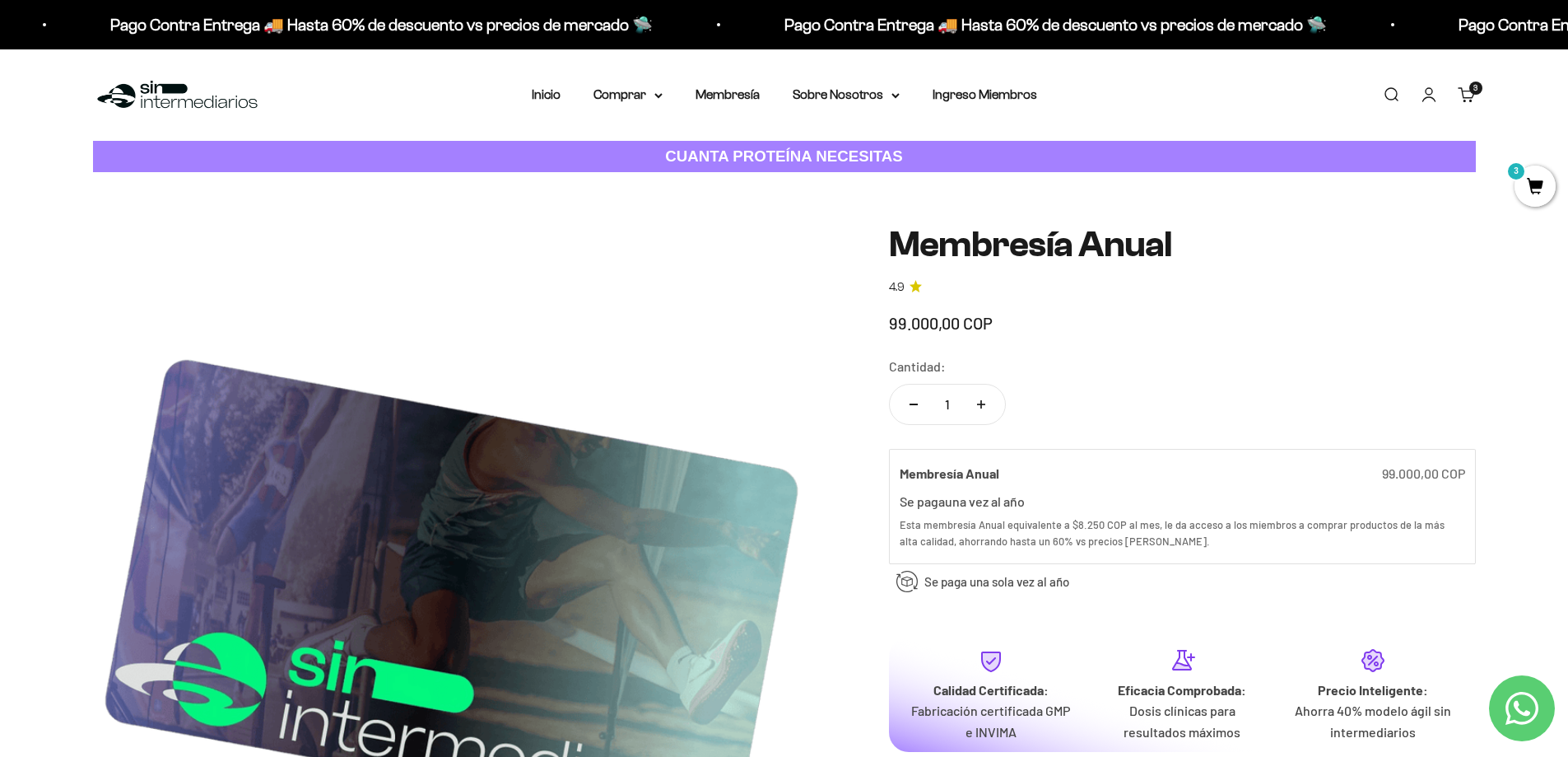
click at [1524, 709] on icon "Contact us on WhatsApp" at bounding box center [1522, 707] width 33 height 33
click at [1538, 192] on span "3" at bounding box center [1535, 186] width 41 height 41
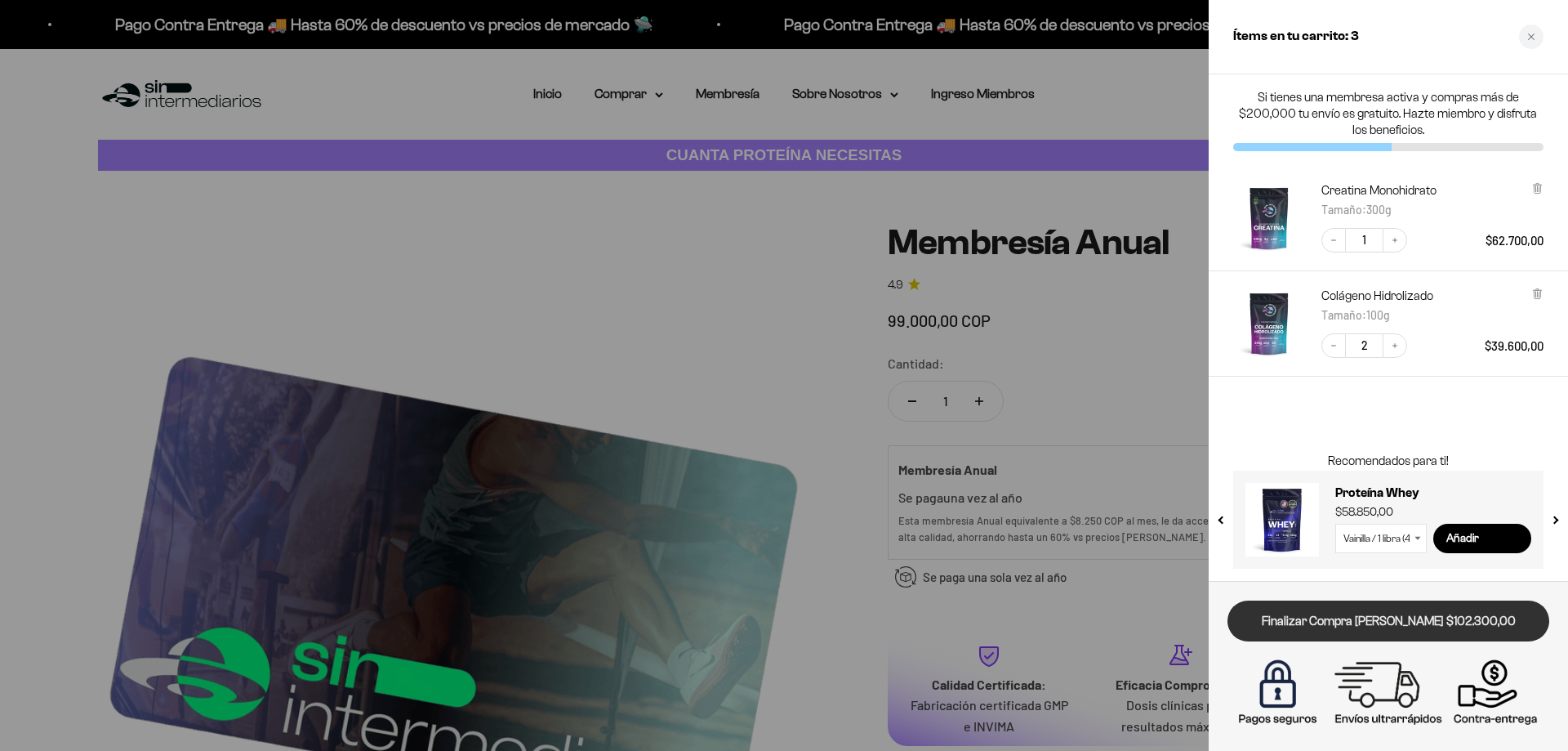
click at [1355, 626] on link "Finalizar Compra [PERSON_NAME] $102.300,00" at bounding box center [1389, 622] width 322 height 42
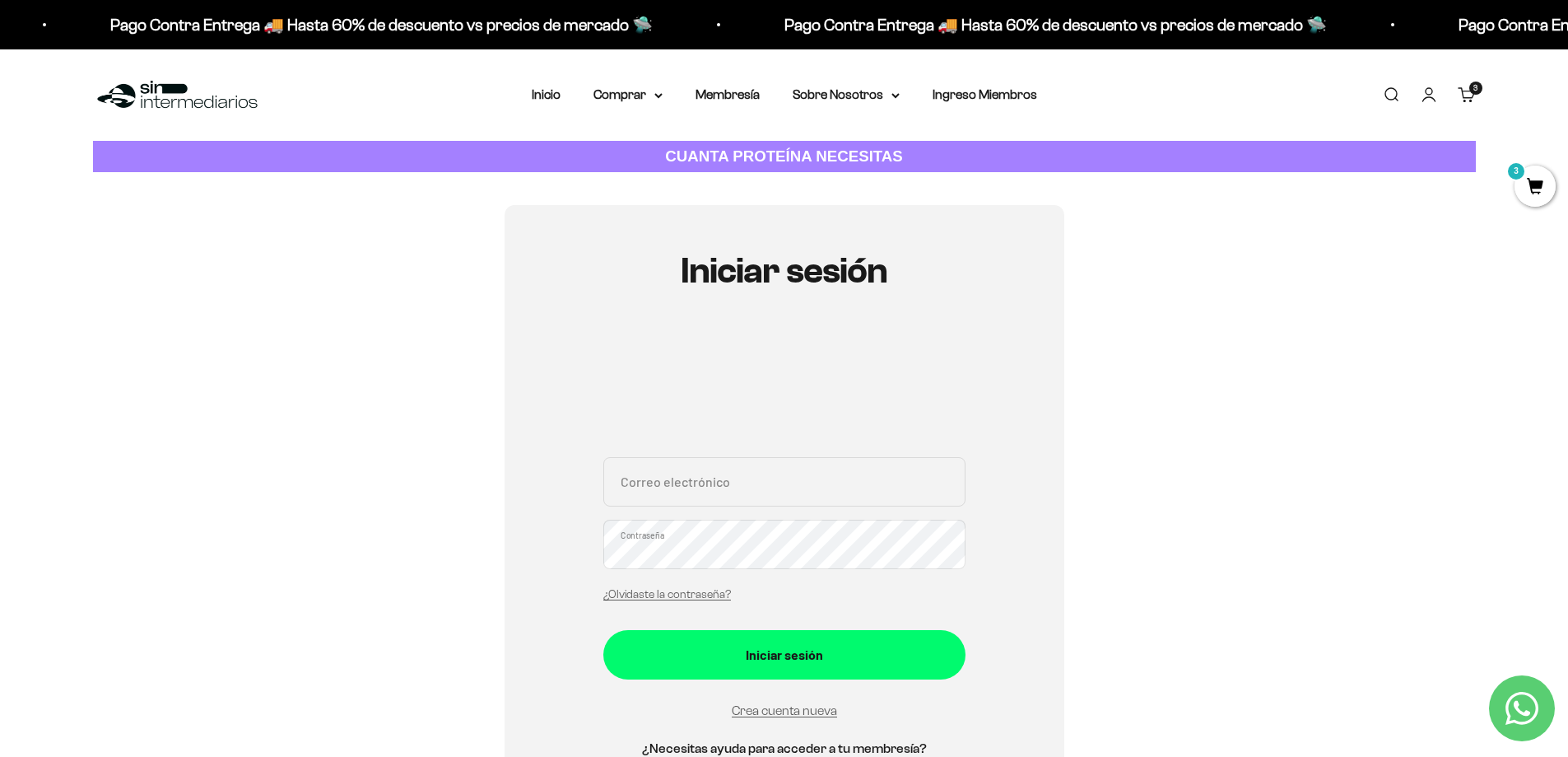
click at [794, 150] on strong "CUANTA PROTEÍNA NECESITAS" at bounding box center [784, 156] width 238 height 17
click at [897, 95] on icon at bounding box center [895, 95] width 7 height 3
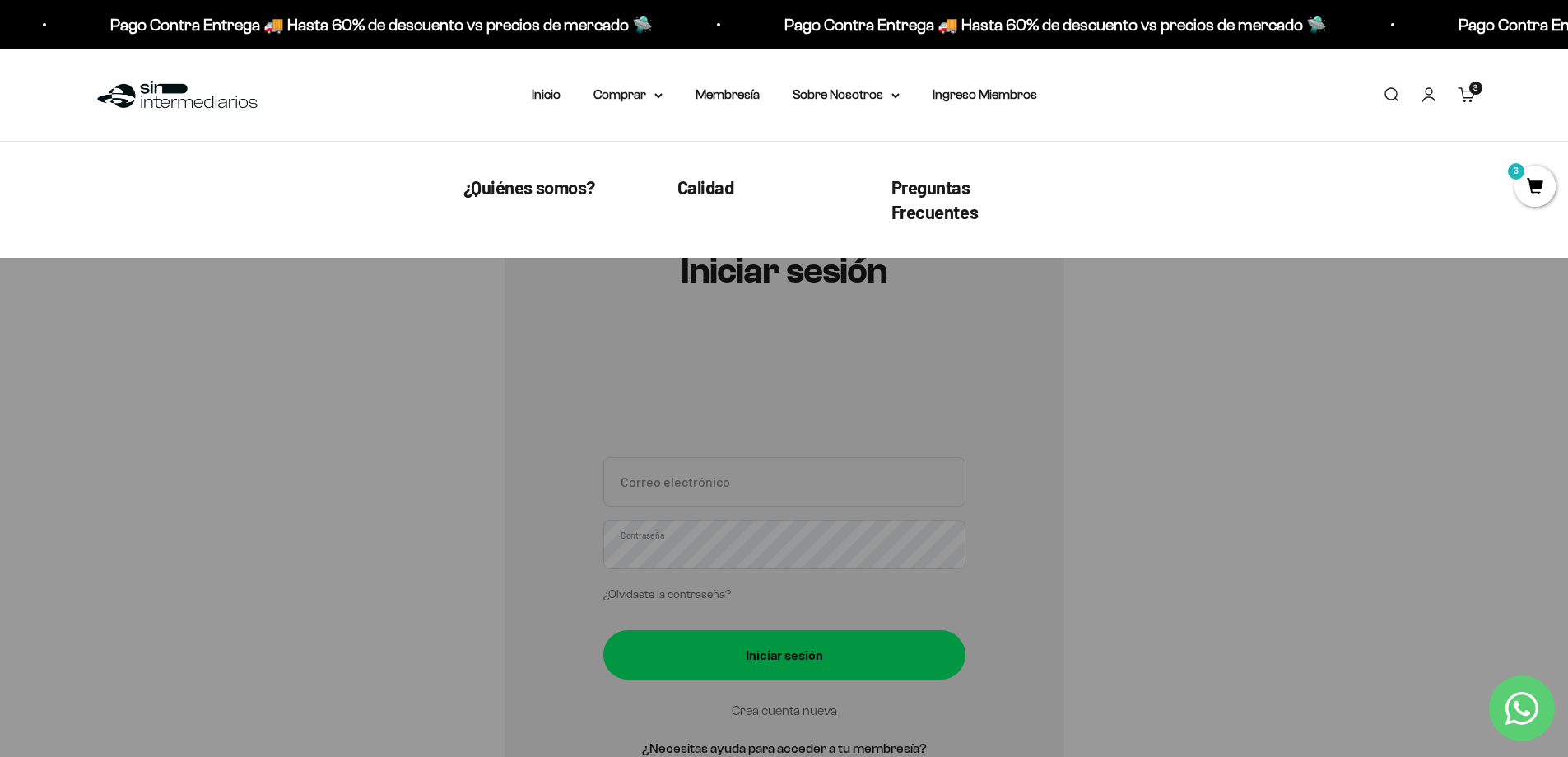
click at [1231, 496] on div "Iniciar sesión Correo electrónico Contraseña ¿Olvidaste la contraseña? Iniciar …" at bounding box center [784, 523] width 1383 height 637
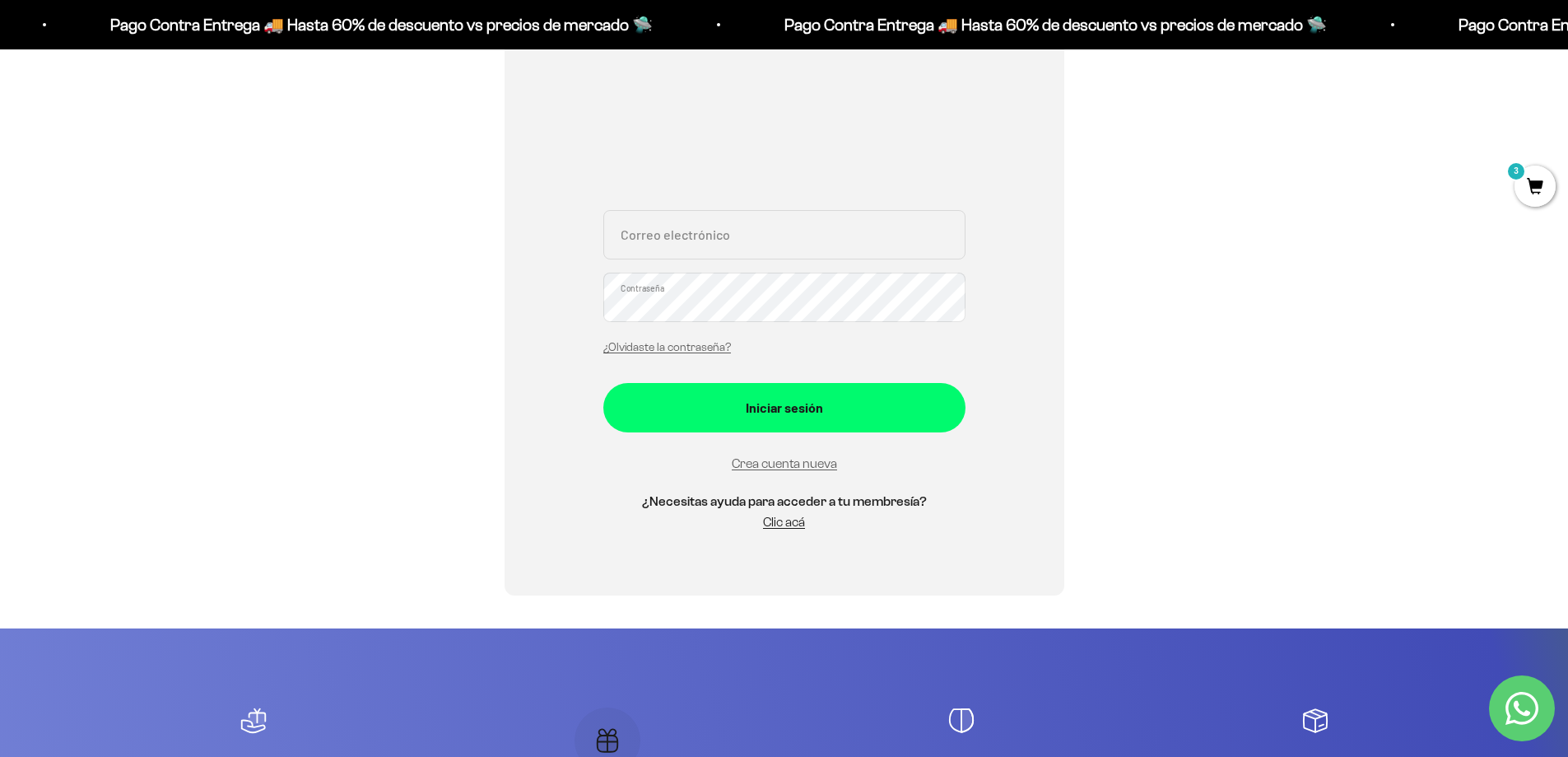
scroll to position [165, 0]
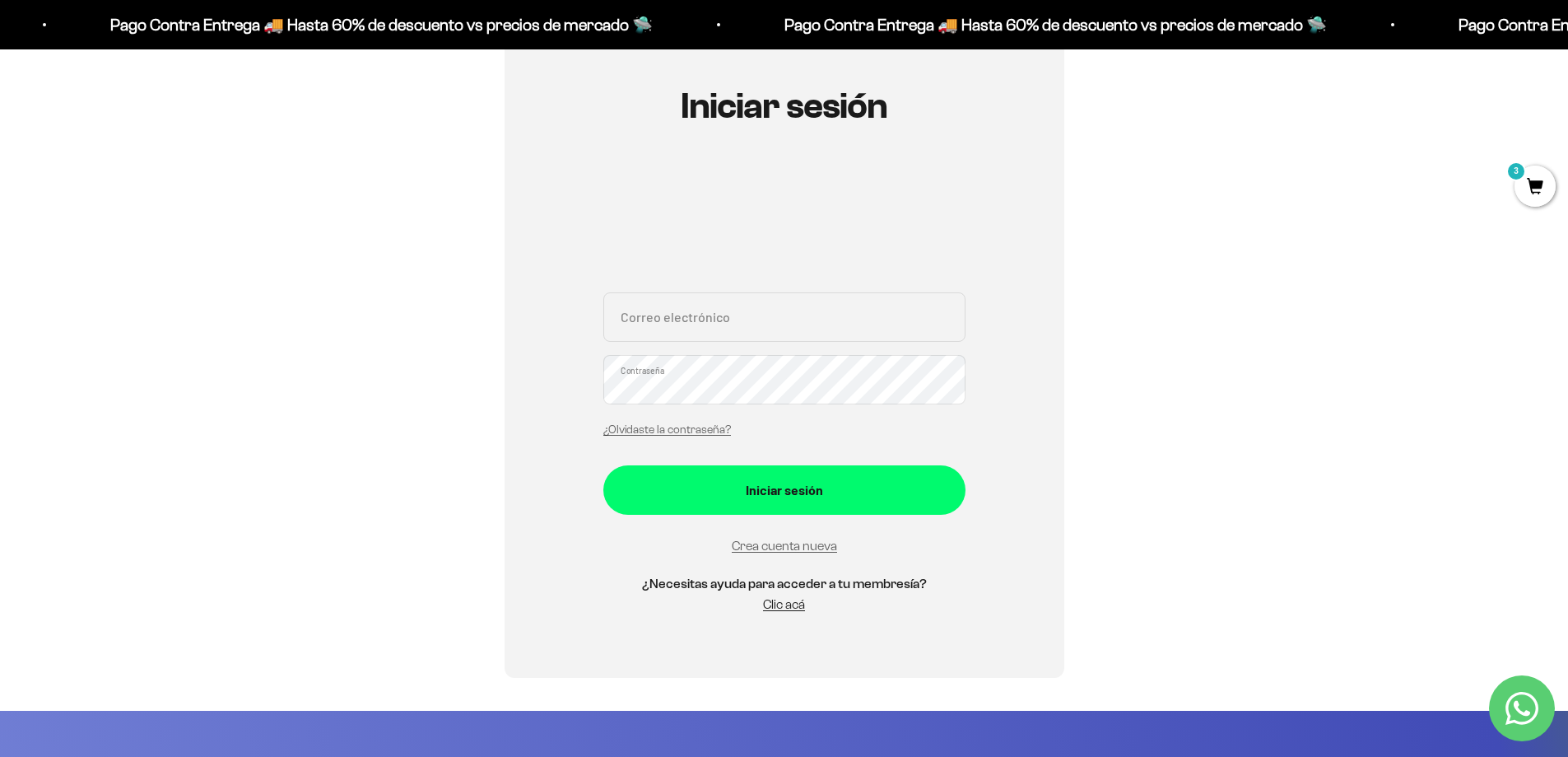
click at [759, 320] on input "Correo electrónico" at bounding box center [784, 317] width 362 height 50
type input "carloscastelblancop@gmail.com"
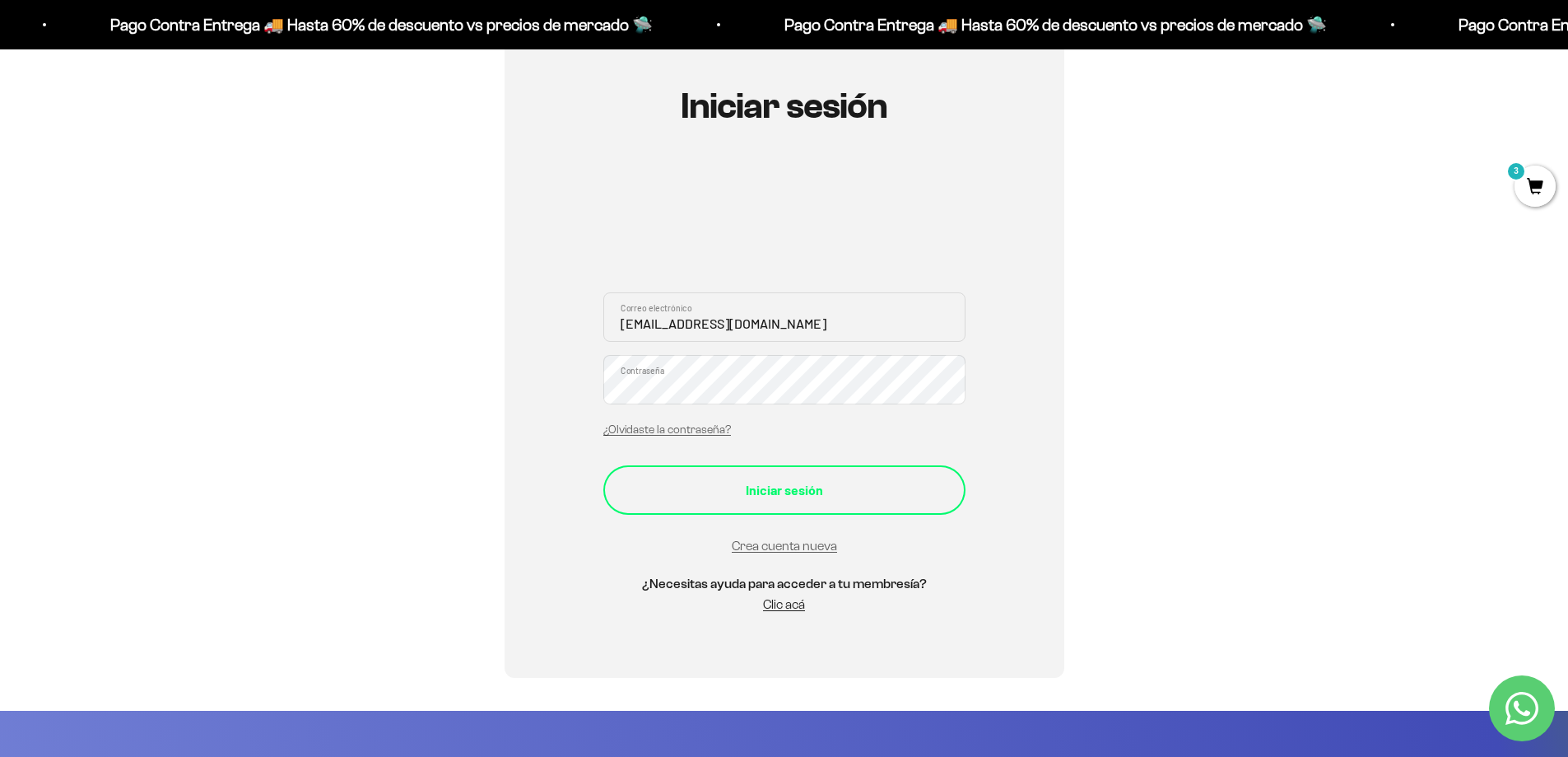
click at [781, 484] on div "Iniciar sesión" at bounding box center [784, 489] width 296 height 21
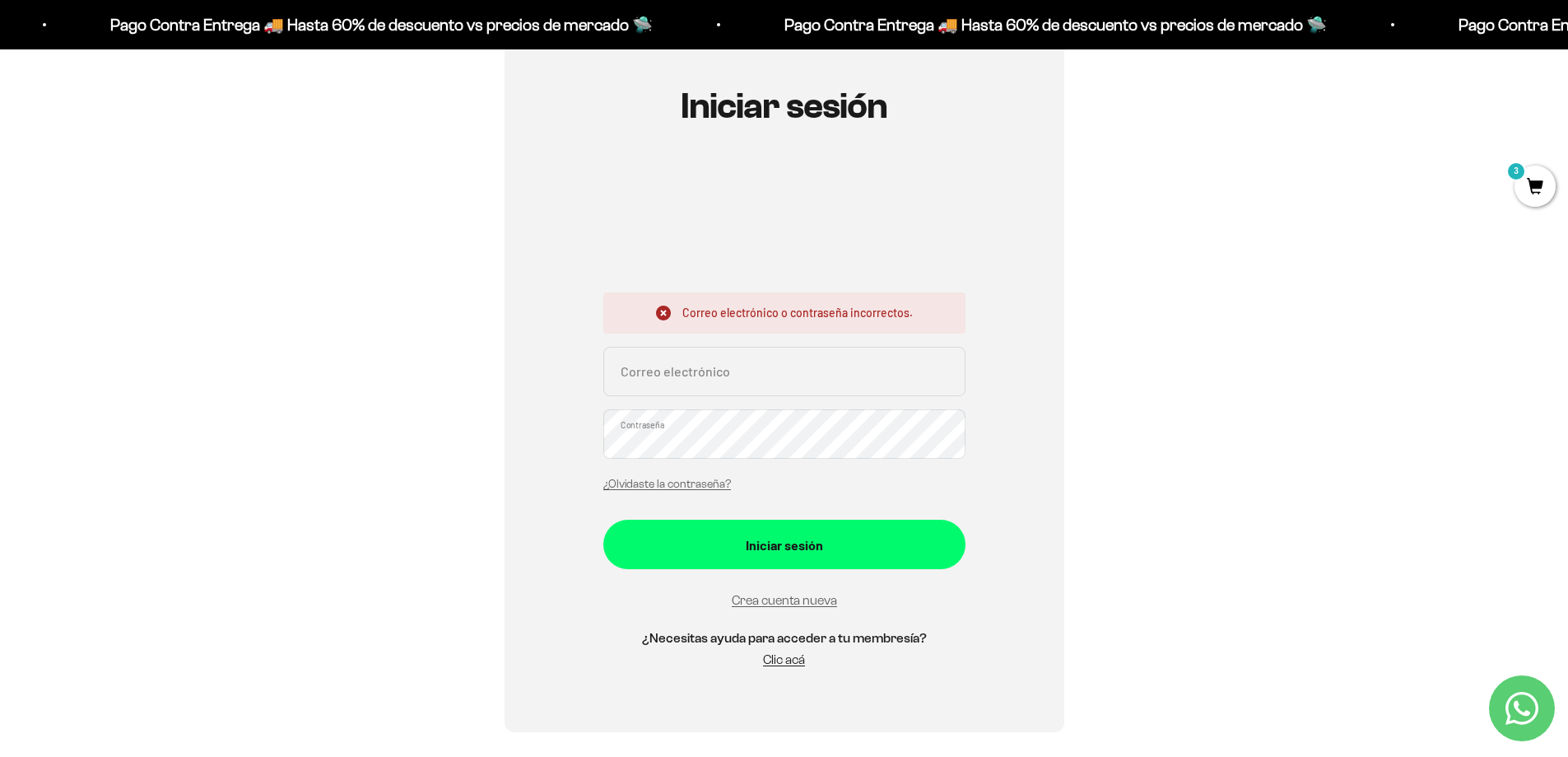
scroll to position [82, 0]
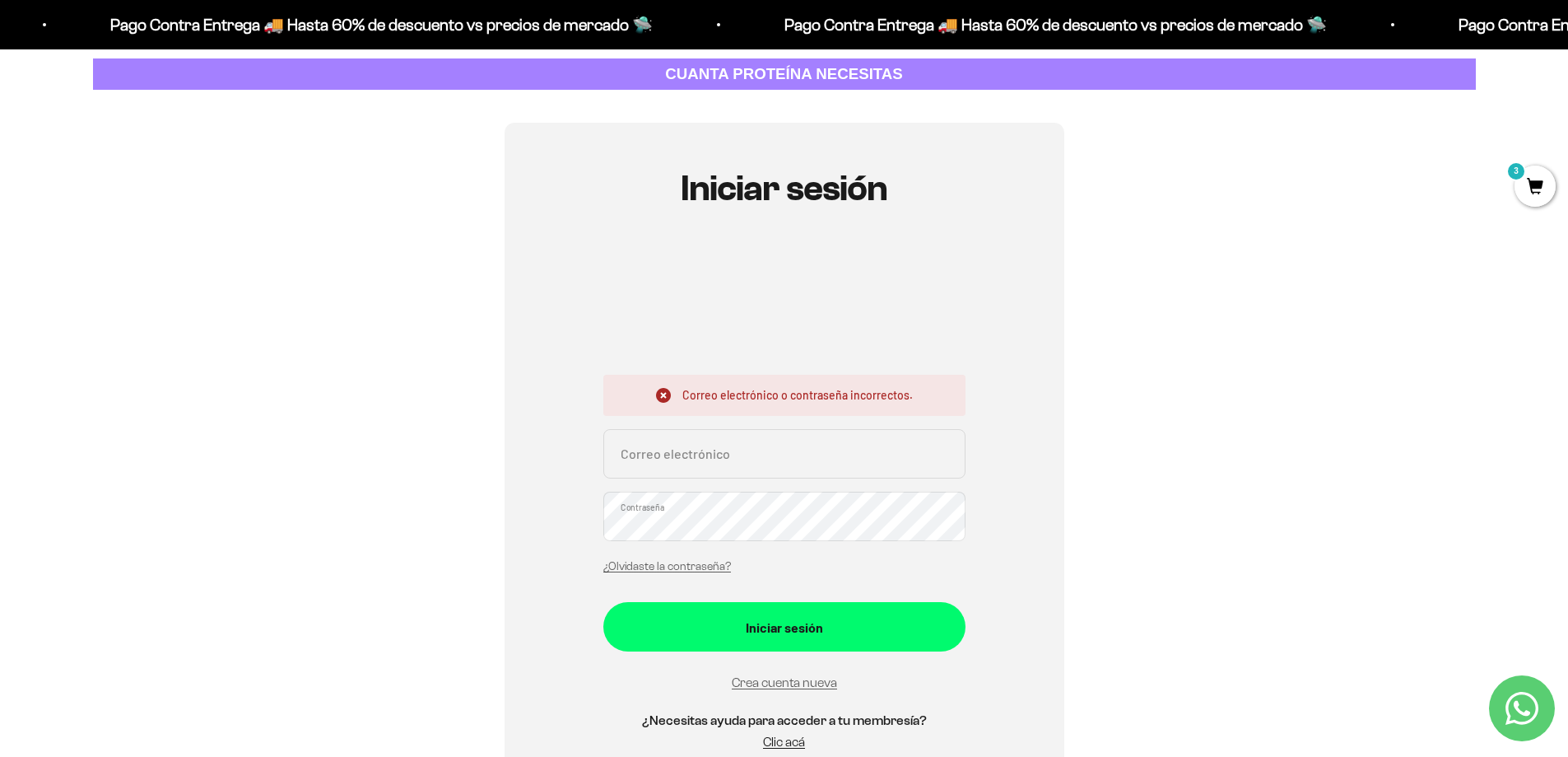
click at [756, 458] on input "Correo electrónico" at bounding box center [784, 454] width 362 height 50
type input "[EMAIL_ADDRESS][DOMAIN_NAME]"
click at [696, 569] on link "¿Olvidaste la contraseña?" at bounding box center [667, 566] width 128 height 12
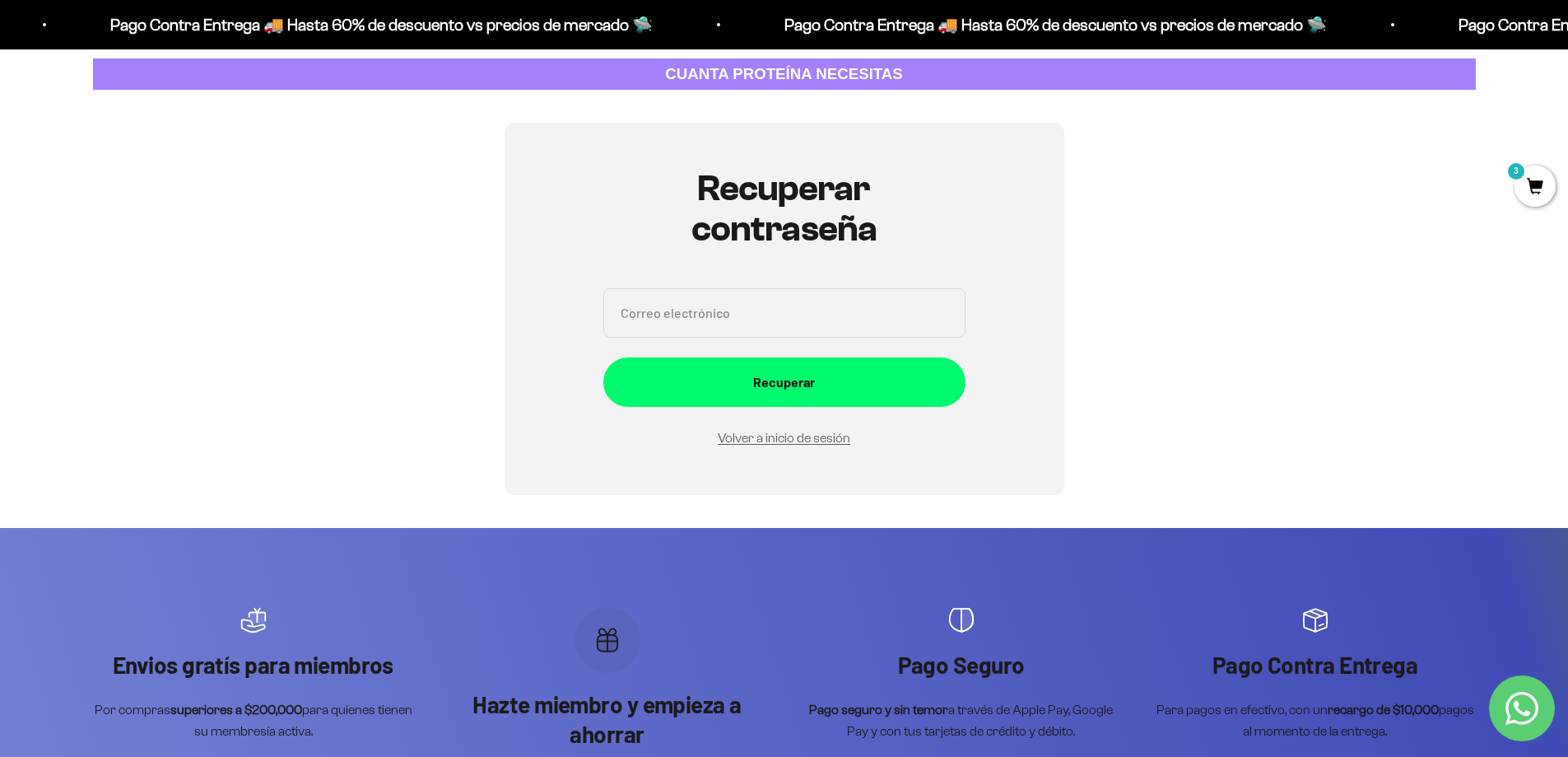
click at [755, 308] on input "Correo electrónico" at bounding box center [784, 313] width 362 height 50
type input "[EMAIL_ADDRESS][DOMAIN_NAME]"
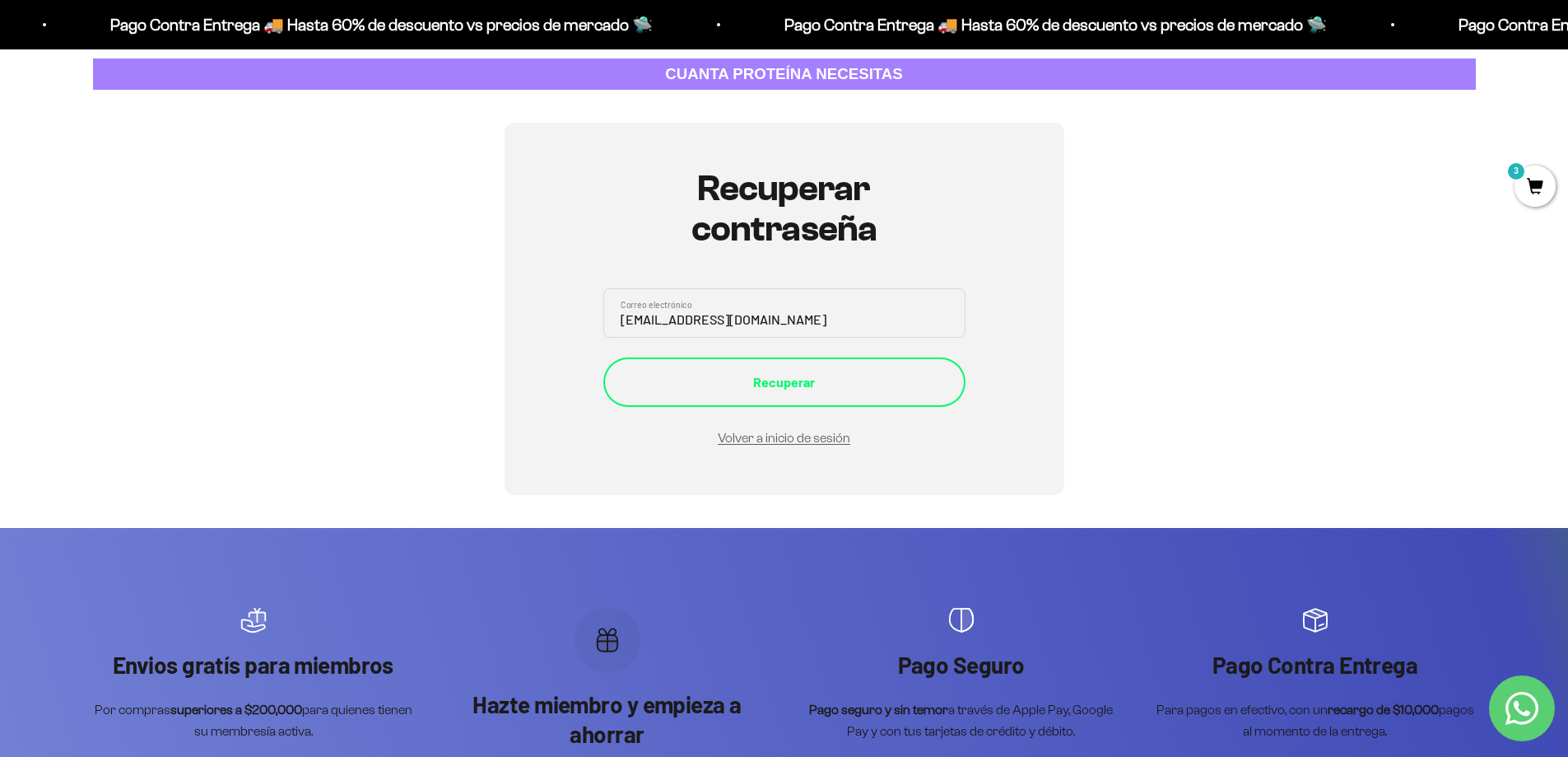
click at [791, 384] on div "Recuperar" at bounding box center [784, 382] width 296 height 21
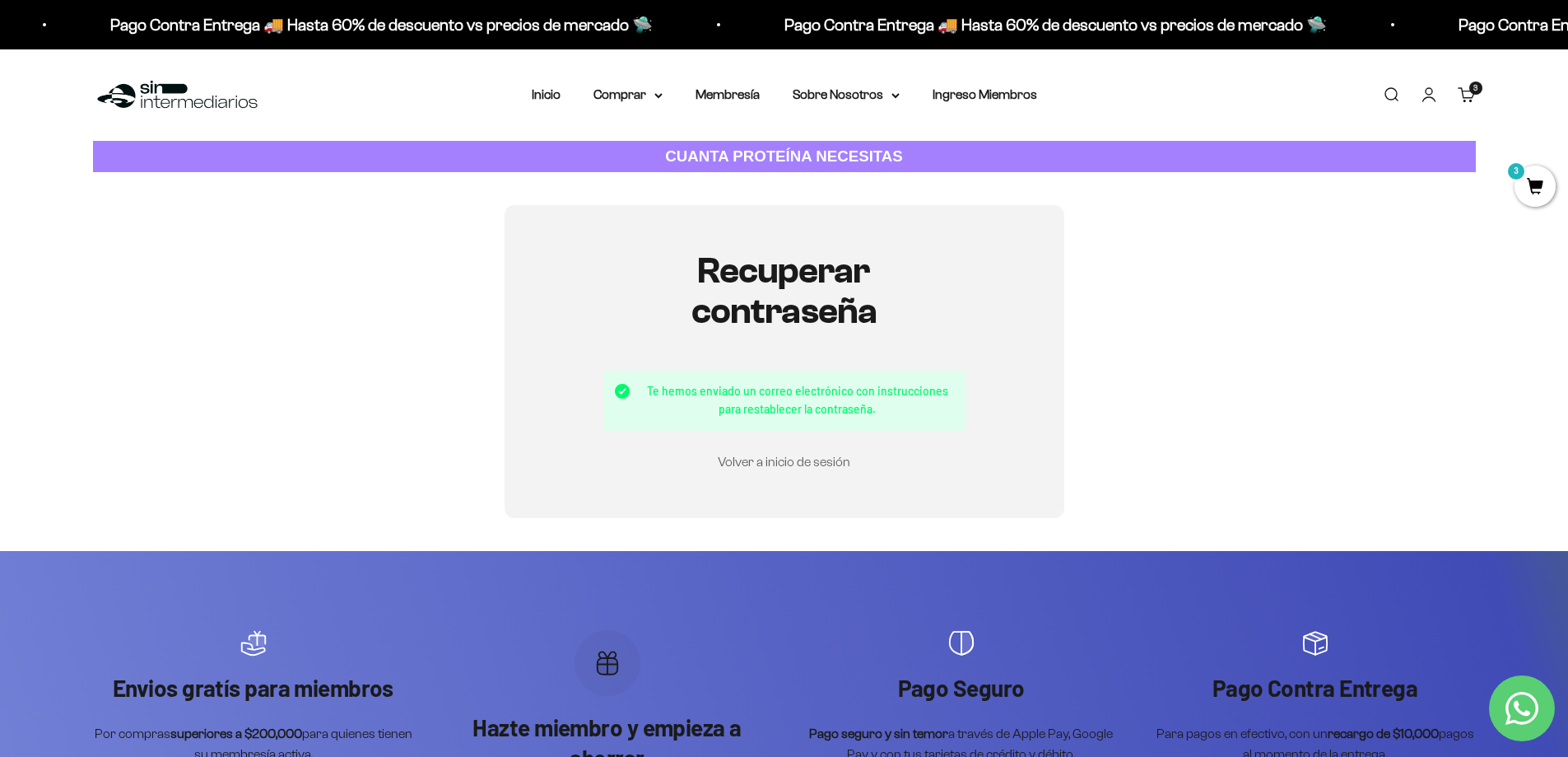
click at [791, 465] on link "Volver a inicio de sesión" at bounding box center [784, 461] width 132 height 14
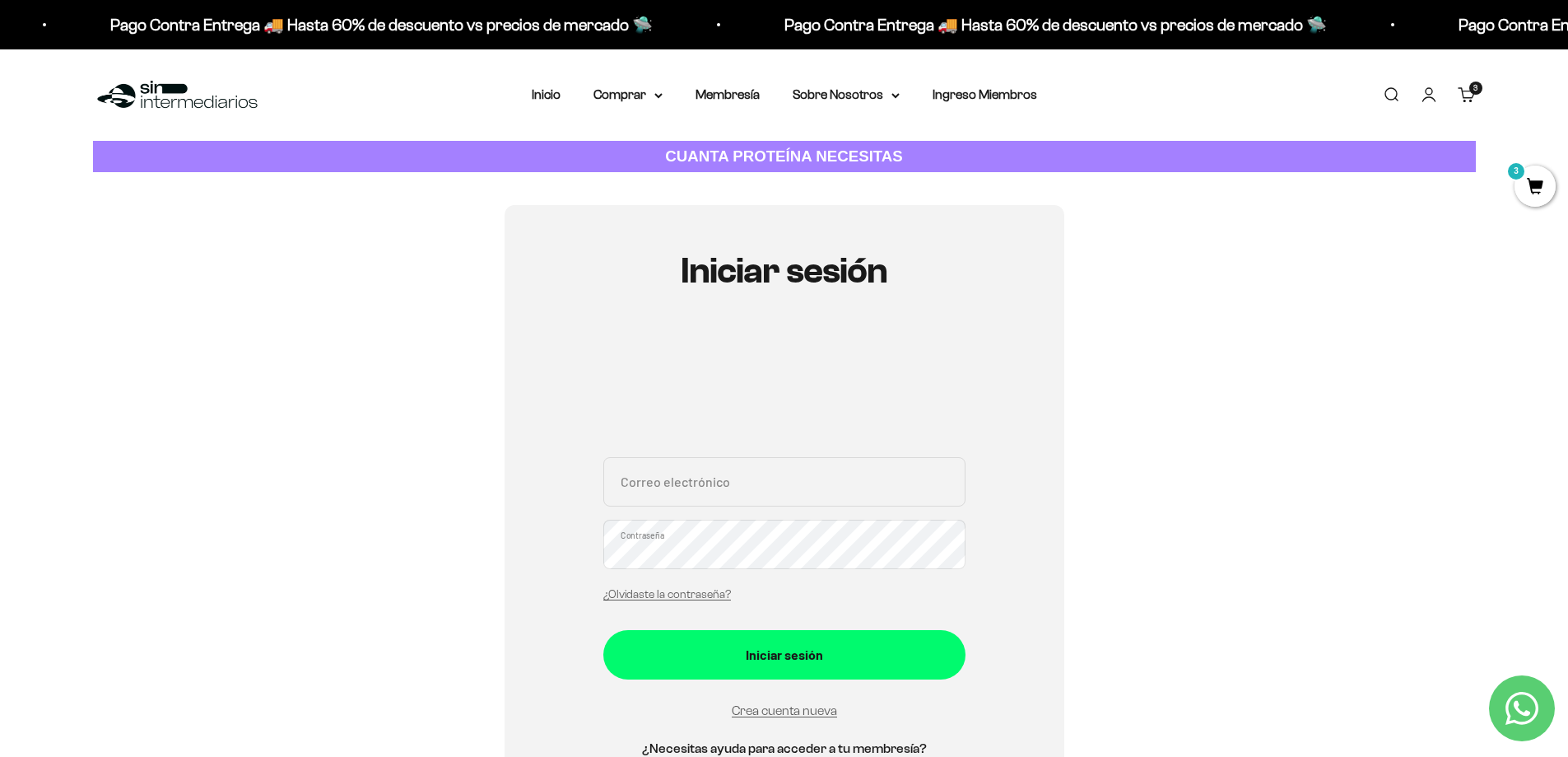
click at [1540, 182] on span "3" at bounding box center [1535, 186] width 41 height 41
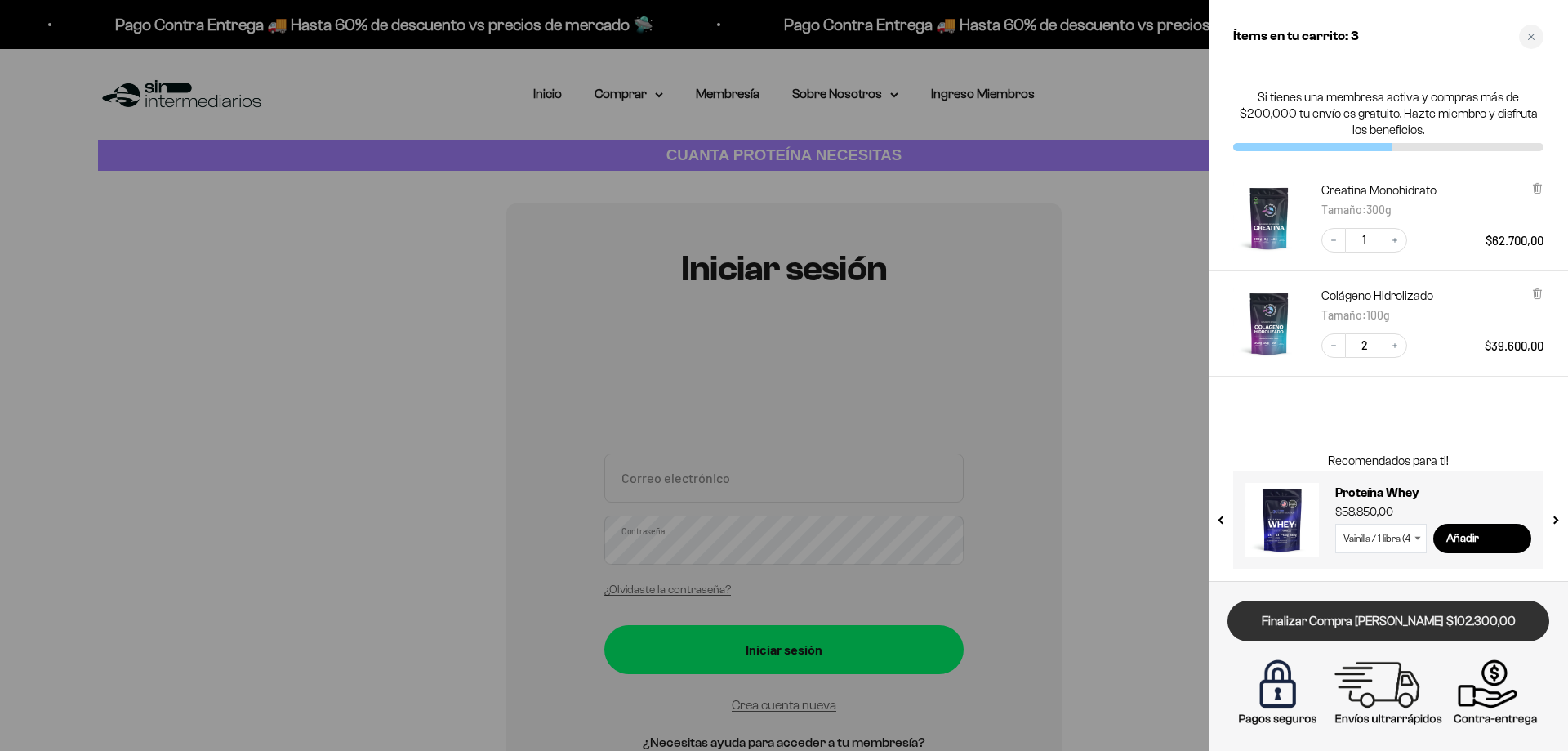
click at [1380, 612] on link "Finalizar Compra [PERSON_NAME] $102.300,00" at bounding box center [1389, 622] width 322 height 42
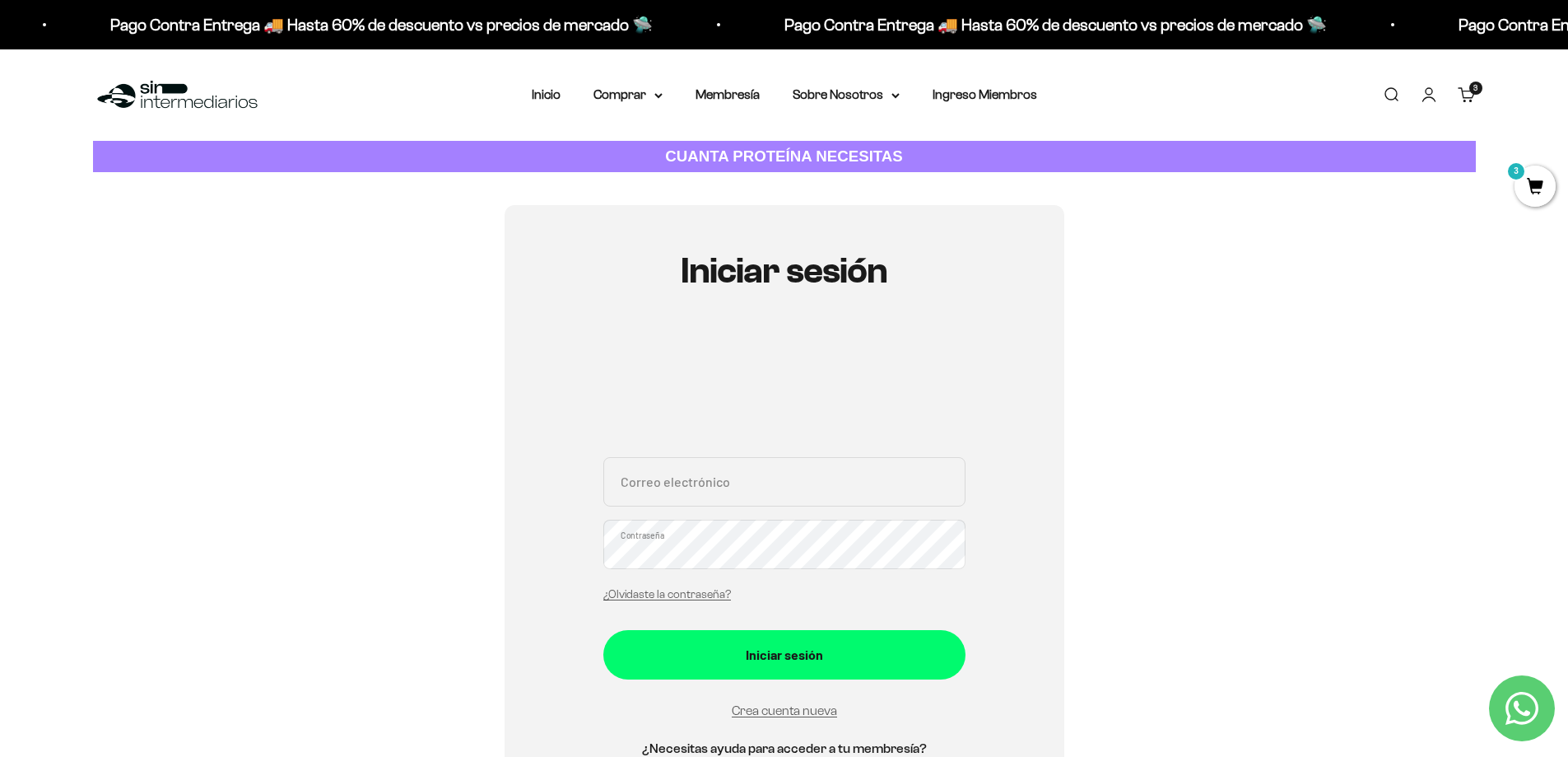
scroll to position [165, 0]
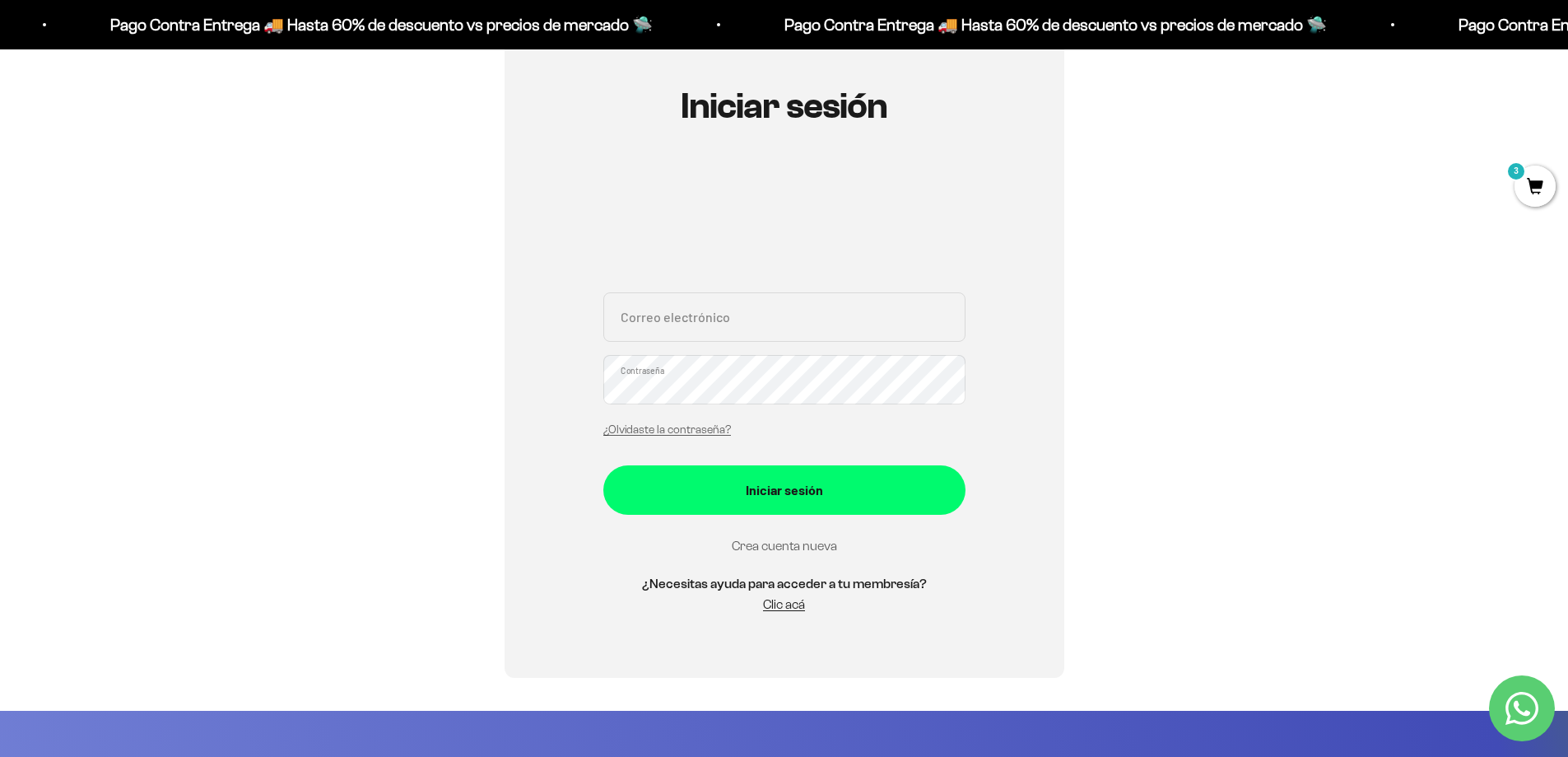
click at [801, 546] on link "Crea cuenta nueva" at bounding box center [784, 546] width 106 height 14
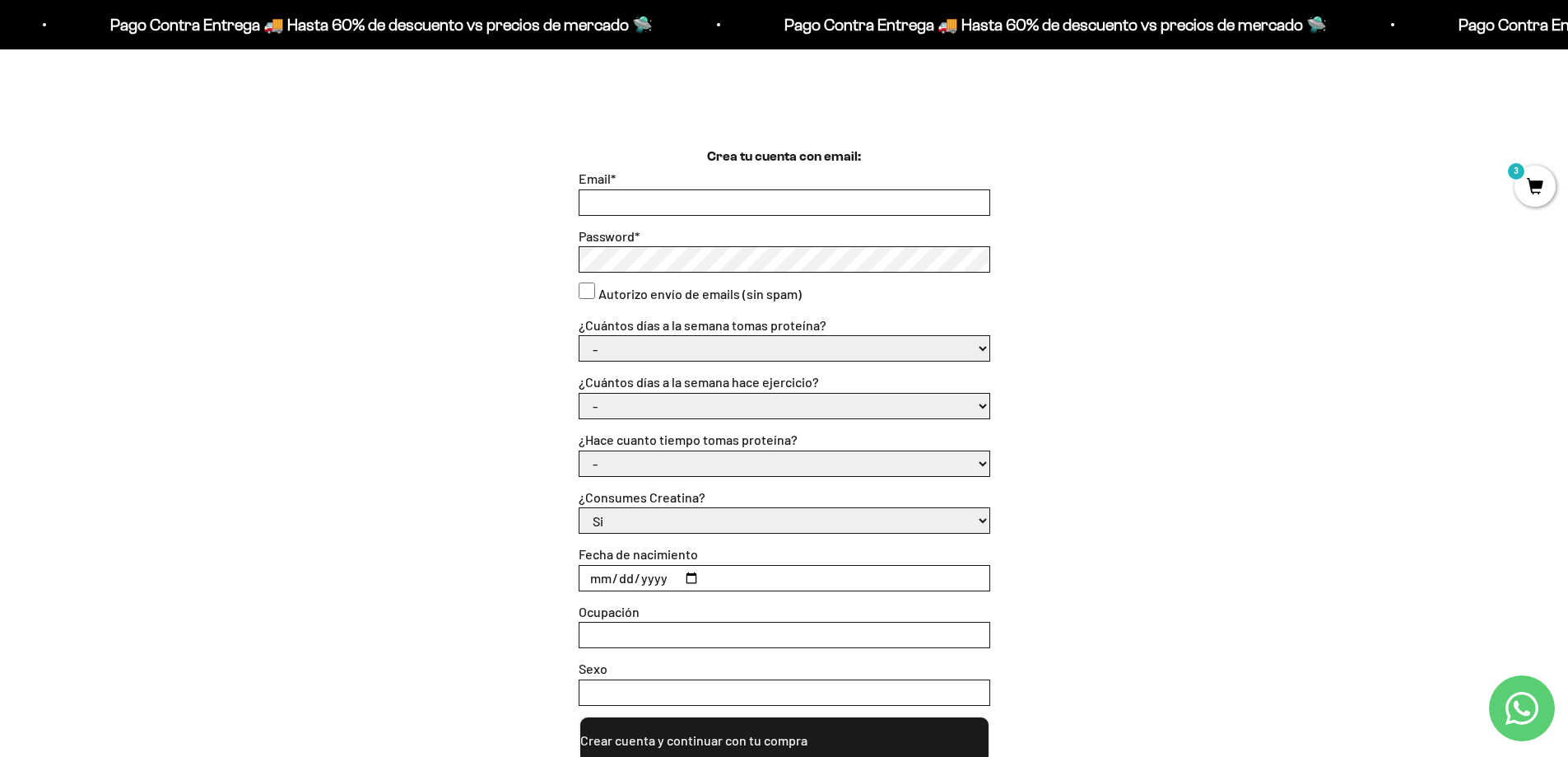
scroll to position [329, 0]
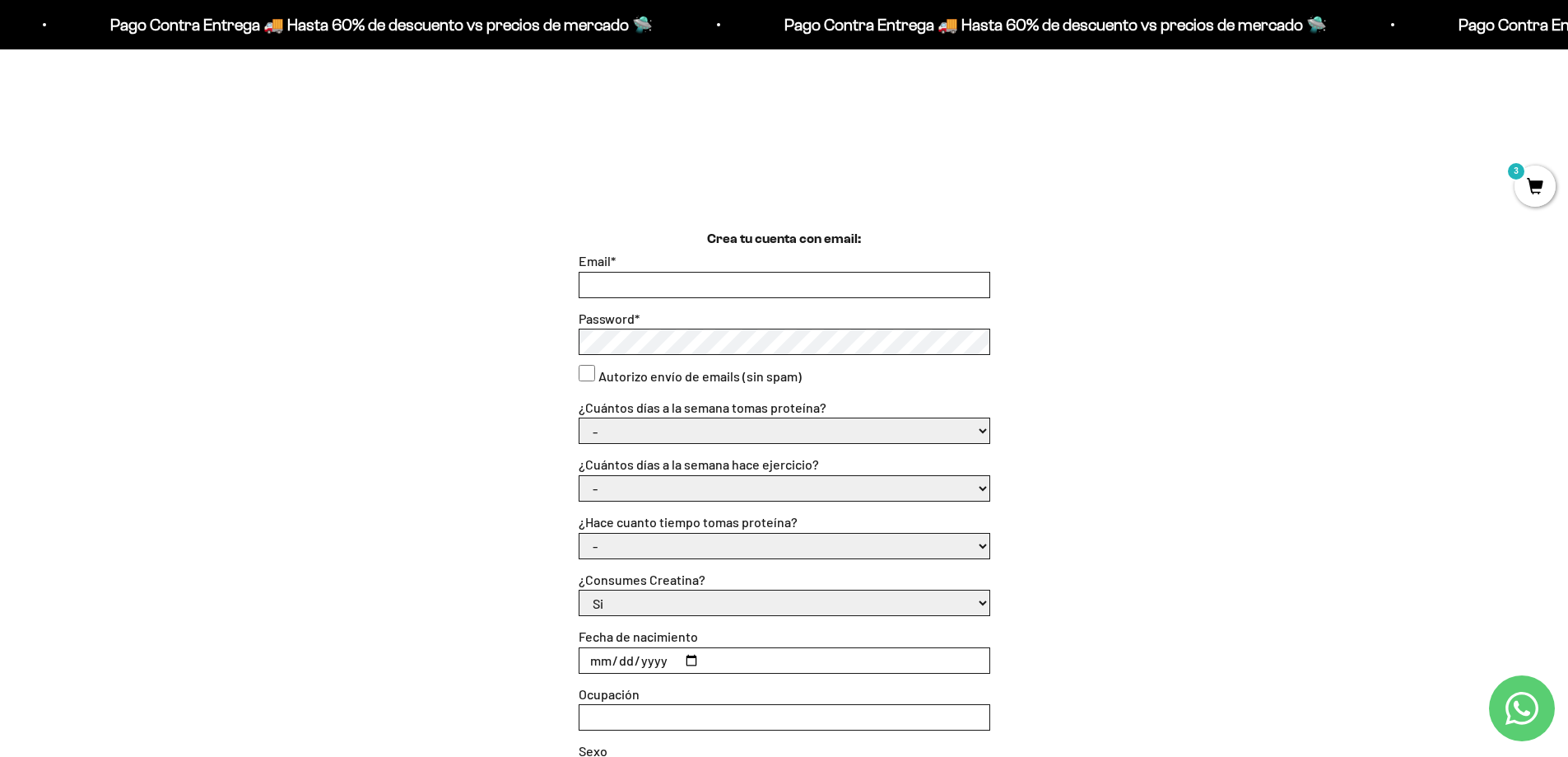
click at [646, 283] on input "Email *" at bounding box center [784, 285] width 410 height 25
type input "[EMAIL_ADDRESS],com"
click at [800, 432] on select "- 1 o 2 3 a 5 6 o 7" at bounding box center [784, 430] width 410 height 25
click at [580, 418] on select "- 1 o 2 3 a 5 6 o 7" at bounding box center [784, 430] width 410 height 25
click at [731, 428] on select "- 1 o 2 3 a 5 6 o 7" at bounding box center [784, 430] width 410 height 25
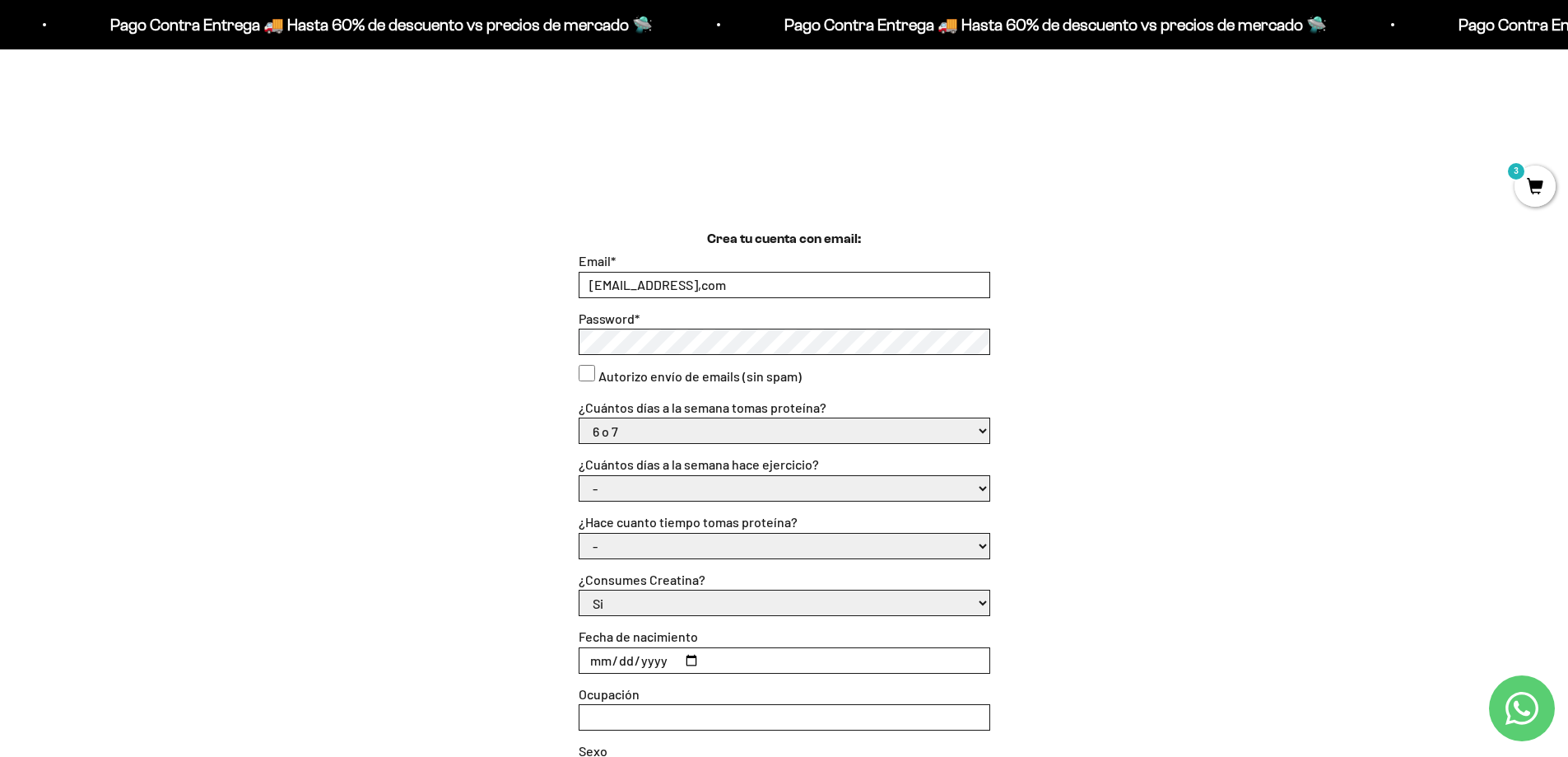
select select "3 a 5"
click at [580, 418] on select "- 1 o 2 3 a 5 6 o 7" at bounding box center [784, 430] width 410 height 25
click at [672, 478] on select "- No hago 1 a 2 días 3 a 5 días 6 o 7 días" at bounding box center [784, 488] width 410 height 25
select select "3 a 5 días"
click at [580, 476] on select "- No hago 1 a 2 días 3 a 5 días 6 o 7 días" at bounding box center [784, 488] width 410 height 25
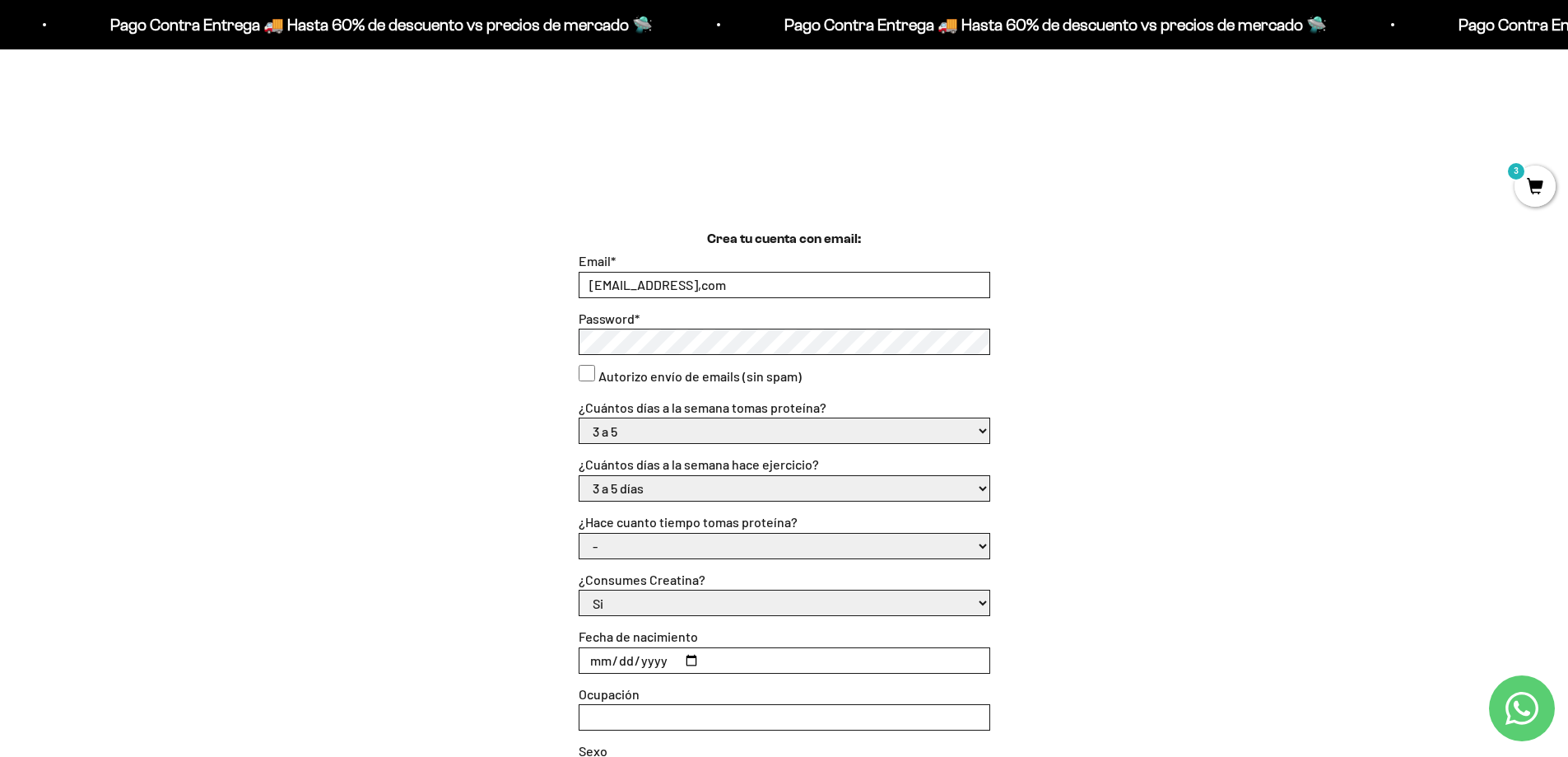
click at [664, 542] on select "- Apenas estoy empezando Menos de 6 meses Más de 6 meses Hace más de un año" at bounding box center [784, 546] width 410 height 25
select select "Apenas estoy empezando"
click at [580, 533] on select "- Apenas estoy empezando Menos de 6 meses Más de 6 meses Hace más de un año" at bounding box center [784, 546] width 410 height 25
click at [691, 602] on select "Si No" at bounding box center [784, 603] width 410 height 25
select select "No"
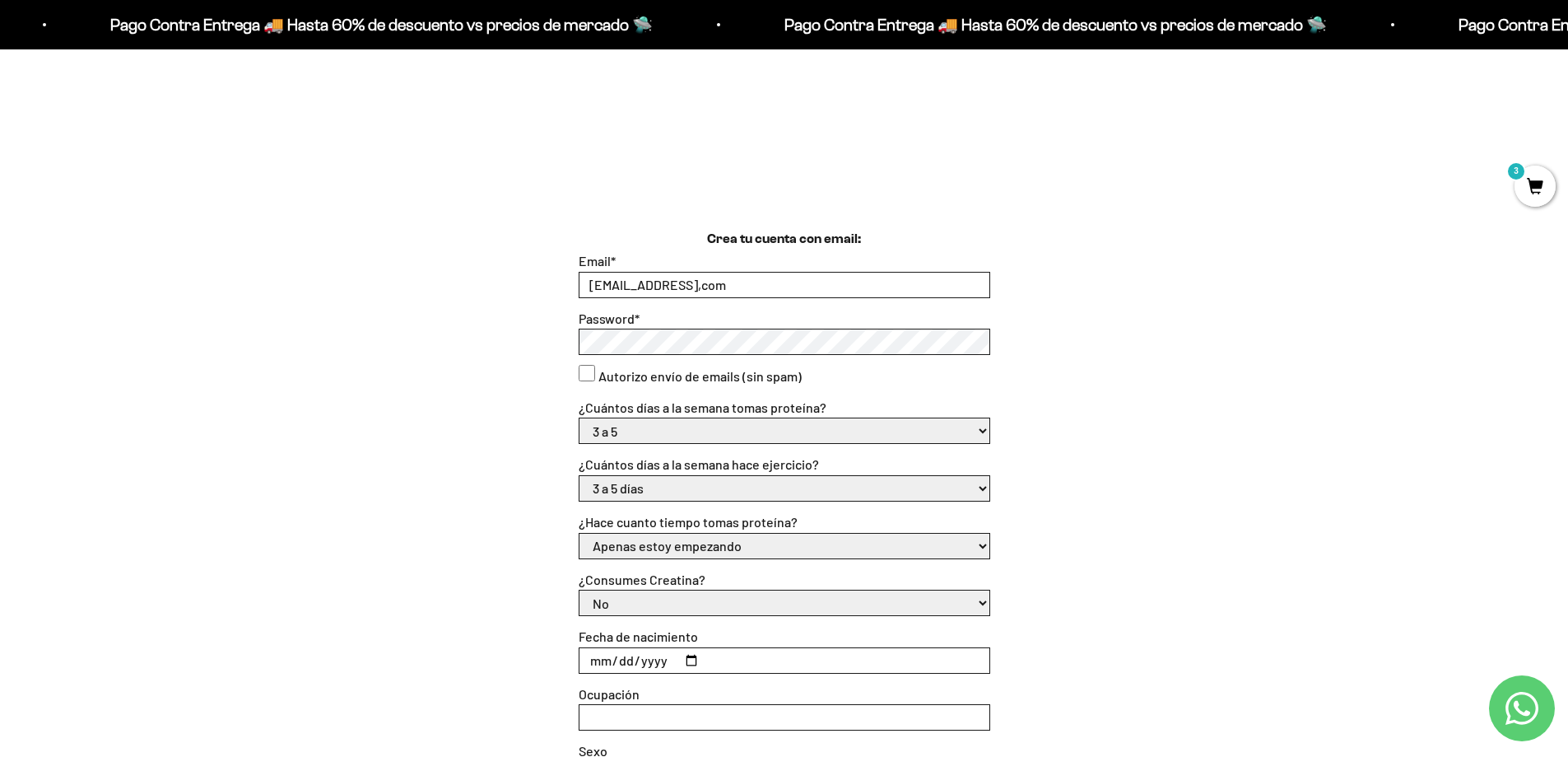
click at [580, 590] on select "Si No" at bounding box center [784, 603] width 410 height 25
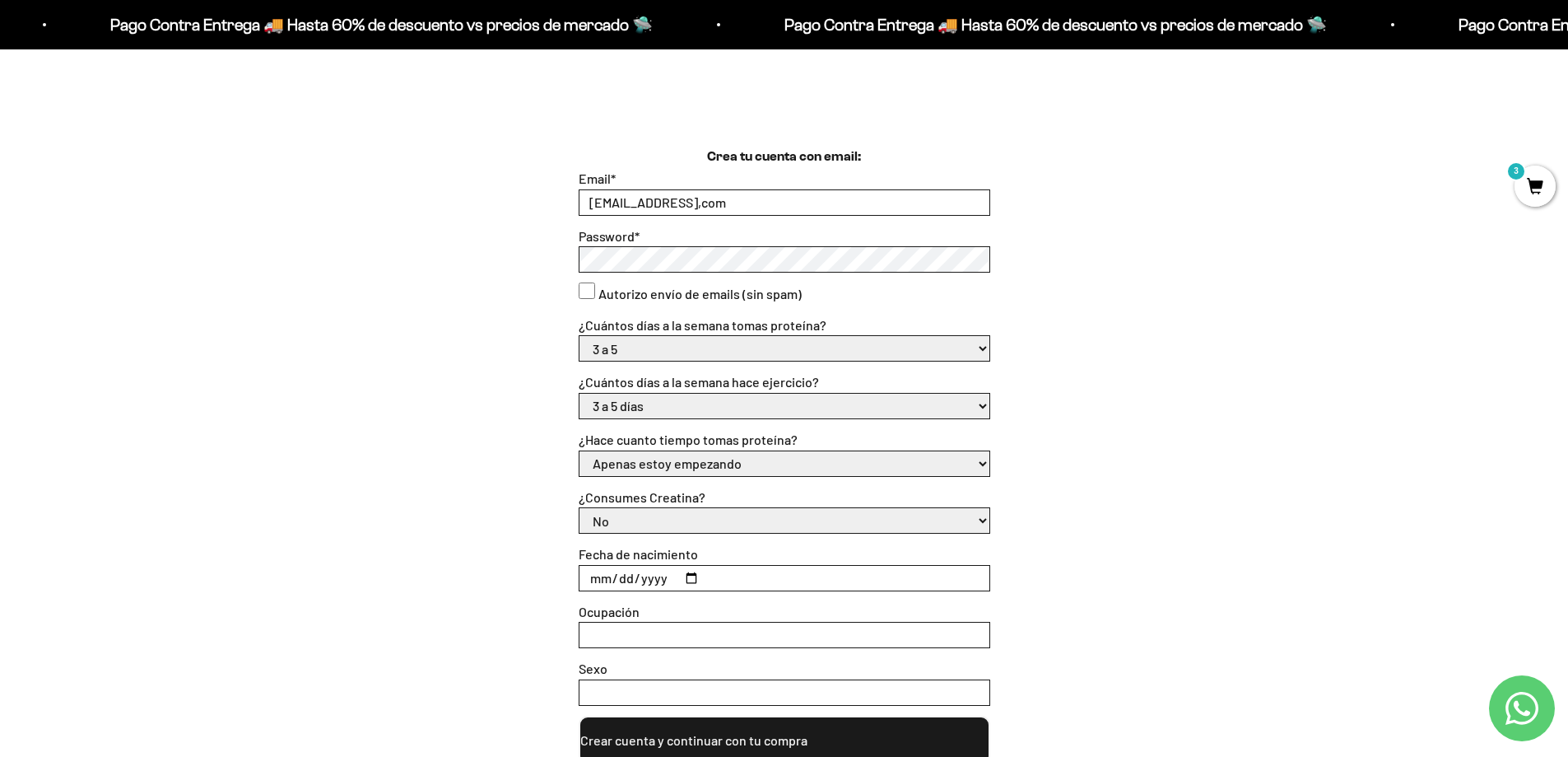
scroll to position [494, 0]
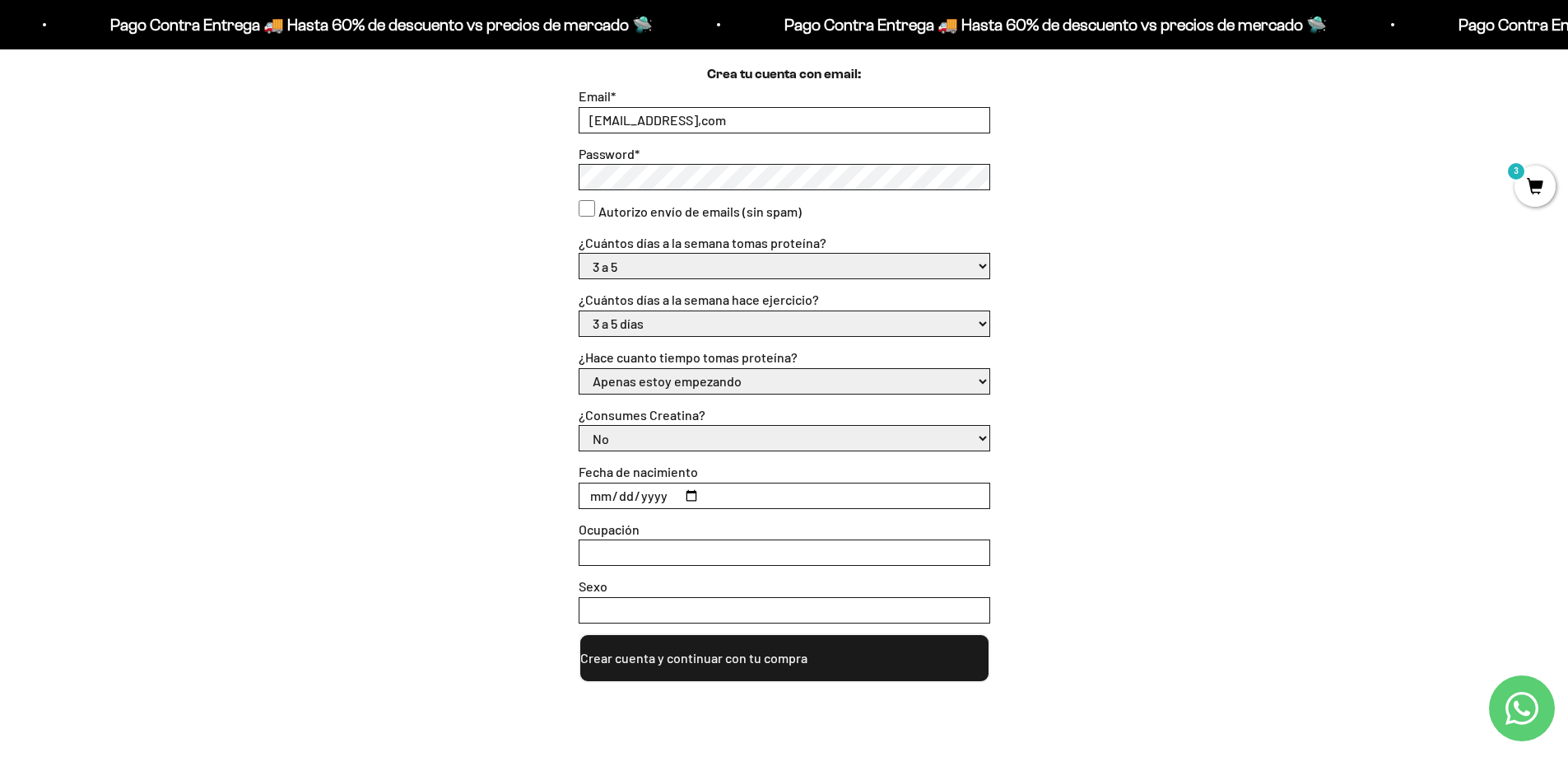
click at [747, 496] on input "Fecha de nacimiento" at bounding box center [784, 496] width 410 height 25
type input "[DATE]"
click at [642, 552] on input "Ocupación" at bounding box center [784, 552] width 410 height 25
type input "p"
type input "sin"
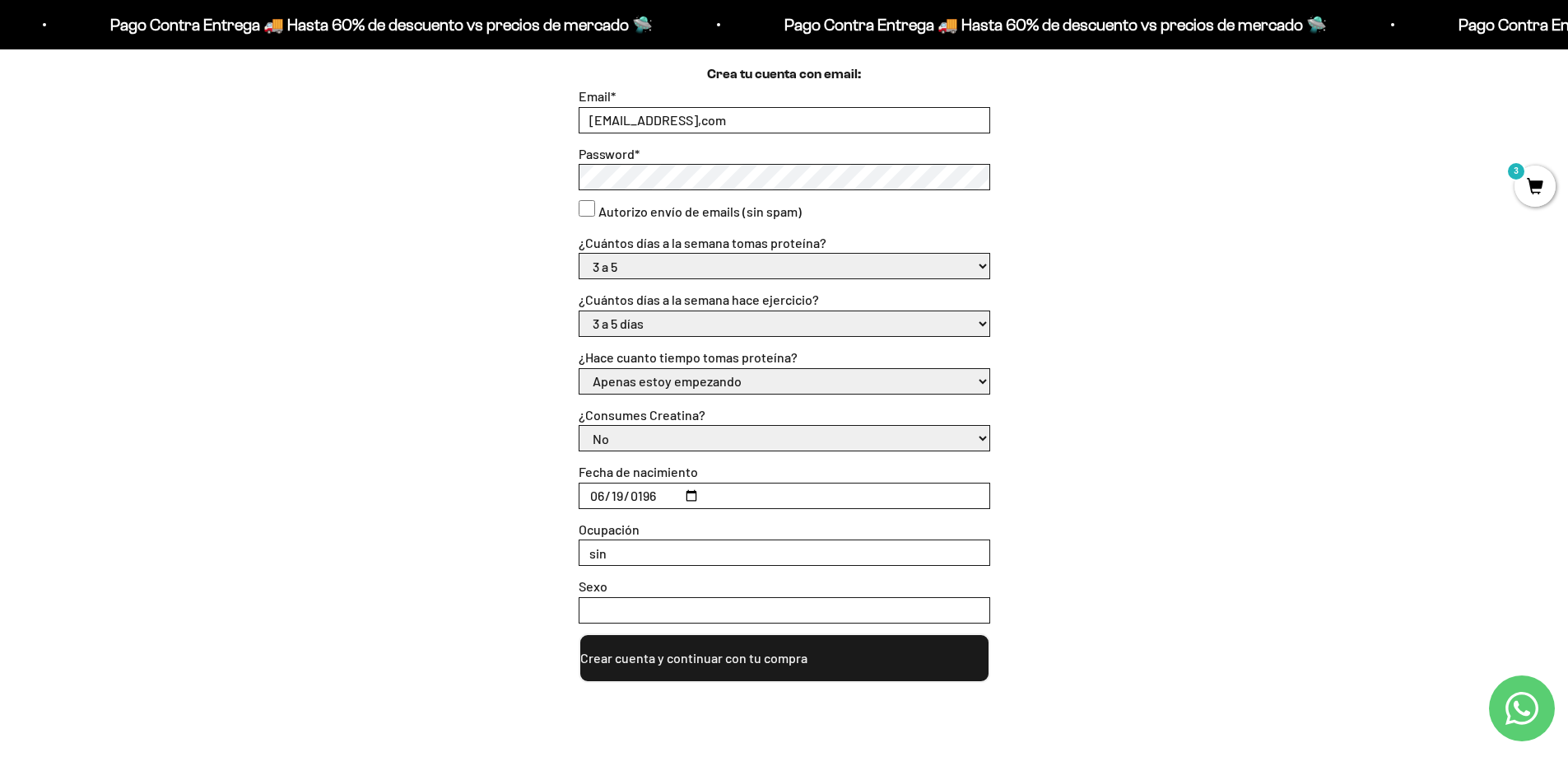
click at [637, 611] on input "Sexo" at bounding box center [784, 610] width 410 height 25
type input "femenino"
click at [619, 560] on input "sin" at bounding box center [784, 552] width 410 height 25
type input "s"
type input "independiente"
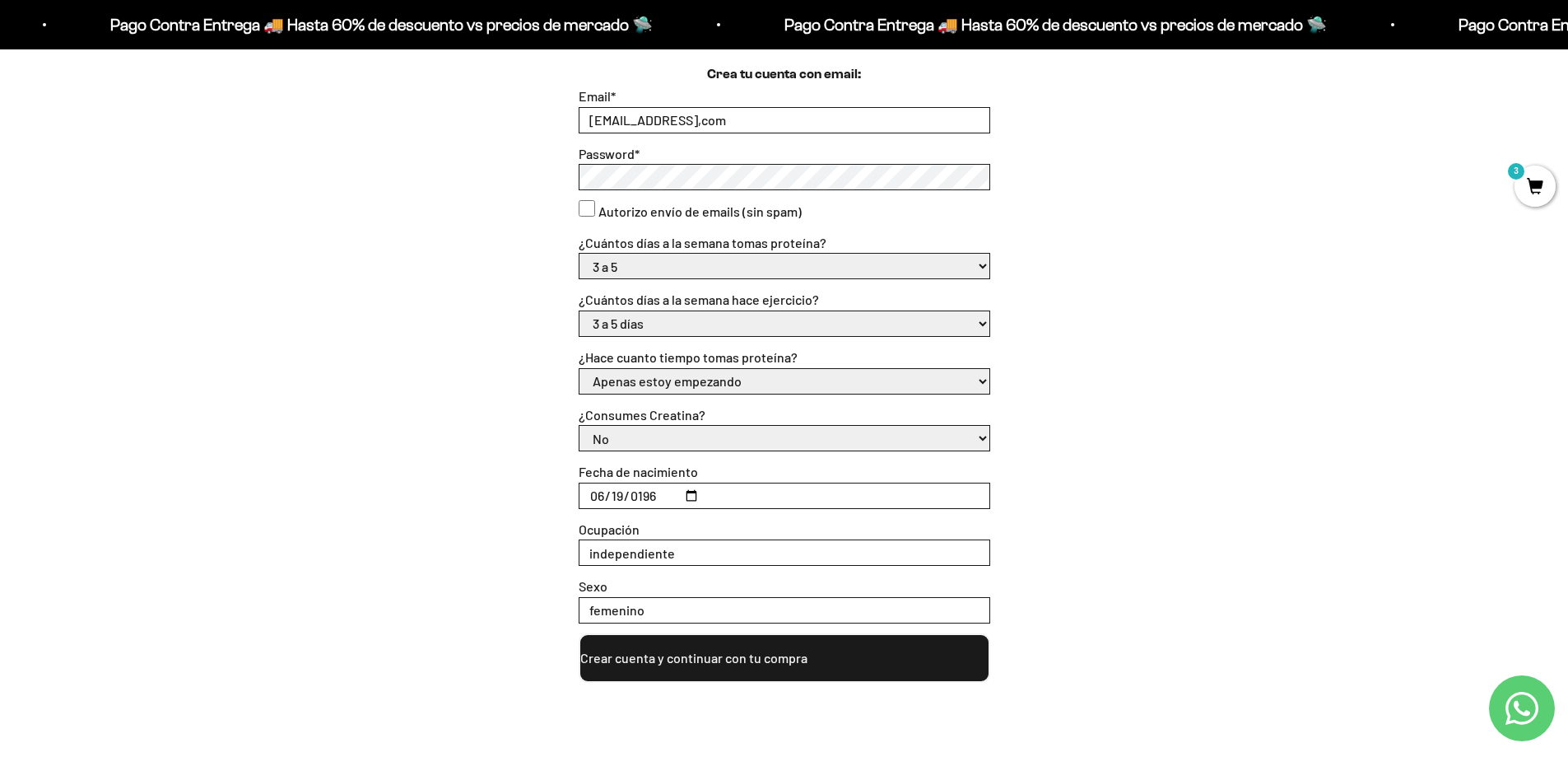
click at [750, 665] on button "Crear cuenta y continuar con tu compra" at bounding box center [784, 658] width 411 height 50
click at [700, 124] on input "[EMAIL_ADDRESS],com" at bounding box center [784, 120] width 410 height 25
type input "[EMAIL_ADDRESS][DOMAIN_NAME]"
click at [812, 656] on button "Crear cuenta y continuar con tu compra" at bounding box center [784, 658] width 411 height 50
